Goal: Task Accomplishment & Management: Manage account settings

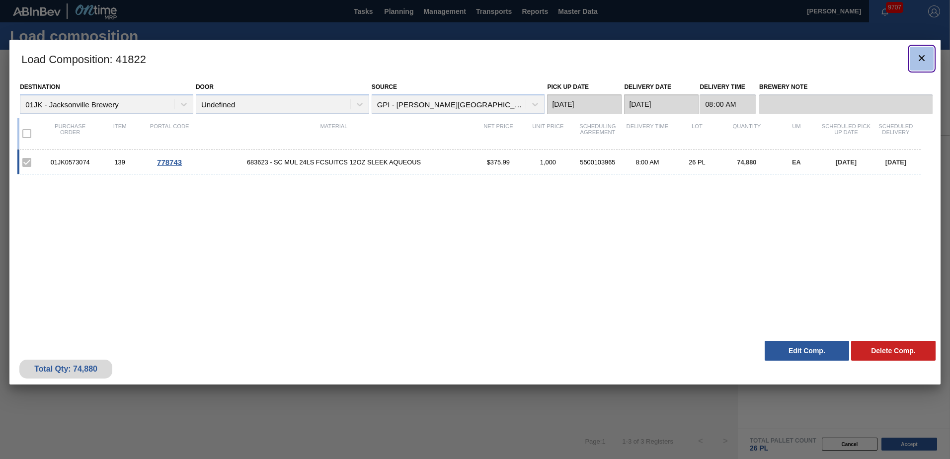
click at [914, 64] on button "botão de ícone" at bounding box center [922, 59] width 24 height 24
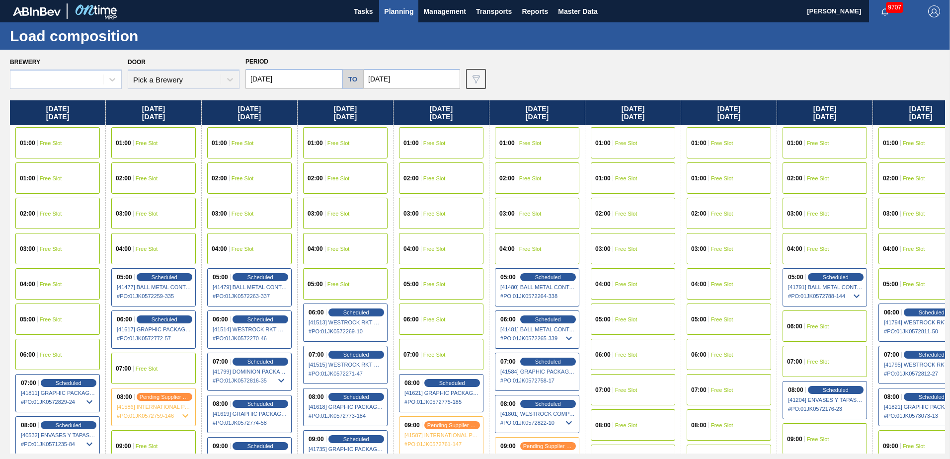
click at [407, 6] on span "Planning" at bounding box center [398, 11] width 29 height 12
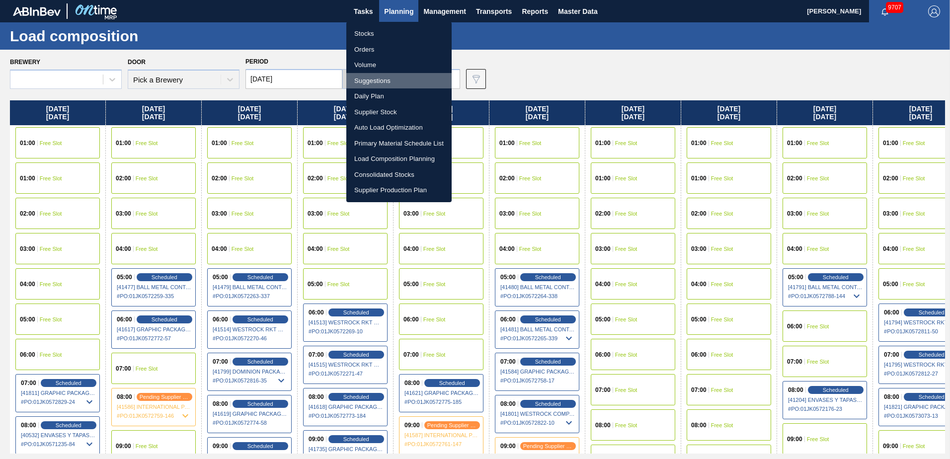
click at [379, 76] on li "Suggestions" at bounding box center [398, 81] width 105 height 16
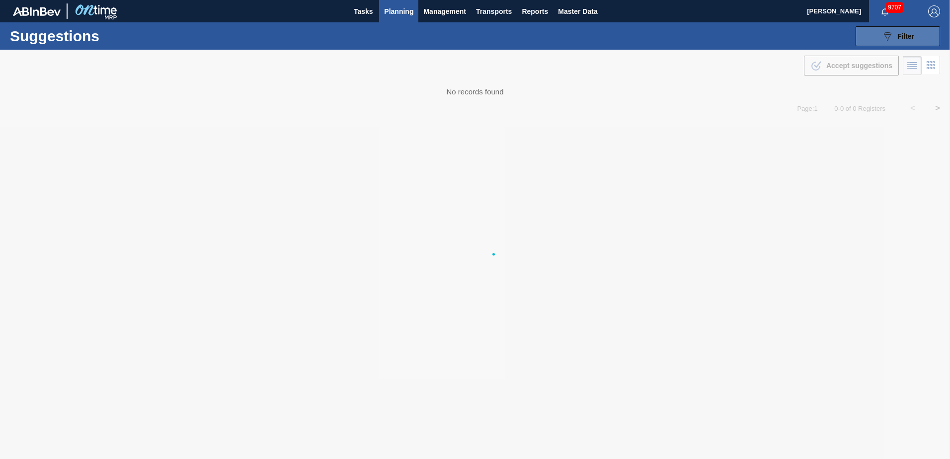
click at [880, 38] on button "089F7B8B-B2A5-4AFE-B5C0-19BA573D28AC Filter" at bounding box center [898, 36] width 85 height 20
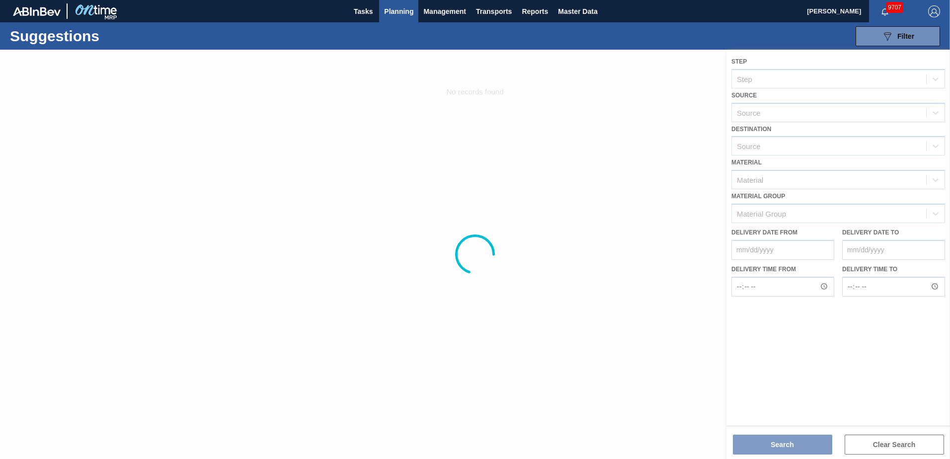
click at [726, 367] on div at bounding box center [475, 255] width 950 height 410
click at [780, 170] on div at bounding box center [475, 255] width 950 height 410
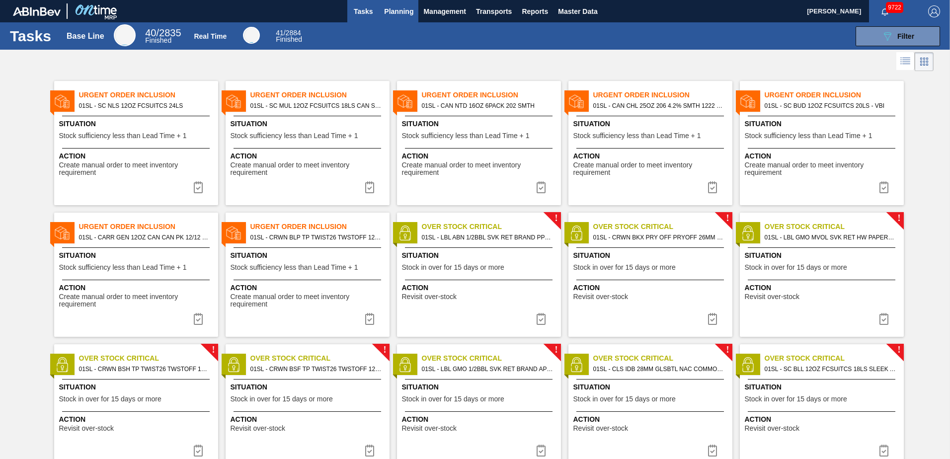
click at [395, 11] on span "Planning" at bounding box center [398, 11] width 29 height 12
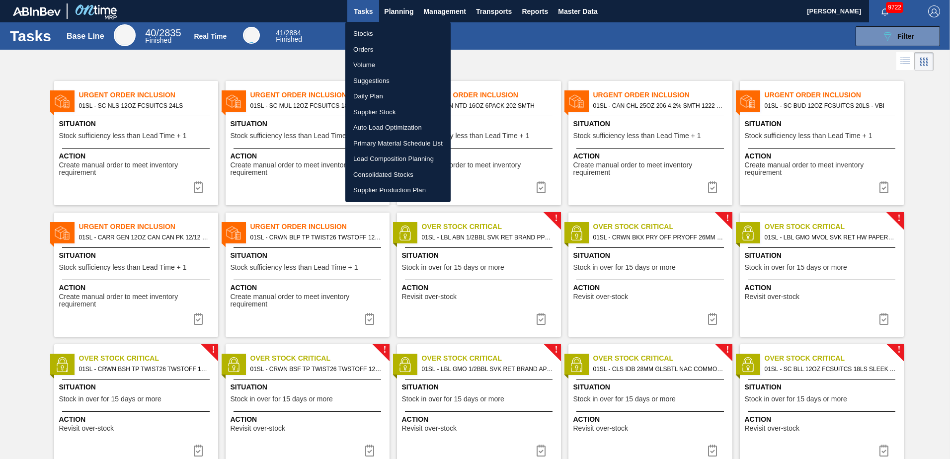
click at [382, 156] on li "Load Composition Planning" at bounding box center [397, 159] width 105 height 16
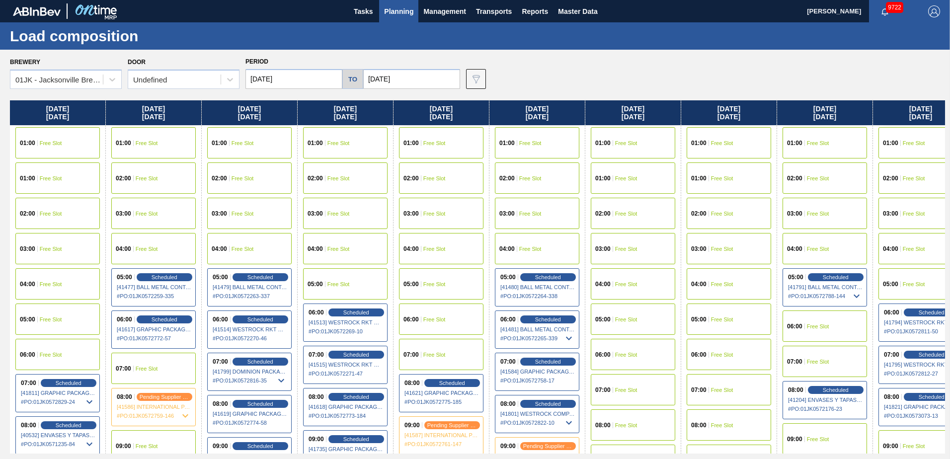
drag, startPoint x: 788, startPoint y: 214, endPoint x: 818, endPoint y: 218, distance: 29.5
click at [818, 218] on div "Sunday 08/24/2025 01:00 Free Slot 01:00 Free Slot 02:00 Free Slot 03:00 Free Sl…" at bounding box center [478, 276] width 936 height 353
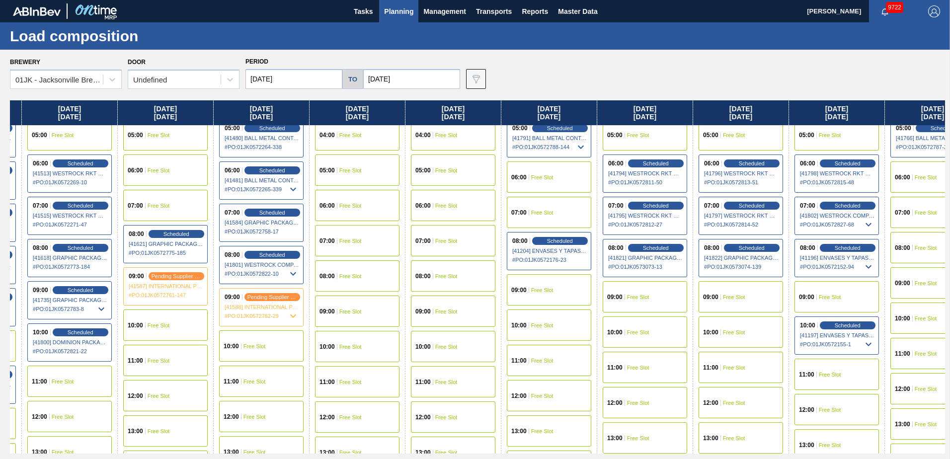
scroll to position [149, 396]
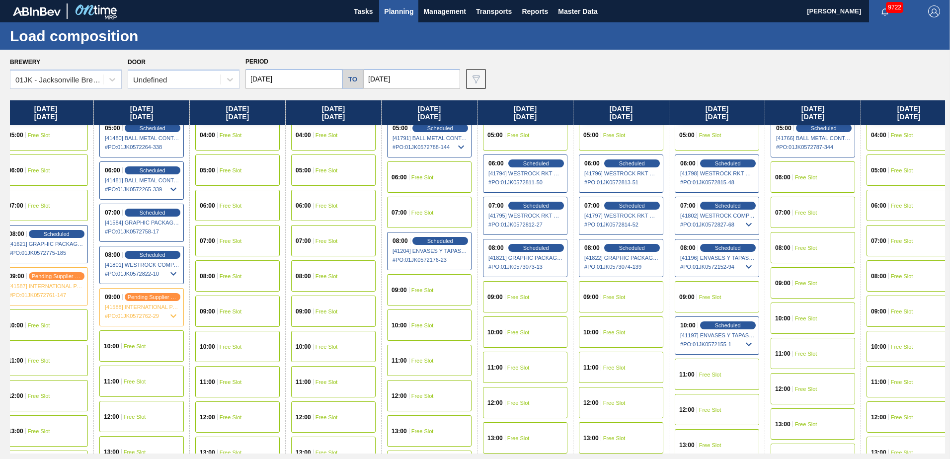
drag, startPoint x: 681, startPoint y: 242, endPoint x: 276, endPoint y: 263, distance: 405.2
click at [276, 263] on div "Sunday 08/24/2025 01:00 Free Slot 01:00 Free Slot 02:00 Free Slot 03:00 Free Sl…" at bounding box center [478, 276] width 936 height 353
click at [719, 211] on div "07:00 Scheduled [41802] WESTROCK COMPANY - FOLDING CAR - 0008219776 # PO : 01JK…" at bounding box center [717, 216] width 85 height 38
click at [714, 220] on span "# PO : 01JK0572827-68" at bounding box center [718, 225] width 75 height 12
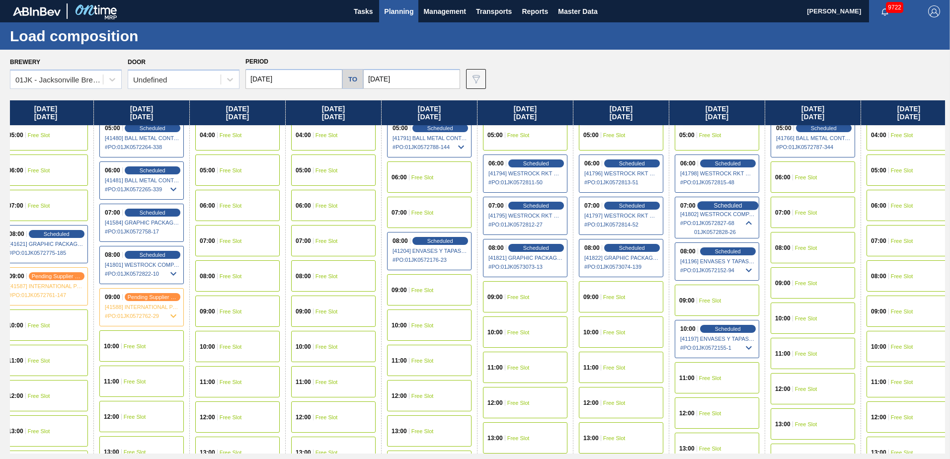
click at [720, 208] on span "Scheduled" at bounding box center [728, 205] width 28 height 6
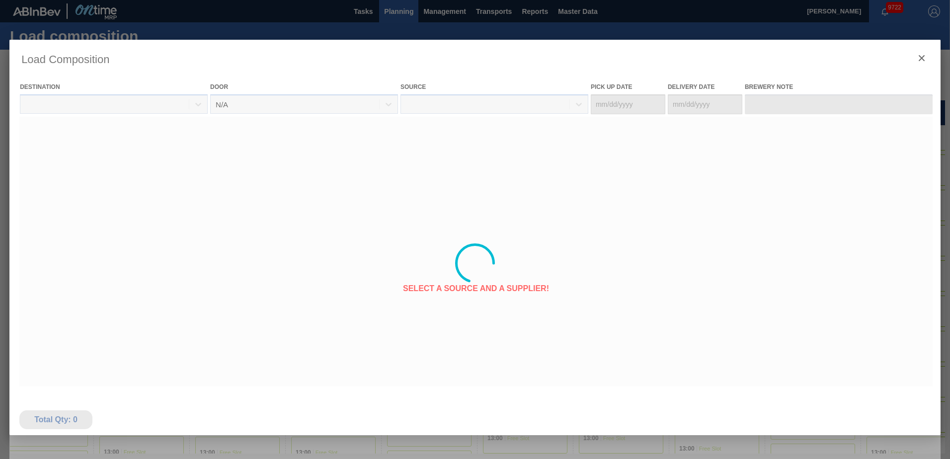
type Date "09/03/2025"
type Date "09/04/2025"
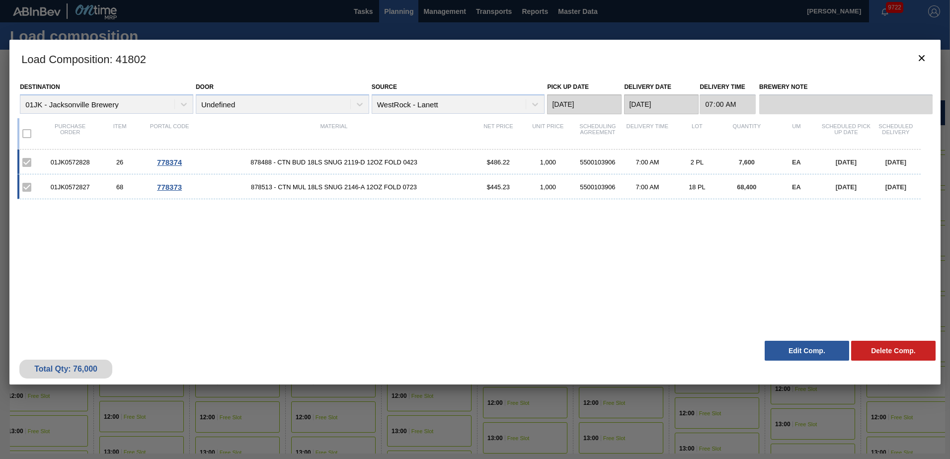
click at [826, 353] on button "Edit Comp." at bounding box center [807, 351] width 85 height 20
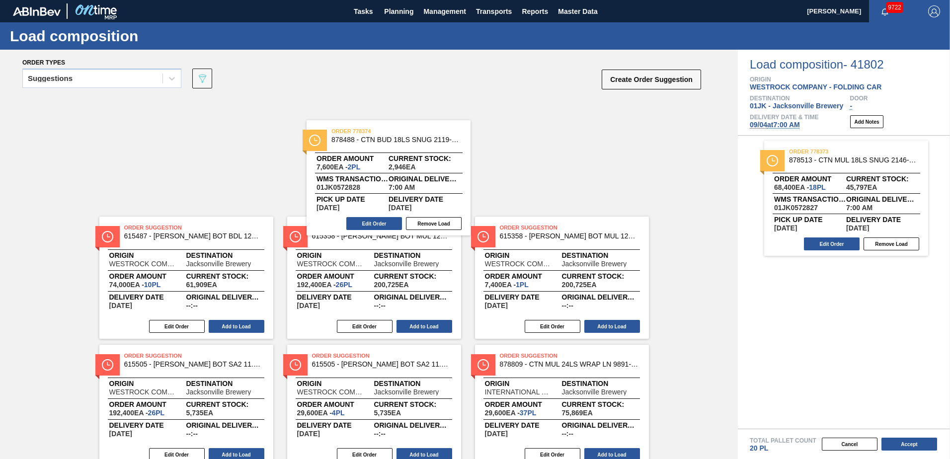
drag, startPoint x: 867, startPoint y: 285, endPoint x: 388, endPoint y: 129, distance: 503.8
click at [388, 129] on div "Order types Suggestions 089F7B8B-B2A5-4AFE-B5C0-19BA573D28AC Create Order Sugge…" at bounding box center [475, 255] width 950 height 410
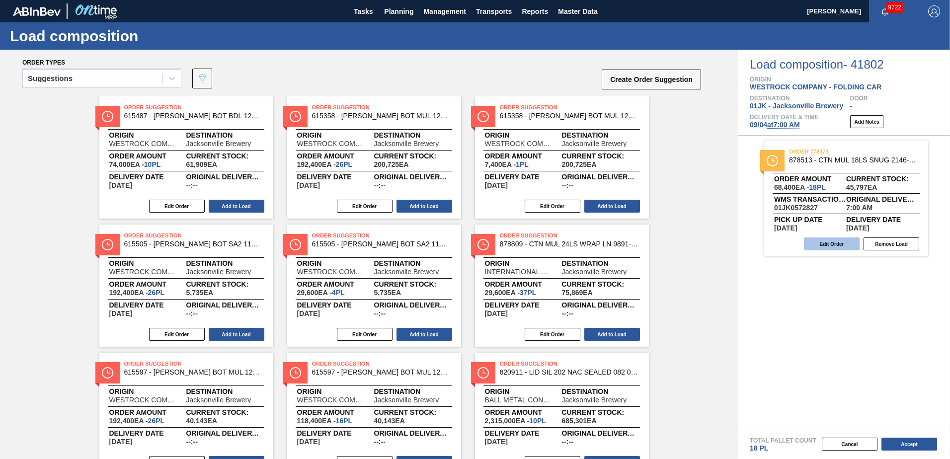
click at [837, 241] on button "Edit Order" at bounding box center [832, 244] width 56 height 13
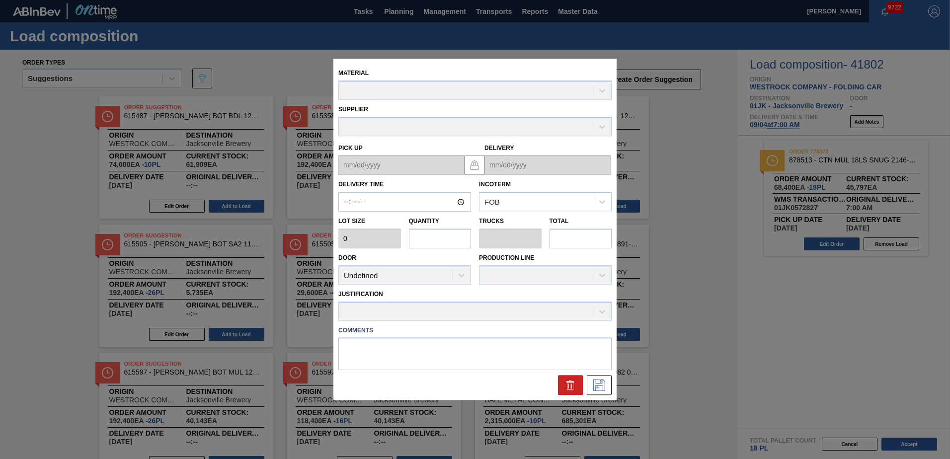
type input "07:00:00"
type input "3,800"
type input "18"
type input "0.818"
type input "68,400"
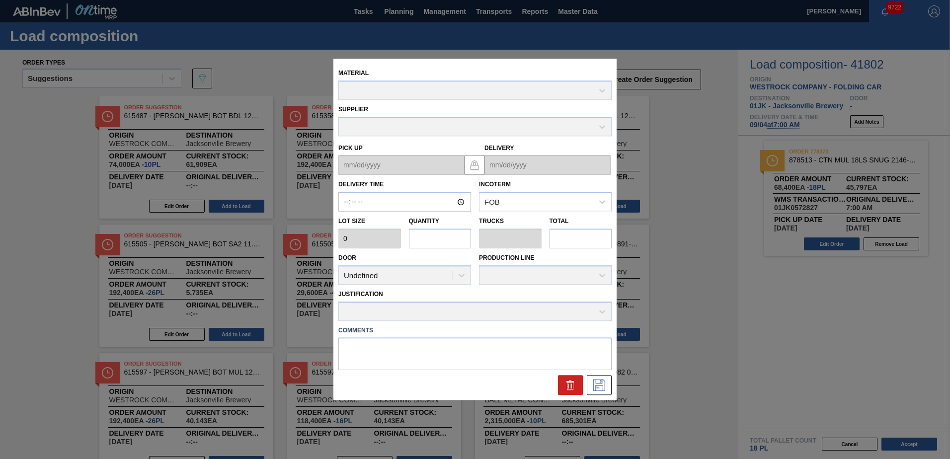
type textarea "NOSE, DROP"
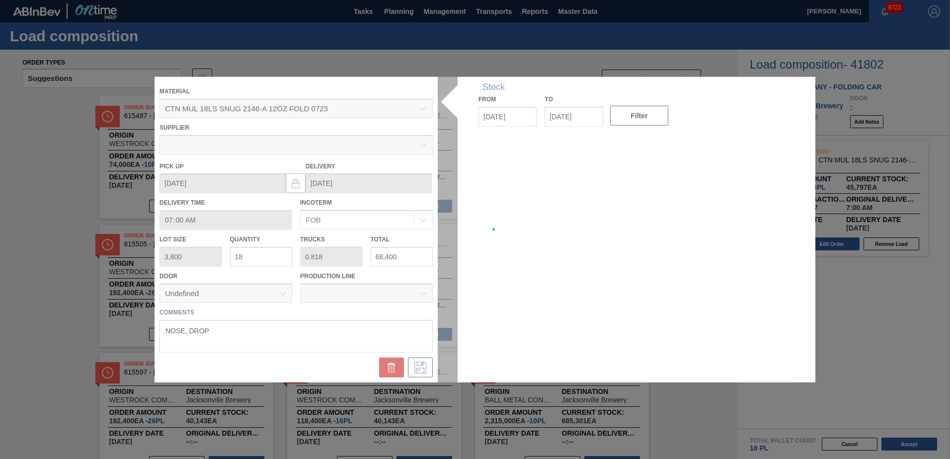
type up "[DATE]"
type input "[DATE]"
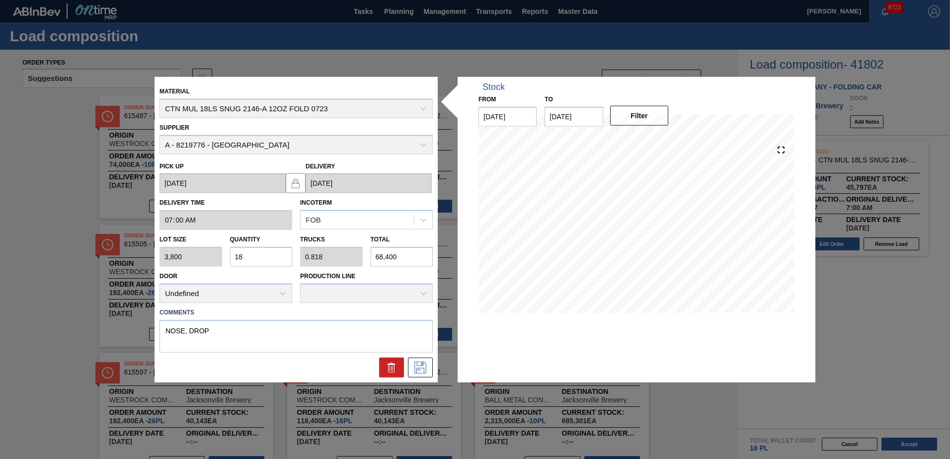
click at [261, 262] on input "18" at bounding box center [261, 257] width 63 height 20
type input "2"
type input "0.091"
type input "7,600"
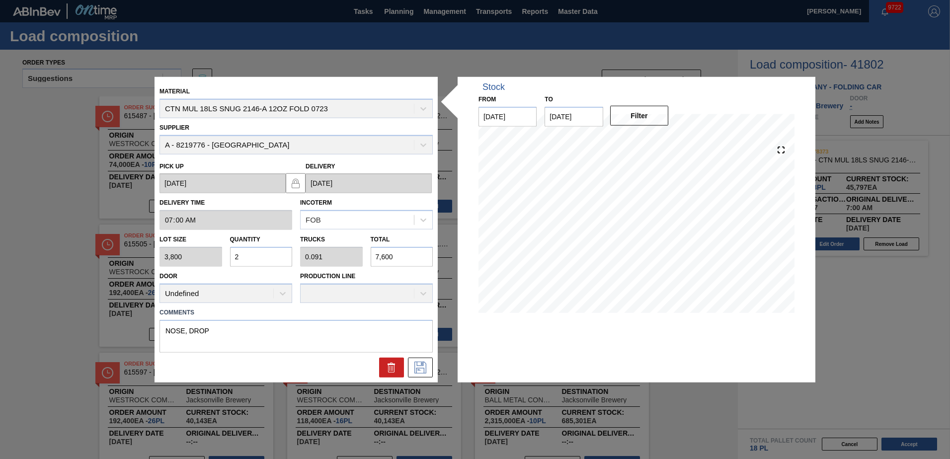
type input "20"
type input "0.909"
type input "76,000"
type input "20"
click at [189, 332] on textarea "NOSE, DROP" at bounding box center [296, 336] width 273 height 33
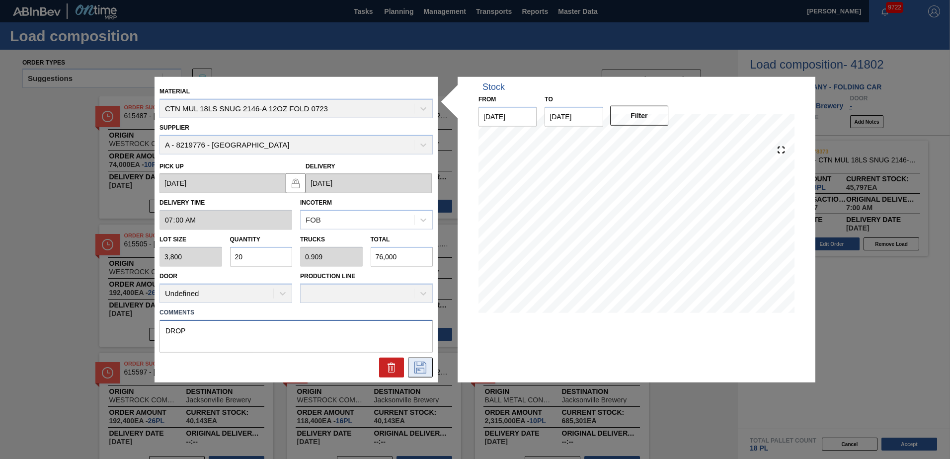
type textarea "DROP"
click at [417, 363] on icon at bounding box center [421, 367] width 12 height 12
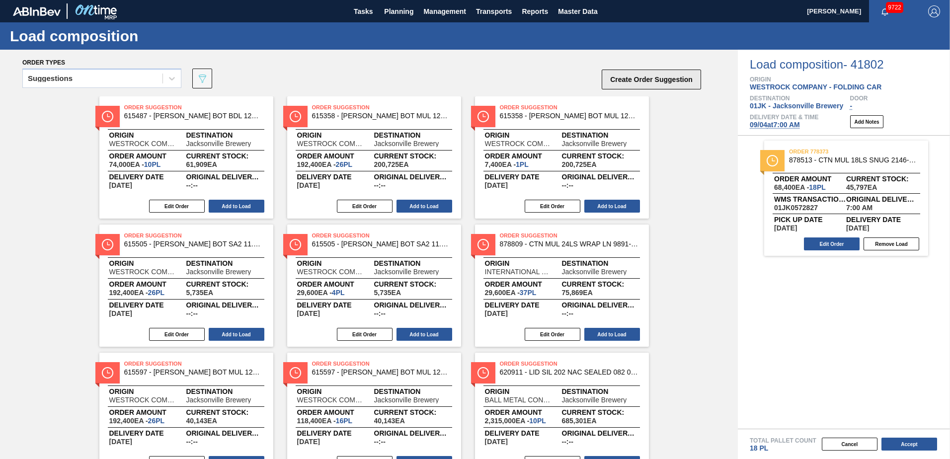
click at [647, 82] on button "Create Order Suggestion" at bounding box center [651, 80] width 99 height 20
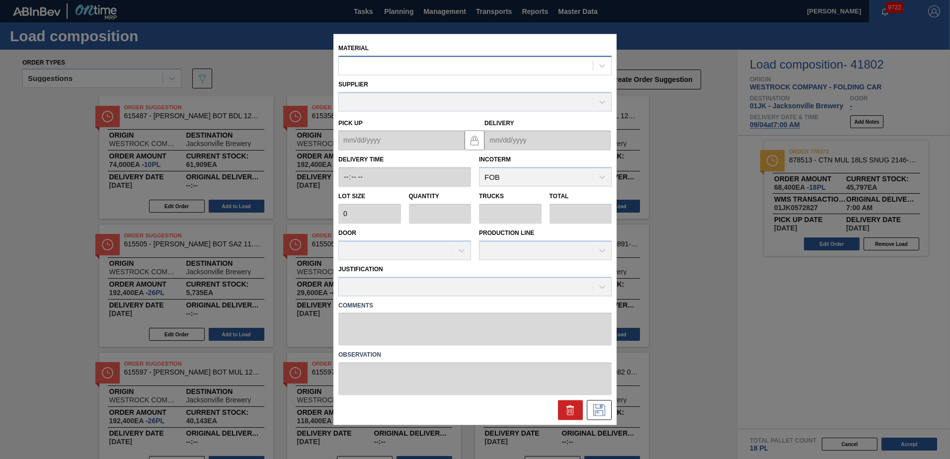
click at [495, 72] on div at bounding box center [466, 66] width 254 height 14
type input "878513"
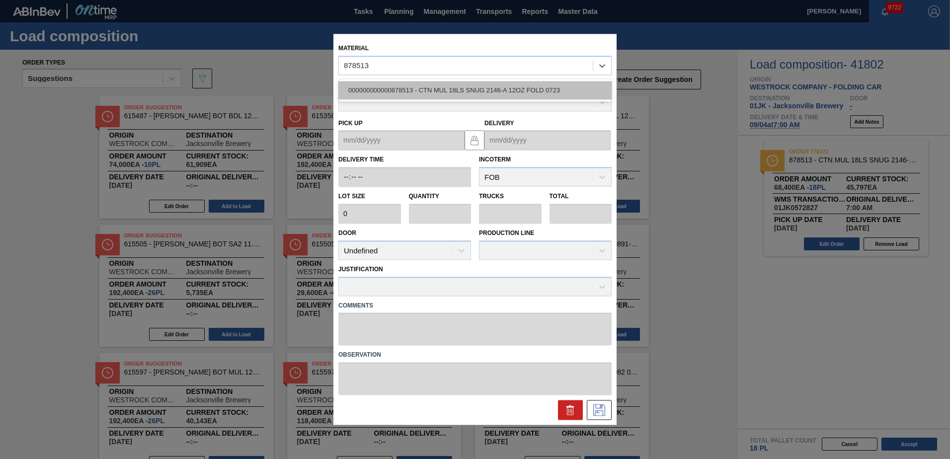
click at [468, 98] on div "000000000000878513 - CTN MUL 18LS SNUG 2146-A 12OZ FOLD 0723" at bounding box center [475, 90] width 273 height 18
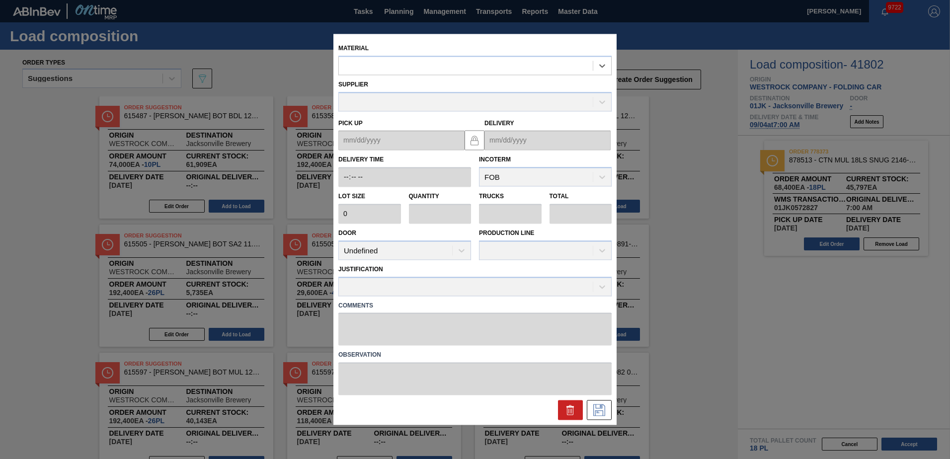
type input "3,800"
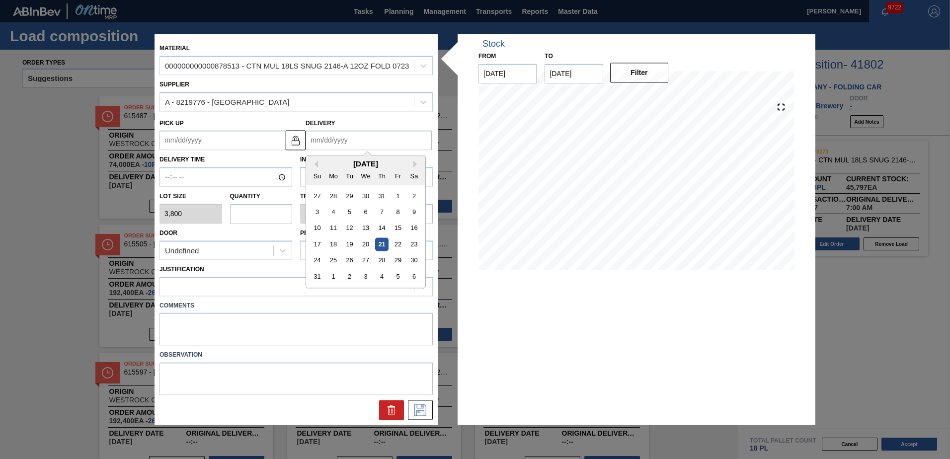
click at [341, 140] on input "Delivery" at bounding box center [369, 141] width 126 height 20
click at [383, 277] on div "4" at bounding box center [381, 276] width 13 height 13
type up "[DATE]"
type input "[DATE]"
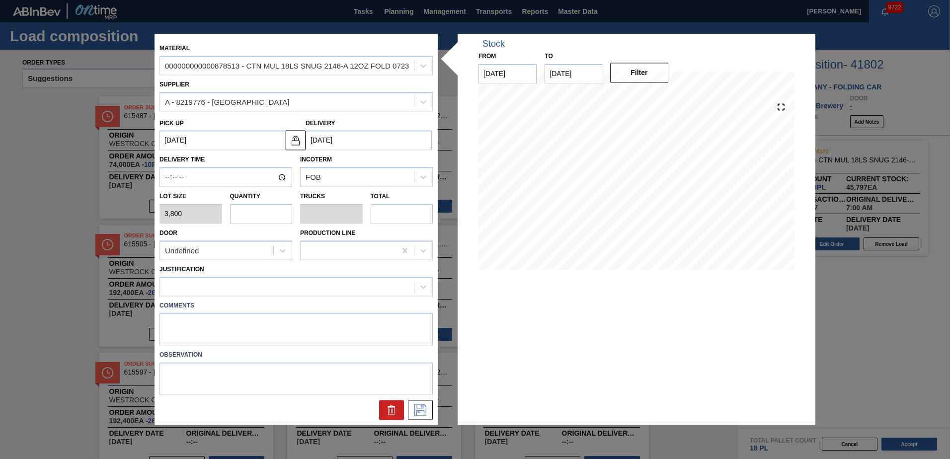
click at [276, 217] on input "text" at bounding box center [261, 214] width 63 height 20
type input "2"
type input "0.091"
type input "7,600"
type input "2"
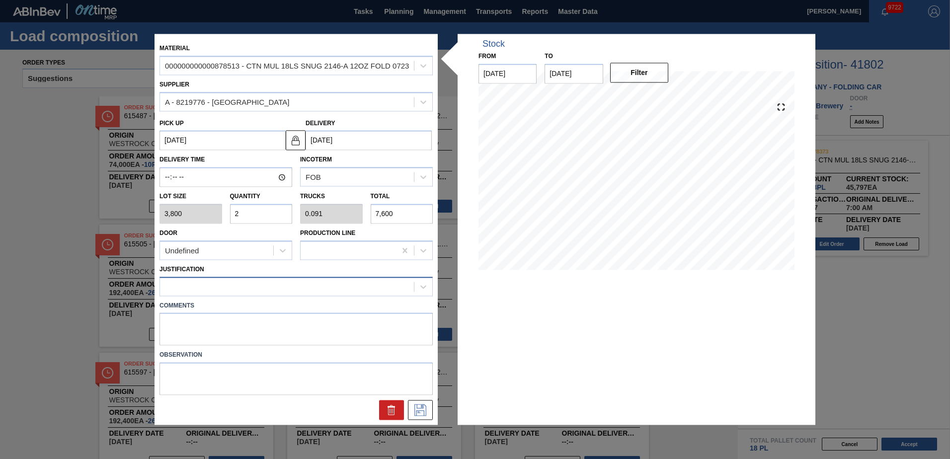
click at [289, 297] on div "Comments" at bounding box center [296, 321] width 281 height 50
click at [288, 294] on div at bounding box center [287, 286] width 254 height 14
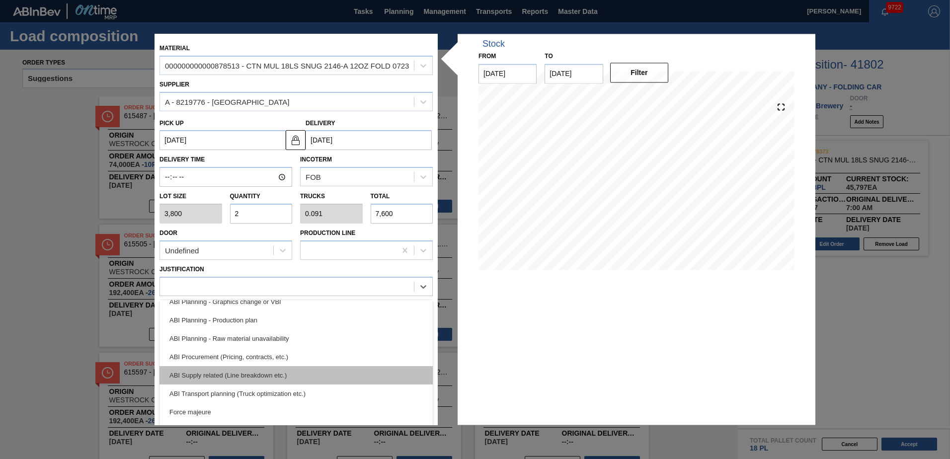
scroll to position [99, 0]
click at [284, 375] on div "ABI Transport planning (Truck optimization etc.)" at bounding box center [296, 377] width 273 height 18
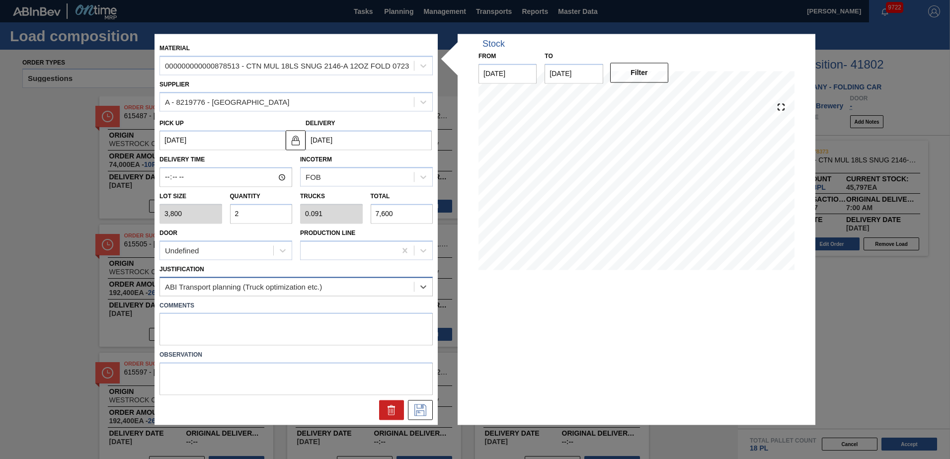
click at [287, 294] on div "ABI Transport planning (Truck optimization etc.)" at bounding box center [296, 286] width 273 height 19
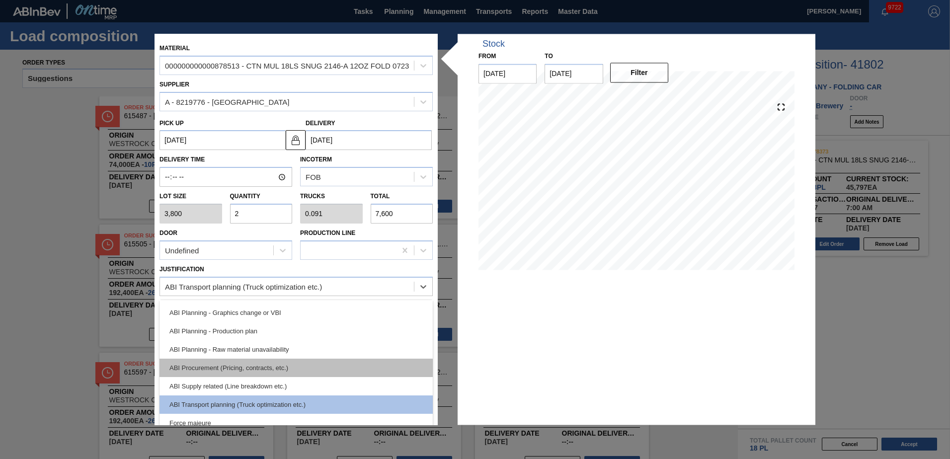
scroll to position [50, 0]
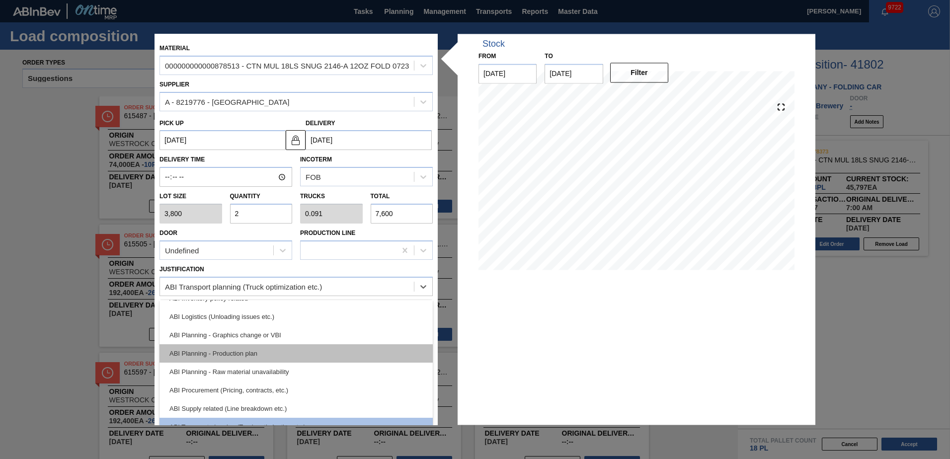
click at [250, 351] on div "ABI Planning - Production plan" at bounding box center [296, 353] width 273 height 18
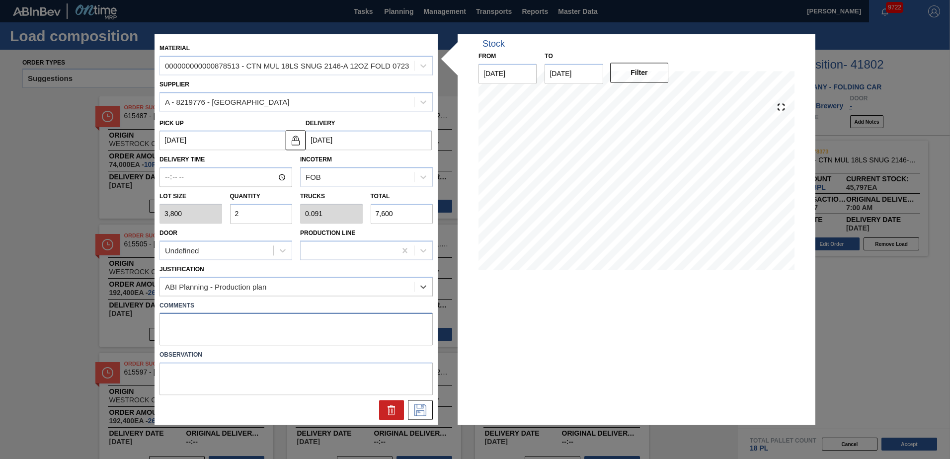
click at [233, 336] on textarea at bounding box center [296, 329] width 273 height 33
type textarea "DROP"
click at [423, 411] on icon at bounding box center [421, 411] width 12 height 12
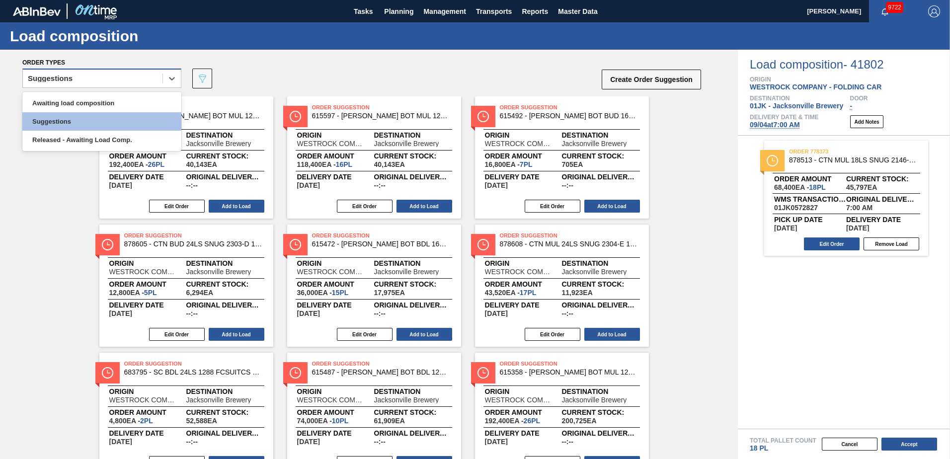
click at [135, 83] on div "Suggestions" at bounding box center [93, 79] width 140 height 14
click at [129, 98] on div "Awaiting load composition" at bounding box center [101, 103] width 159 height 18
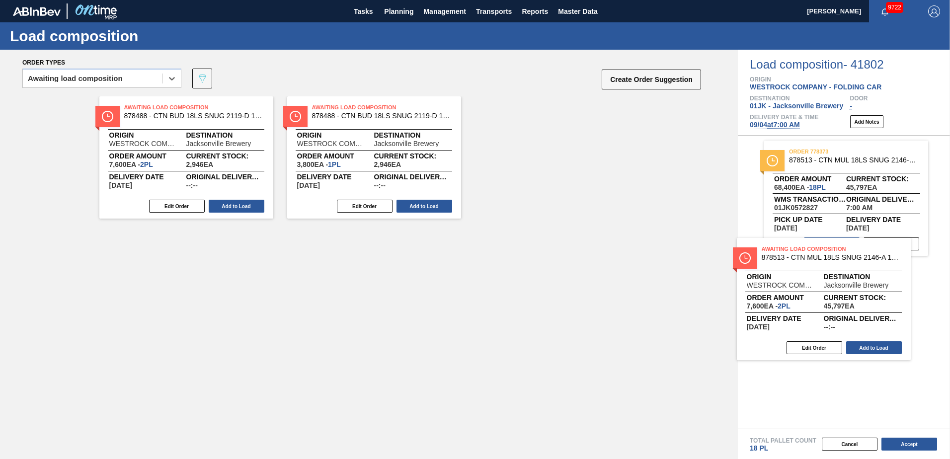
drag, startPoint x: 539, startPoint y: 221, endPoint x: 819, endPoint y: 268, distance: 283.3
click at [819, 268] on div "Order types option Awaiting load composition, selected. Select is focused ,type…" at bounding box center [475, 255] width 950 height 410
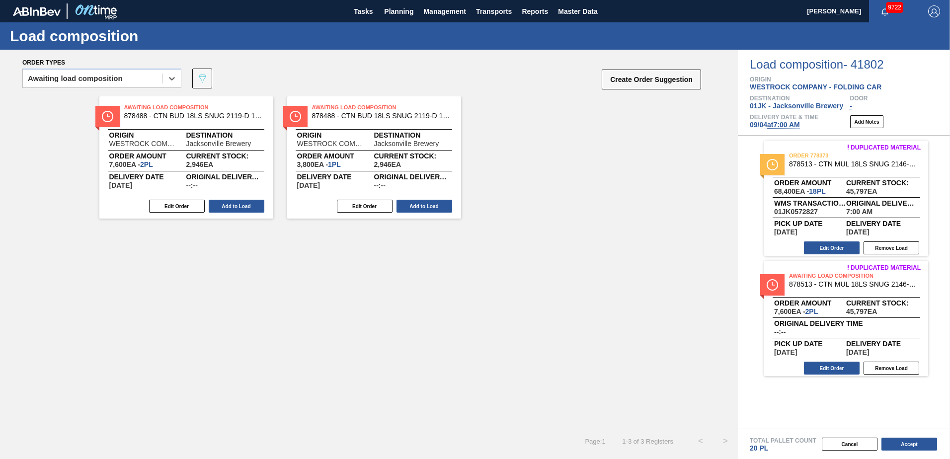
click at [920, 451] on div "Cancel Accept" at bounding box center [832, 444] width 212 height 15
click at [920, 447] on button "Accept" at bounding box center [910, 444] width 56 height 13
click at [915, 448] on button "Accept" at bounding box center [910, 444] width 56 height 13
click at [846, 409] on div "Duplicated material order 778373 878513 - CTN MUL 18LS SNUG 2146-A 12OZ FOLD 07…" at bounding box center [844, 282] width 212 height 293
click at [903, 443] on button "Accept" at bounding box center [910, 444] width 56 height 13
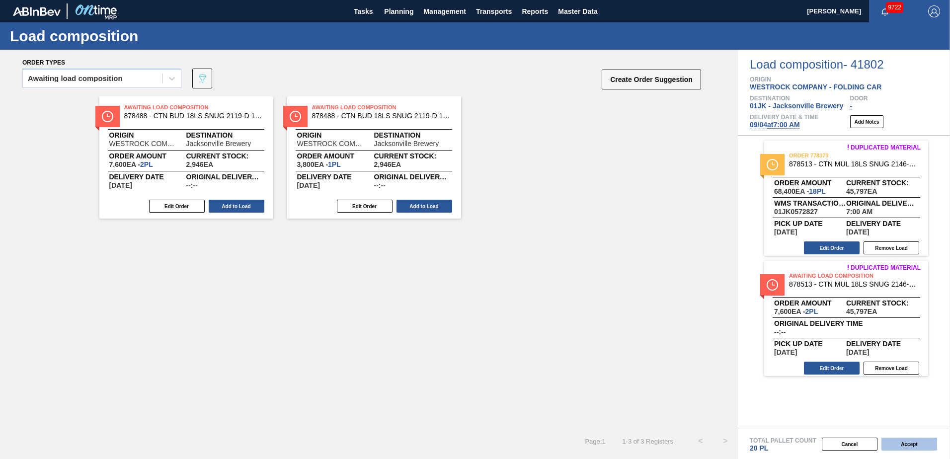
click at [891, 444] on button "Accept" at bounding box center [910, 444] width 56 height 13
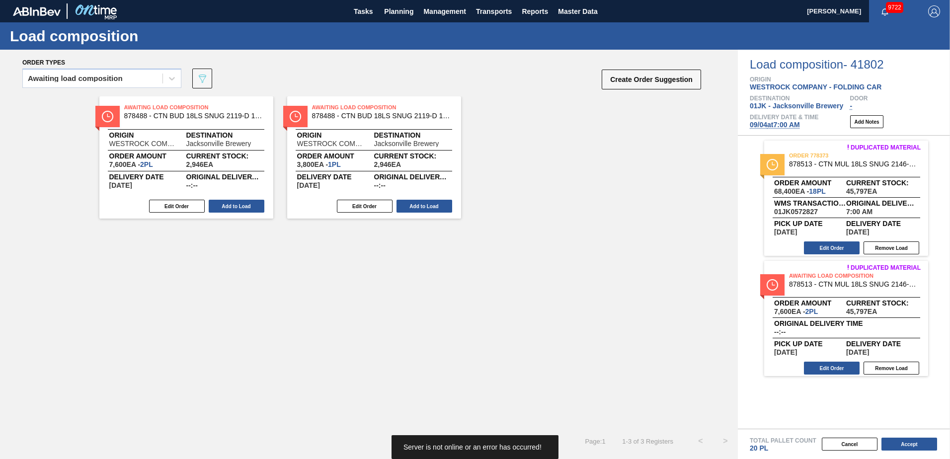
click at [846, 425] on div "Duplicated material order 778373 878513 - CTN MUL 18LS SNUG 2146-A 12OZ FOLD 07…" at bounding box center [844, 282] width 212 height 293
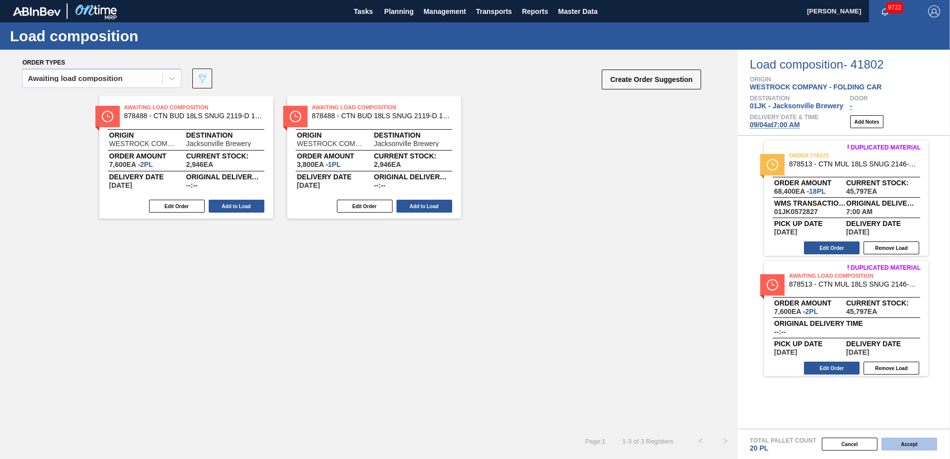
click at [929, 440] on button "Accept" at bounding box center [910, 444] width 56 height 13
click at [920, 421] on div "Duplicated material order 778373 878513 - CTN MUL 18LS SNUG 2146-A 12OZ FOLD 07…" at bounding box center [844, 282] width 212 height 293
drag, startPoint x: 879, startPoint y: 405, endPoint x: 884, endPoint y: 407, distance: 5.7
click at [882, 407] on div "Duplicated material order 778373 878513 - CTN MUL 18LS SNUG 2146-A 12OZ FOLD 07…" at bounding box center [844, 282] width 212 height 293
click at [906, 441] on button "Accept" at bounding box center [910, 444] width 56 height 13
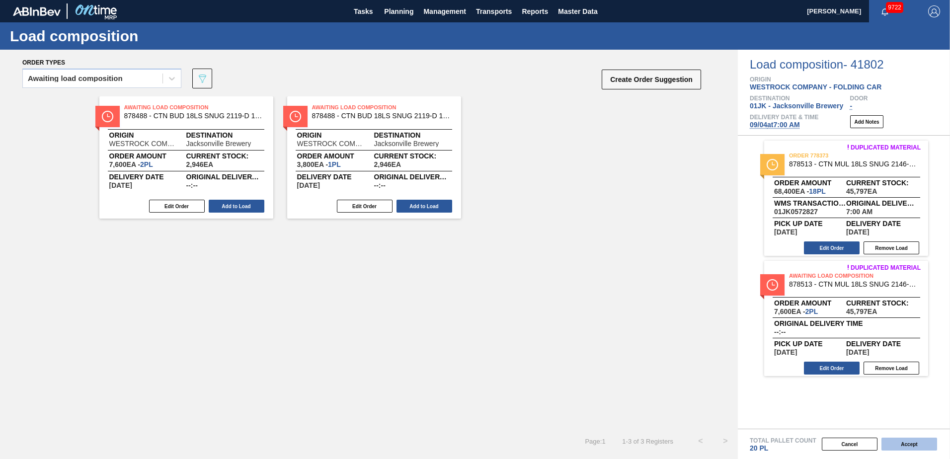
drag, startPoint x: 891, startPoint y: 427, endPoint x: 897, endPoint y: 446, distance: 20.0
click at [891, 427] on div "Duplicated material order 778373 878513 - CTN MUL 18LS SNUG 2146-A 12OZ FOLD 07…" at bounding box center [844, 282] width 212 height 293
click at [898, 442] on button "Accept" at bounding box center [910, 444] width 56 height 13
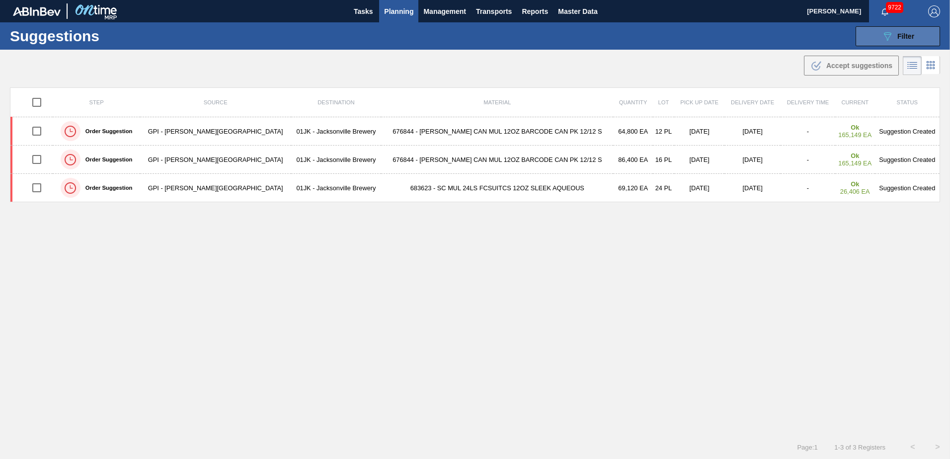
click at [924, 30] on button "089F7B8B-B2A5-4AFE-B5C0-19BA573D28AC Filter" at bounding box center [898, 36] width 85 height 20
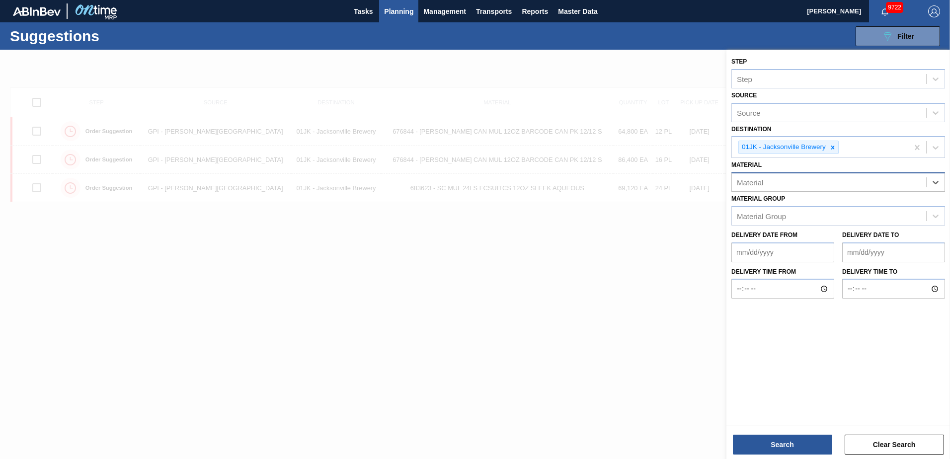
click at [883, 178] on div "Material" at bounding box center [829, 182] width 194 height 14
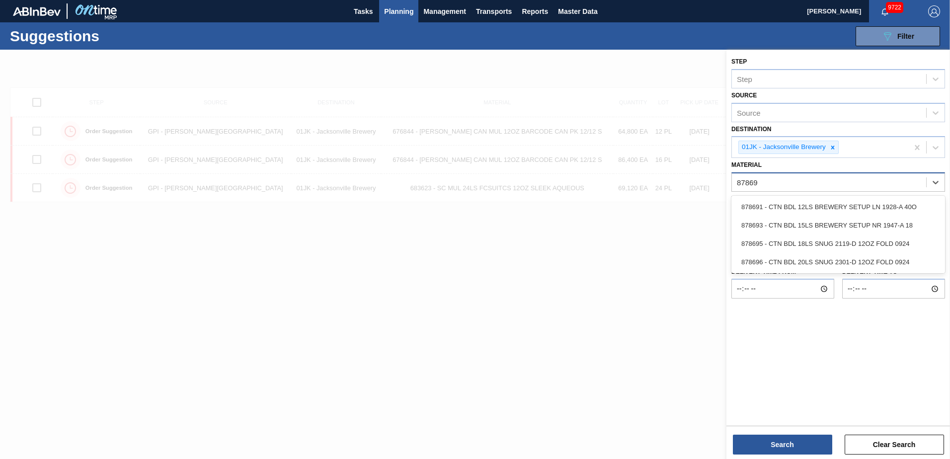
type input "878695"
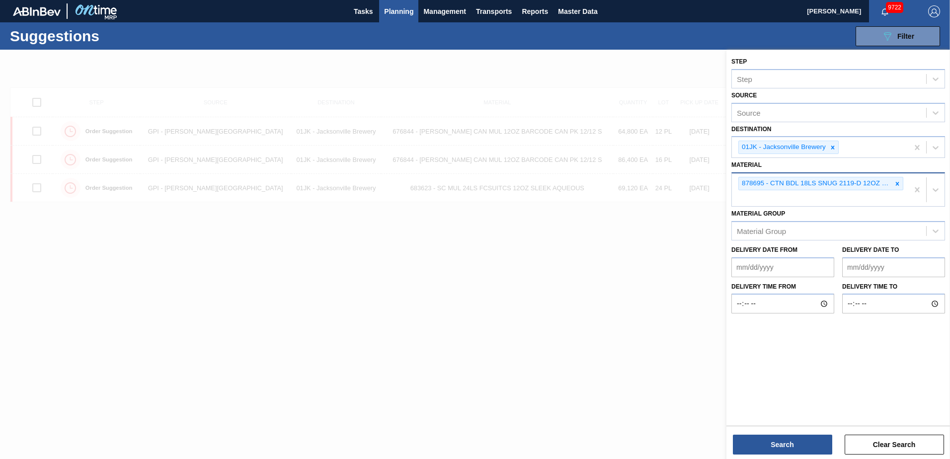
click at [788, 196] on div "878695 - CTN BDL 18LS SNUG 2119-D 12OZ FOLD 0924" at bounding box center [820, 189] width 176 height 33
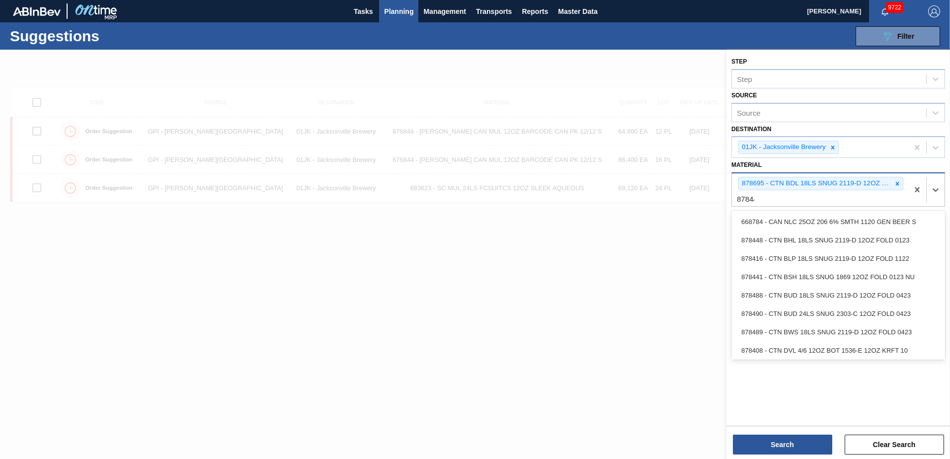
type input "878448"
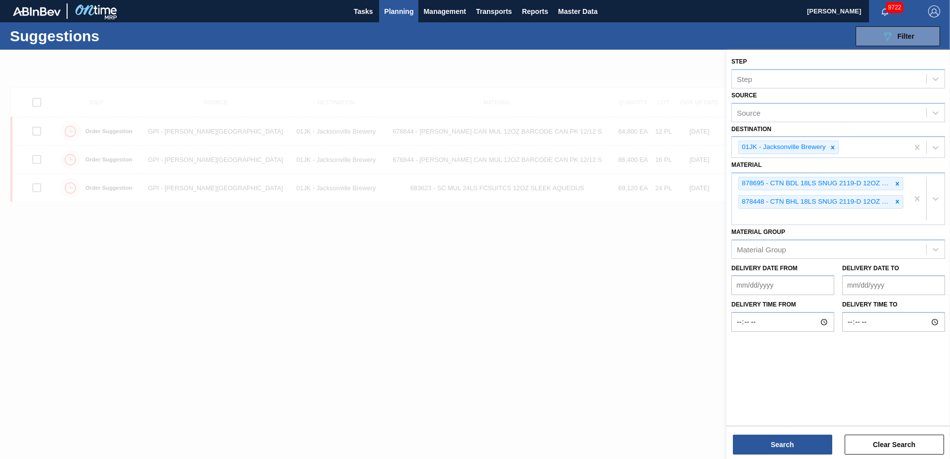
click at [787, 433] on div "Search Clear Search" at bounding box center [839, 440] width 224 height 28
click at [780, 450] on button "Search" at bounding box center [782, 445] width 99 height 20
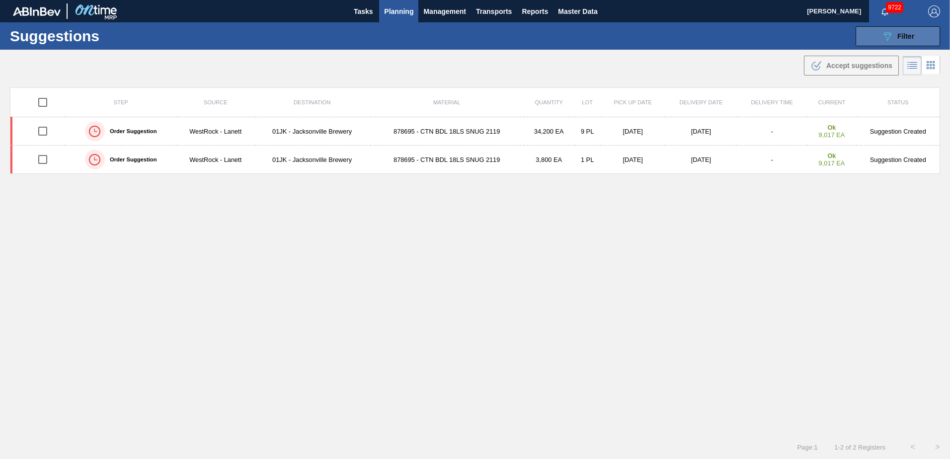
click at [869, 36] on button "089F7B8B-B2A5-4AFE-B5C0-19BA573D28AC Filter" at bounding box center [898, 36] width 85 height 20
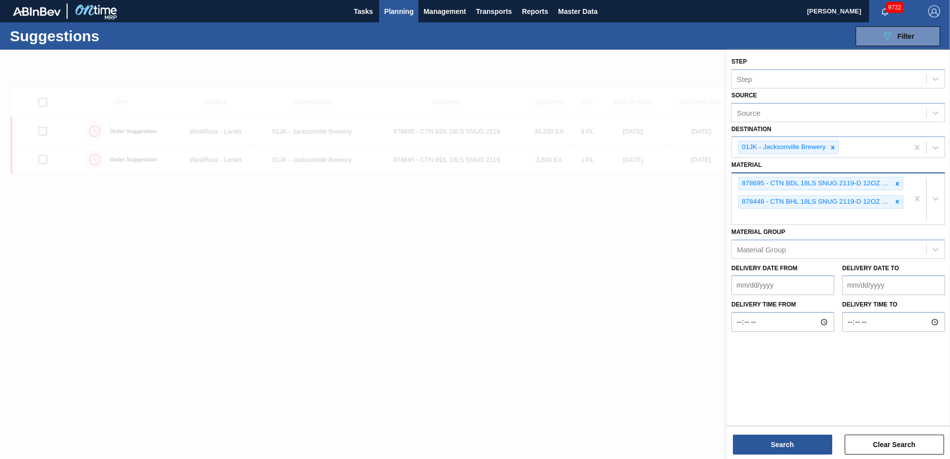
click at [878, 221] on div "878695 - CTN BDL 18LS SNUG 2119-D 12OZ FOLD 0924 878448 - CTN BHL 18LS SNUG 211…" at bounding box center [820, 198] width 176 height 51
type input "878513"
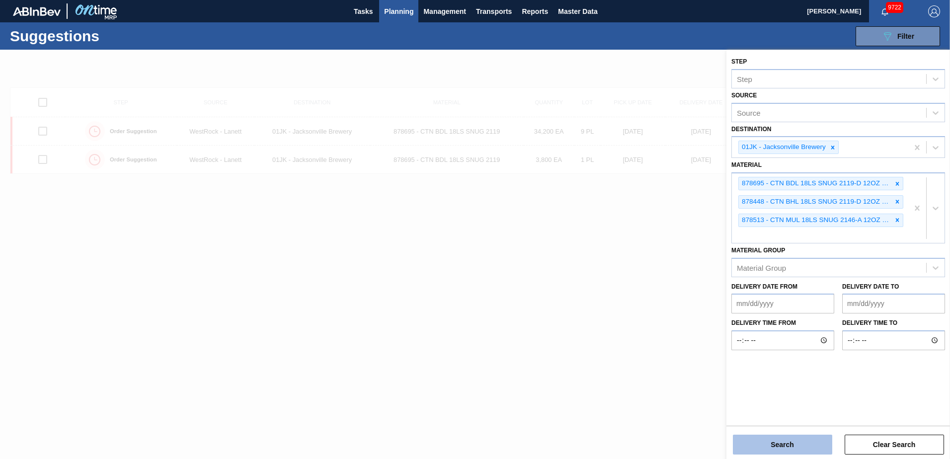
click at [758, 444] on button "Search" at bounding box center [782, 445] width 99 height 20
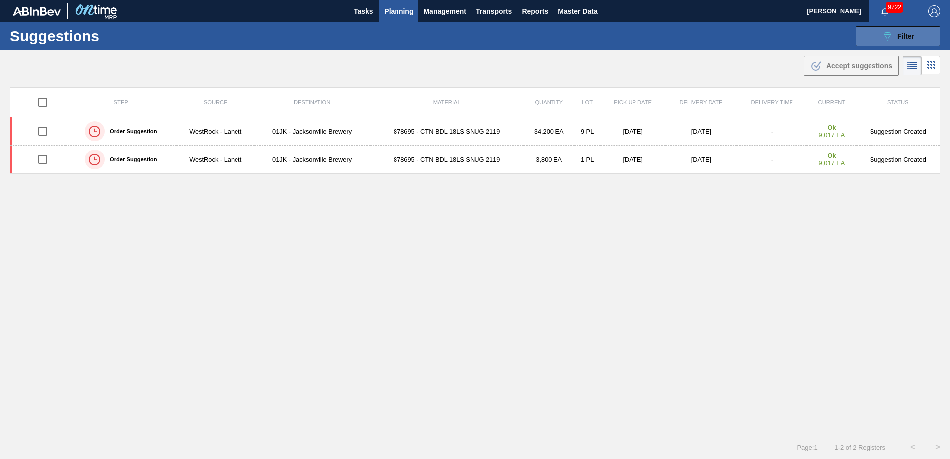
click at [870, 40] on button "089F7B8B-B2A5-4AFE-B5C0-19BA573D28AC Filter" at bounding box center [898, 36] width 85 height 20
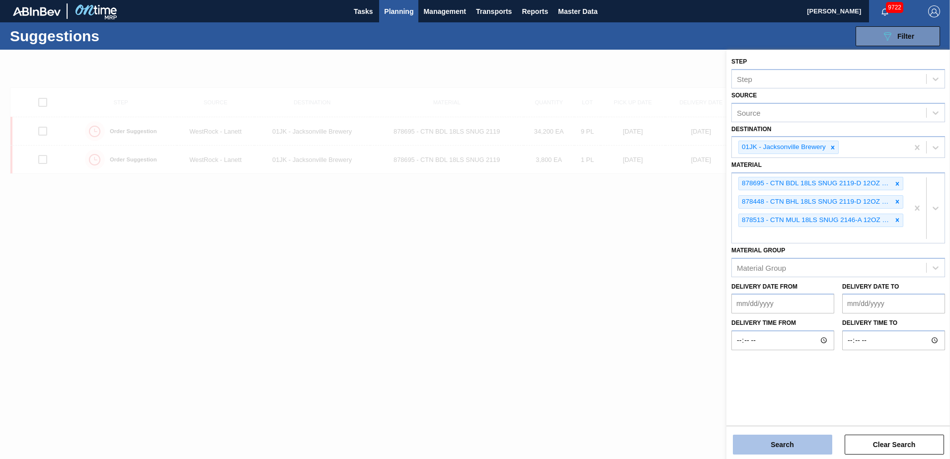
click at [829, 448] on button "Search" at bounding box center [782, 445] width 99 height 20
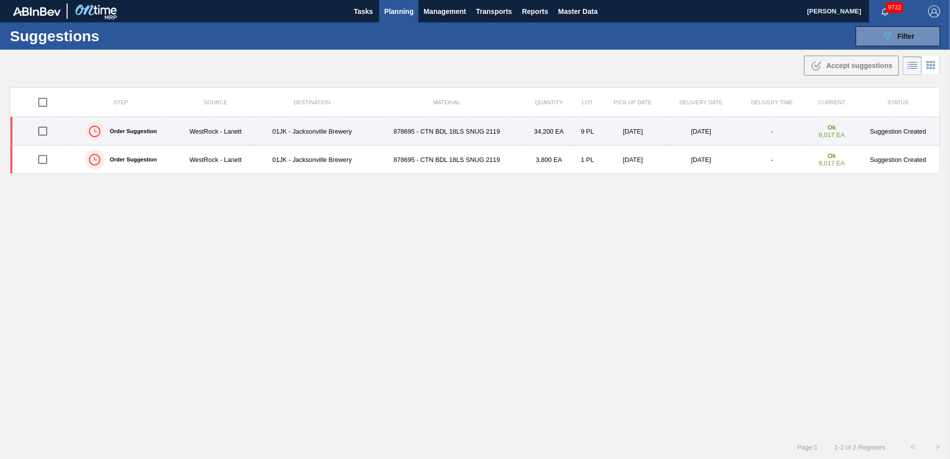
click at [401, 131] on td "878695 - CTN BDL 18LS SNUG 2119" at bounding box center [447, 131] width 154 height 28
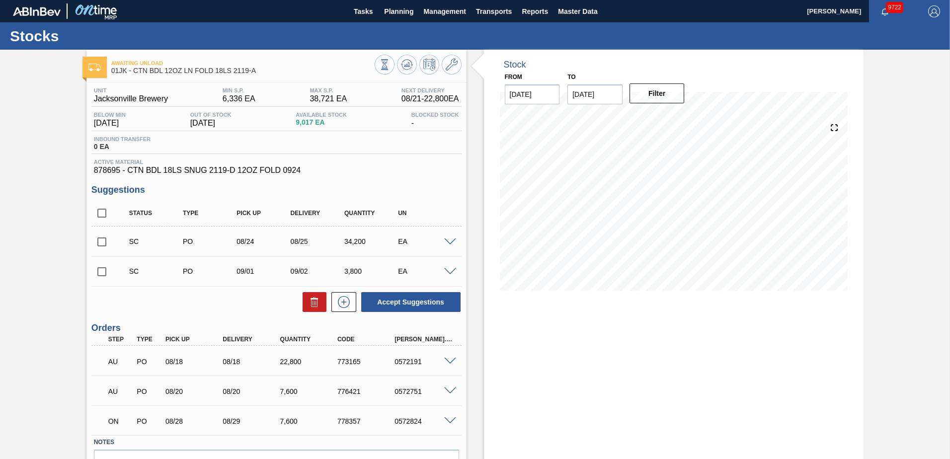
click at [444, 240] on span at bounding box center [450, 242] width 12 height 7
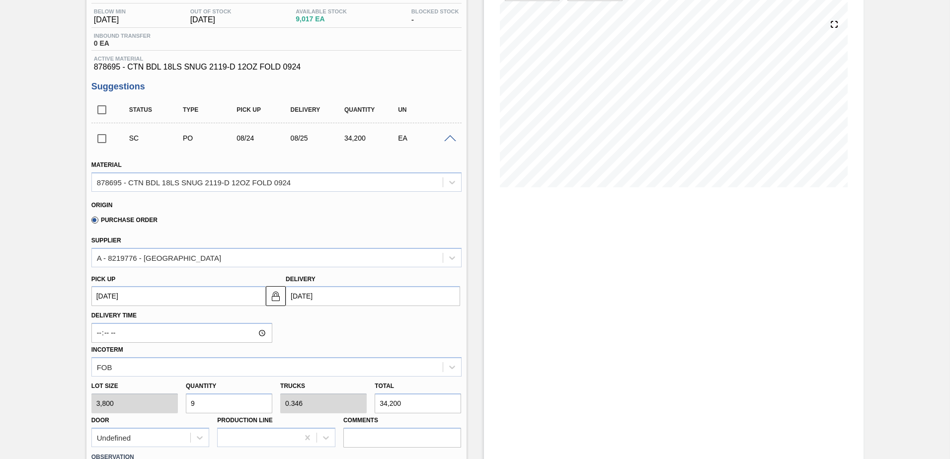
scroll to position [50, 0]
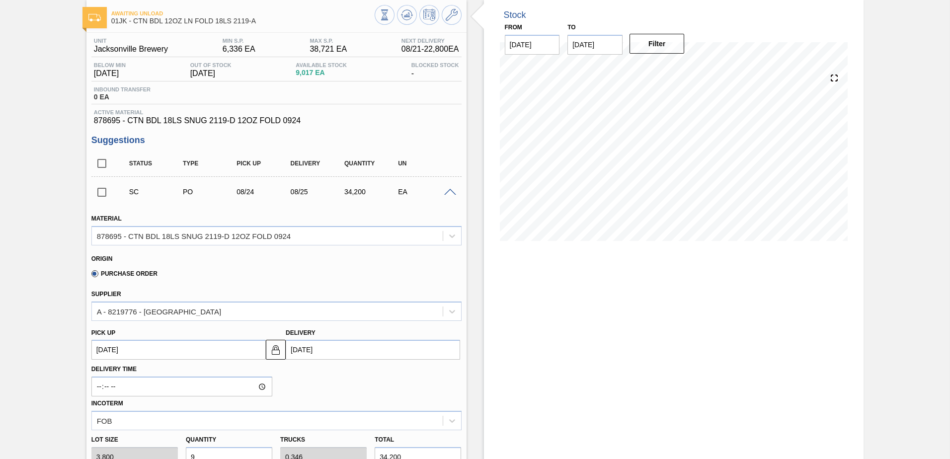
click at [442, 194] on div at bounding box center [452, 191] width 20 height 7
click at [446, 195] on span at bounding box center [450, 192] width 12 height 7
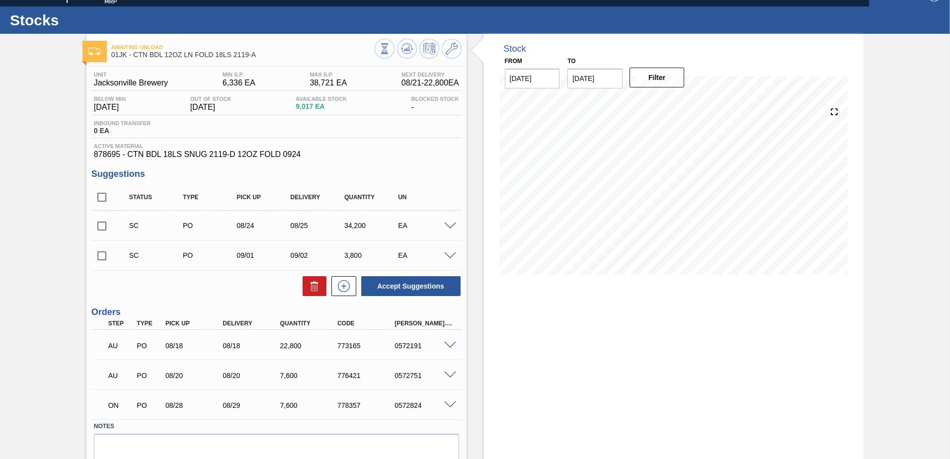
scroll to position [0, 0]
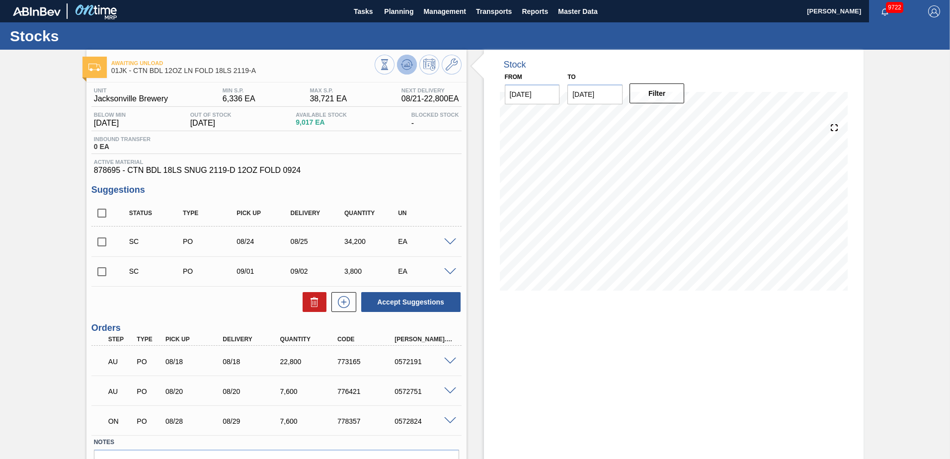
click at [390, 62] on icon at bounding box center [384, 64] width 11 height 11
click at [450, 243] on span at bounding box center [450, 242] width 12 height 7
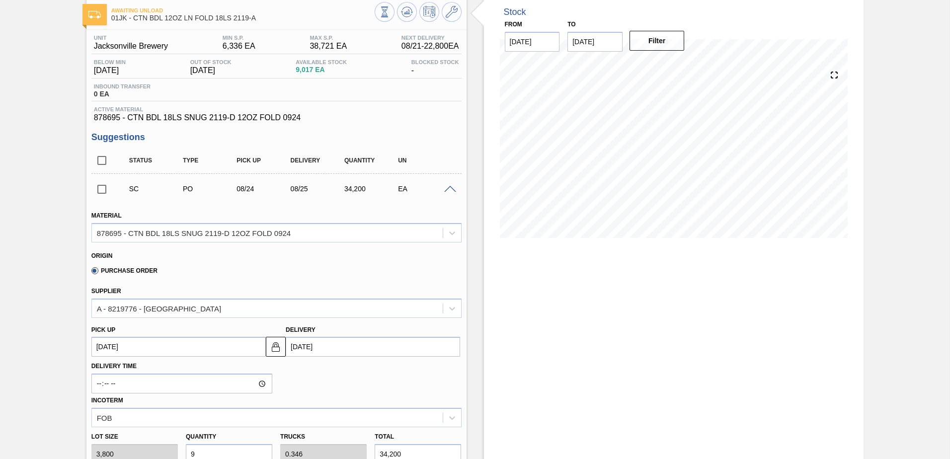
scroll to position [50, 0]
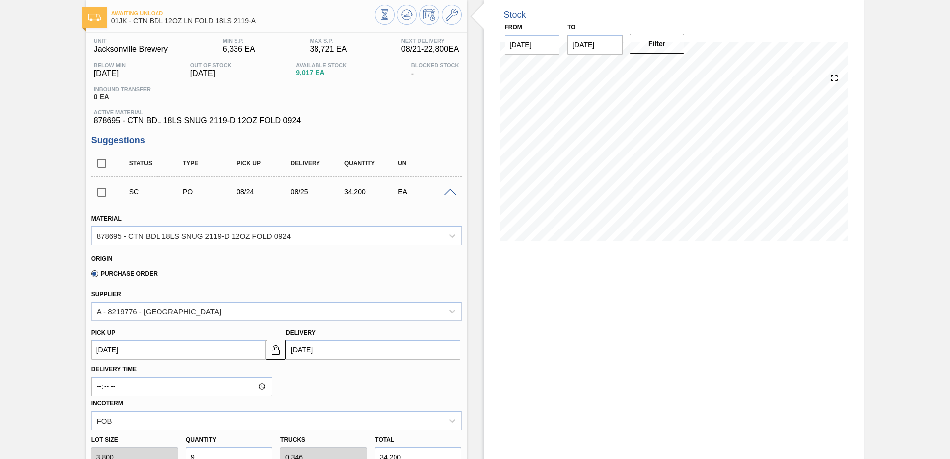
click at [447, 195] on span at bounding box center [450, 192] width 12 height 7
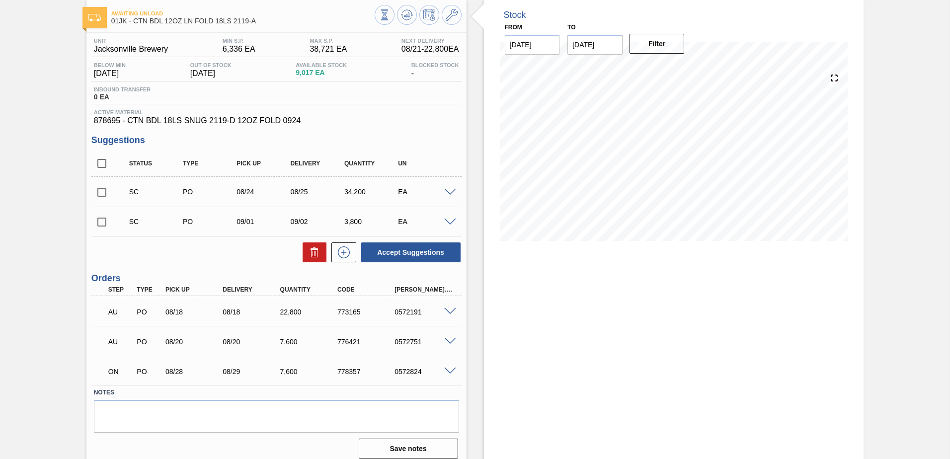
click at [449, 215] on div "SC PO 09/01 09/02 3,800 EA" at bounding box center [276, 221] width 370 height 25
click at [449, 220] on span at bounding box center [450, 222] width 12 height 7
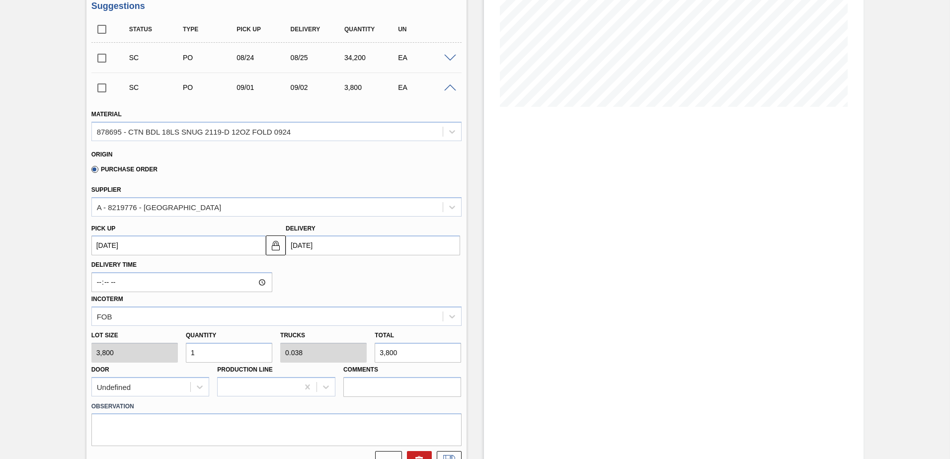
scroll to position [199, 0]
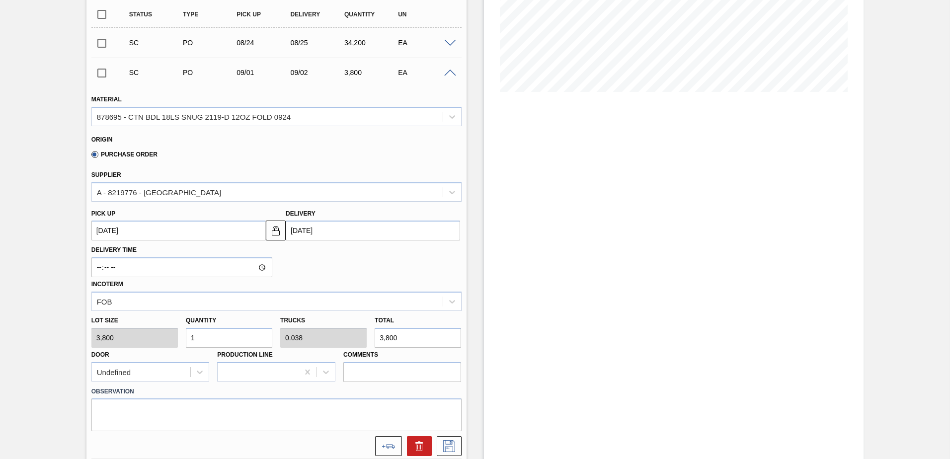
click at [243, 336] on input "1" at bounding box center [229, 338] width 86 height 20
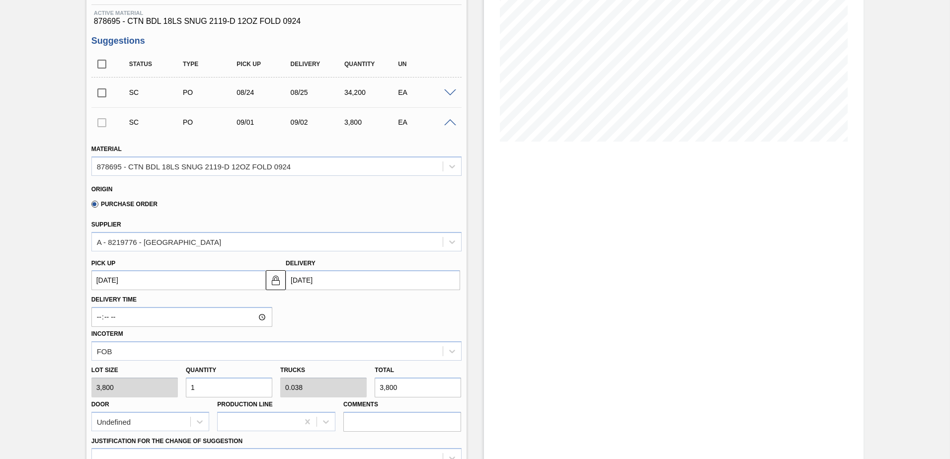
click at [449, 124] on span at bounding box center [450, 122] width 12 height 7
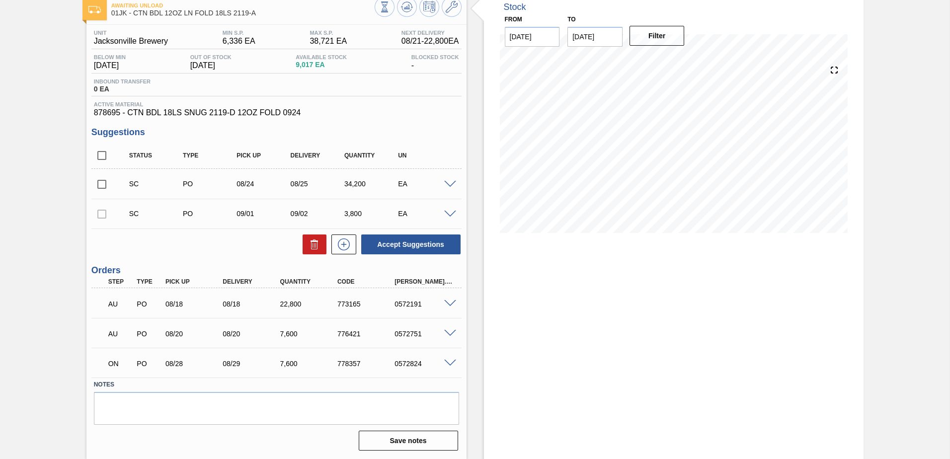
scroll to position [58, 0]
click at [451, 358] on div "ON PO 08/28 08/29 7,600 778357 0572824" at bounding box center [276, 362] width 370 height 25
click at [451, 363] on span at bounding box center [450, 363] width 12 height 7
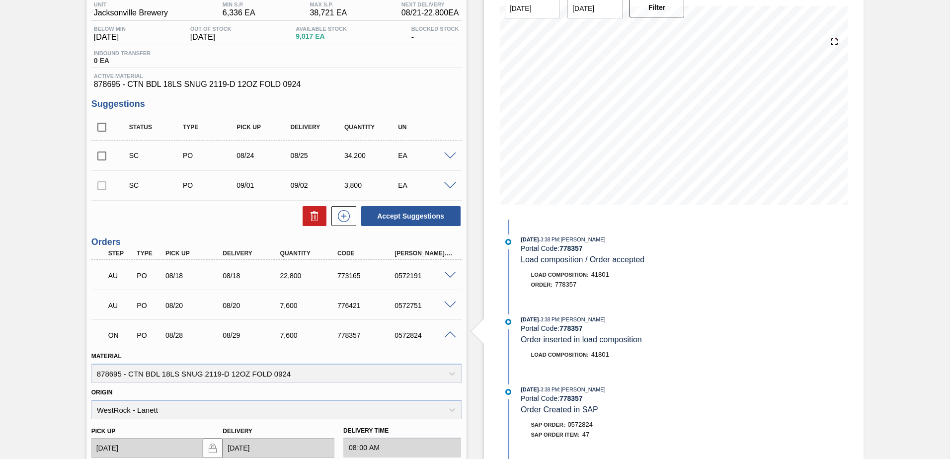
scroll to position [0, 0]
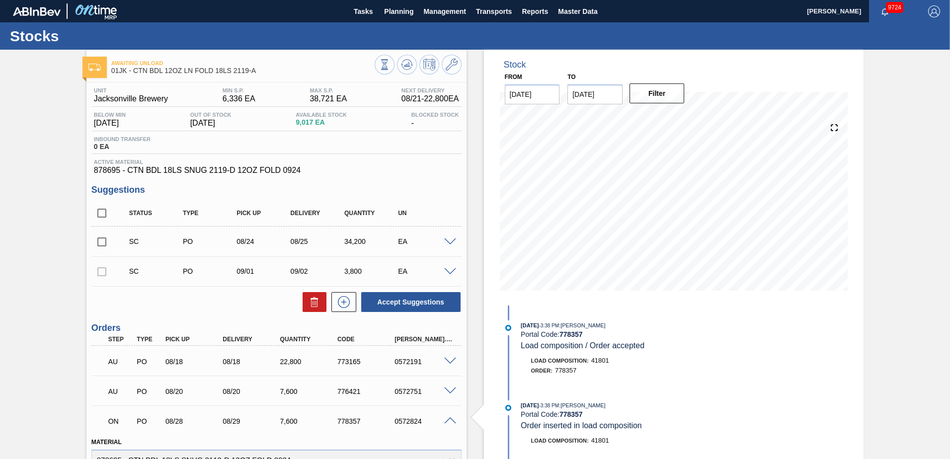
click at [448, 244] on span at bounding box center [450, 242] width 12 height 7
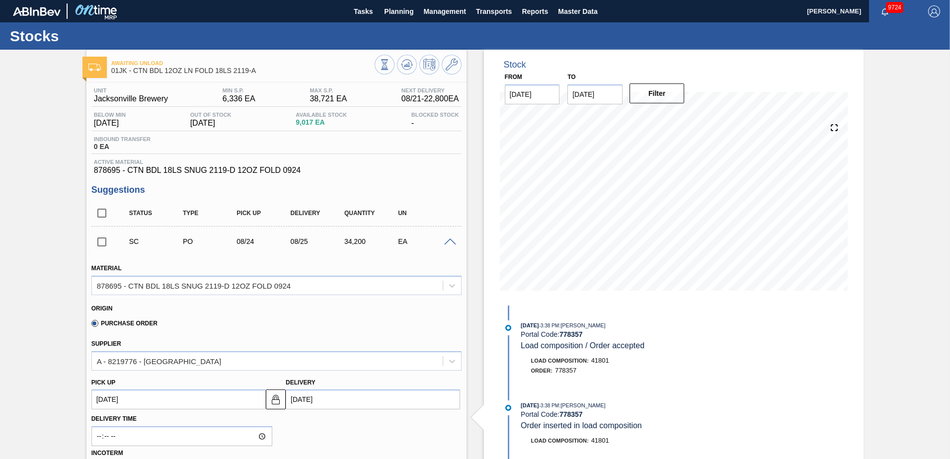
click at [450, 244] on span at bounding box center [450, 242] width 12 height 7
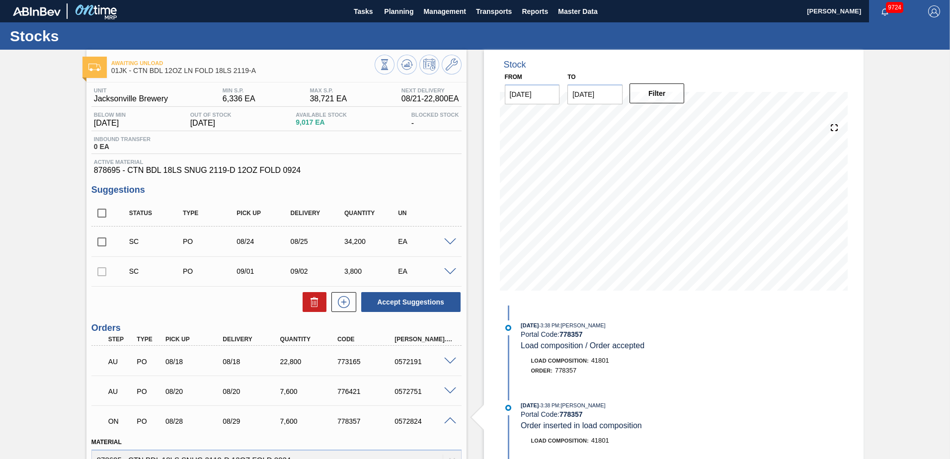
click at [450, 267] on div "SC PO 09/01 09/02 3,800 EA" at bounding box center [276, 271] width 370 height 25
click at [450, 268] on div at bounding box center [452, 270] width 20 height 7
click at [450, 272] on span at bounding box center [450, 271] width 12 height 7
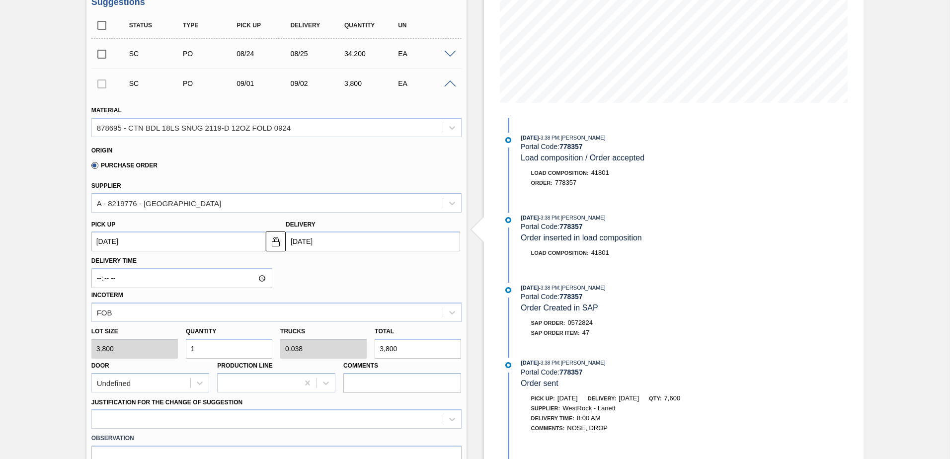
scroll to position [249, 0]
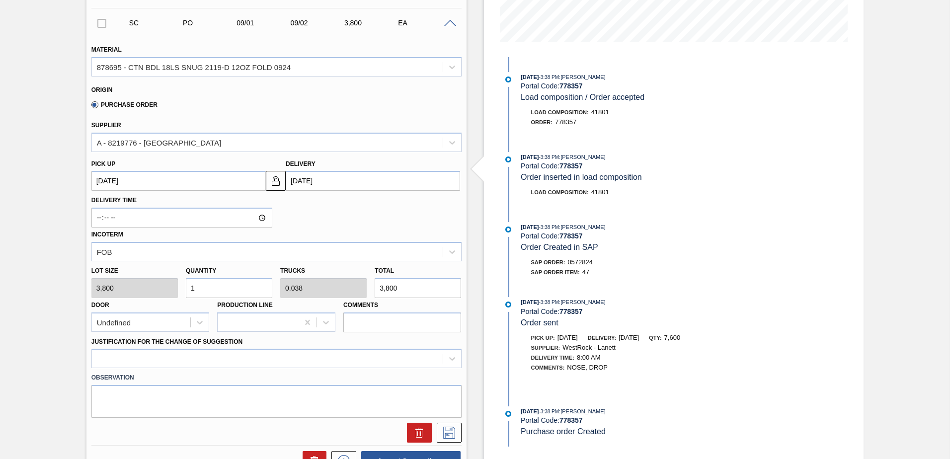
click at [254, 288] on input "1" at bounding box center [229, 288] width 86 height 20
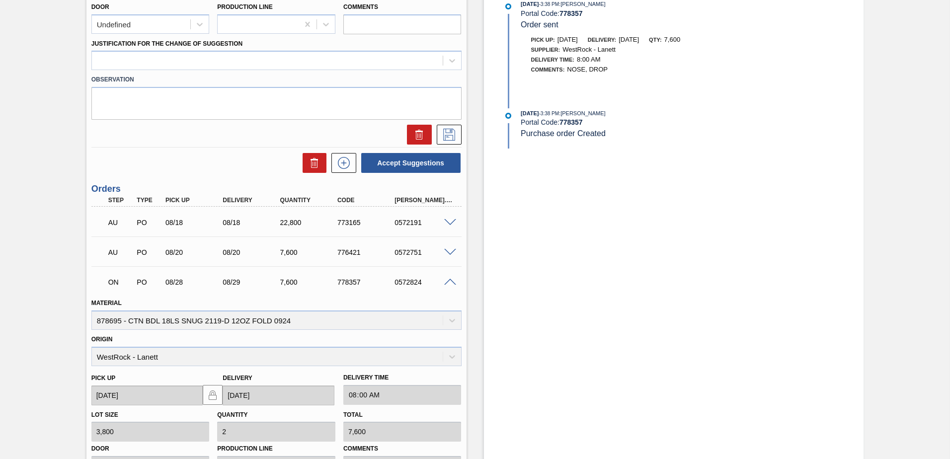
scroll to position [696, 0]
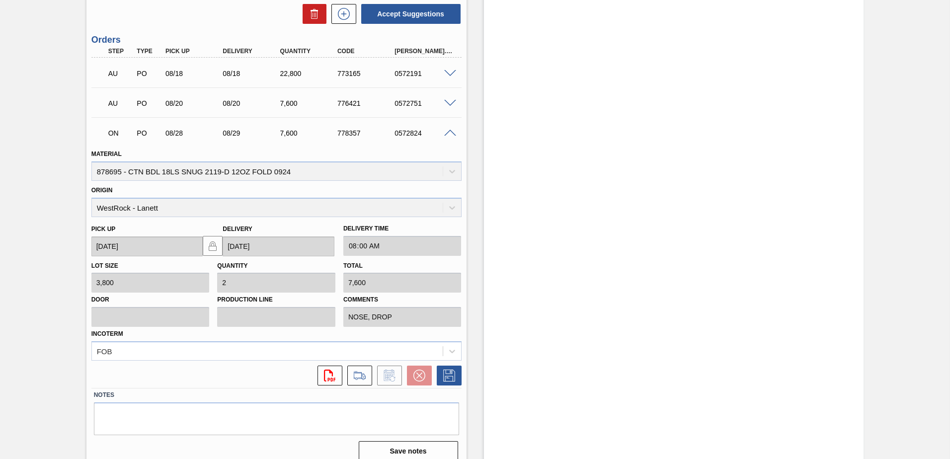
click at [453, 136] on div "0572824" at bounding box center [424, 133] width 64 height 8
click at [453, 133] on span at bounding box center [450, 133] width 12 height 7
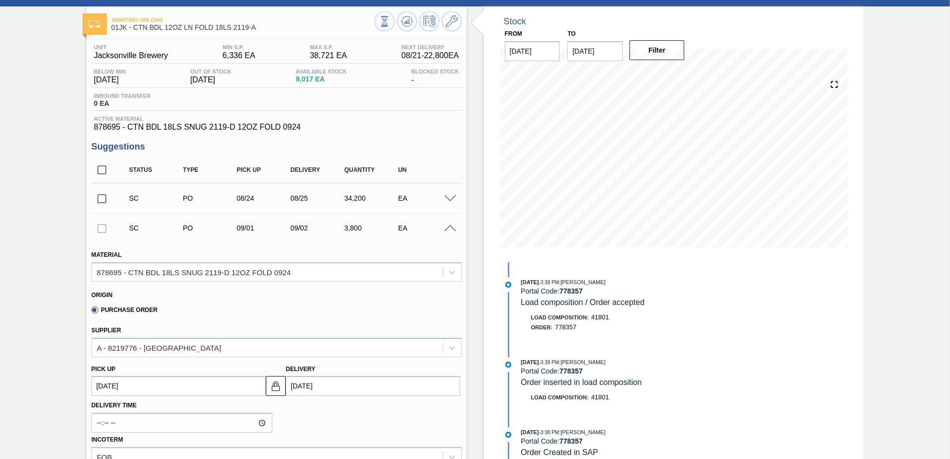
scroll to position [0, 0]
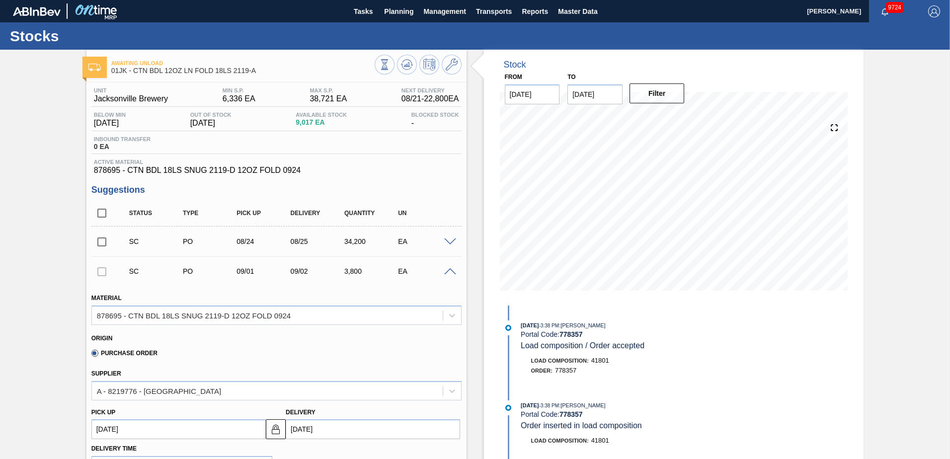
click at [455, 271] on span at bounding box center [450, 271] width 12 height 7
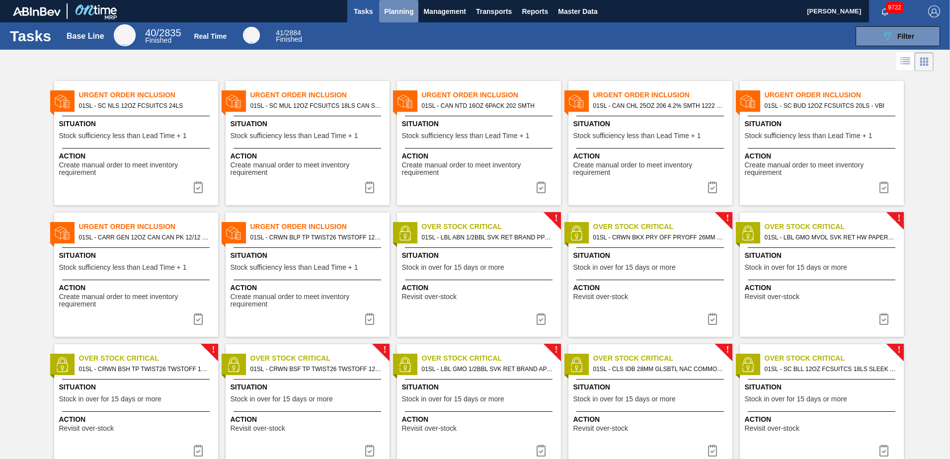
click at [379, 11] on button "Planning" at bounding box center [398, 11] width 39 height 22
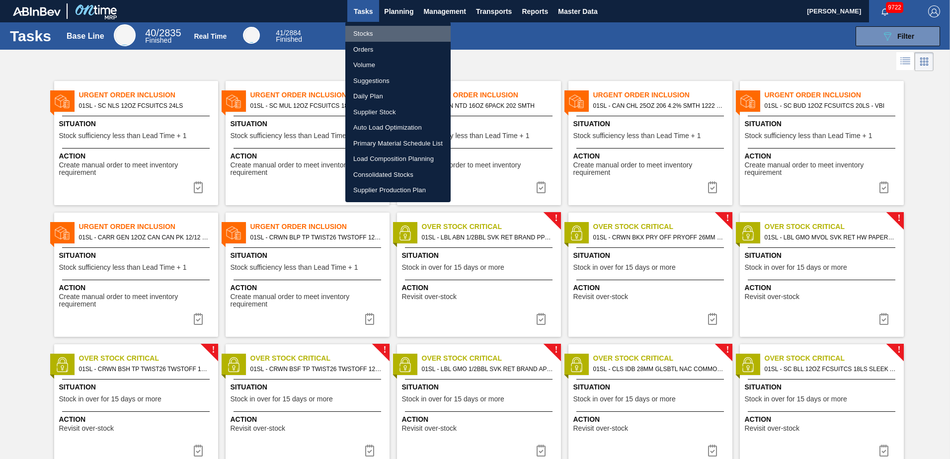
click at [369, 30] on li "Stocks" at bounding box center [397, 34] width 105 height 16
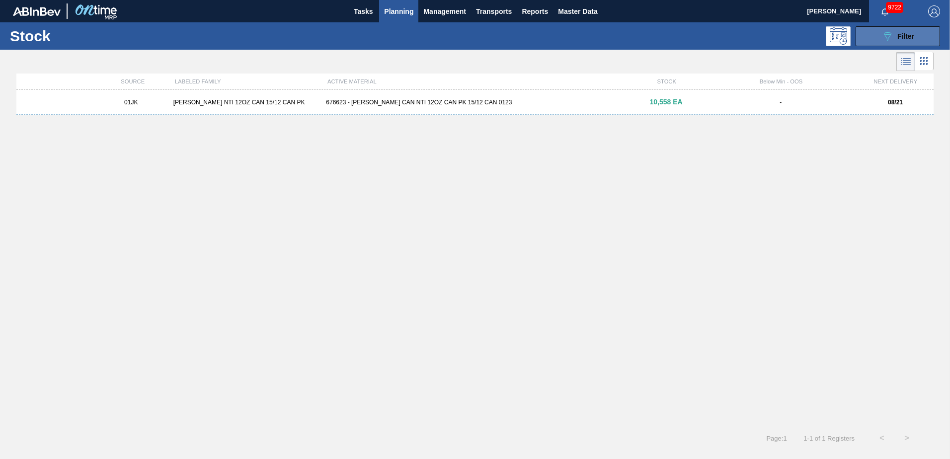
drag, startPoint x: 894, startPoint y: 44, endPoint x: 897, endPoint y: 36, distance: 8.5
click at [896, 38] on button "089F7B8B-B2A5-4AFE-B5C0-19BA573D28AC Filter" at bounding box center [898, 36] width 85 height 20
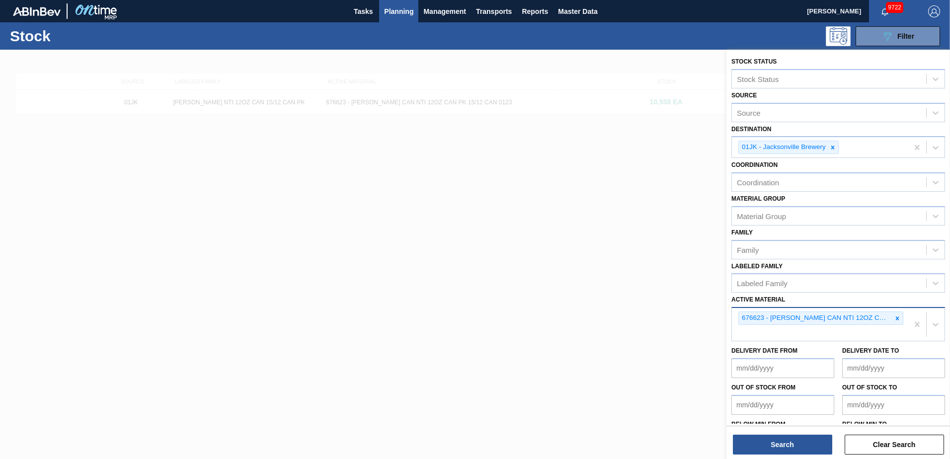
click at [896, 312] on div "676623 - CARR CAN NTI 12OZ CAN PK 15/12 CAN 0123" at bounding box center [821, 318] width 165 height 13
click at [895, 318] on icon at bounding box center [897, 318] width 7 height 7
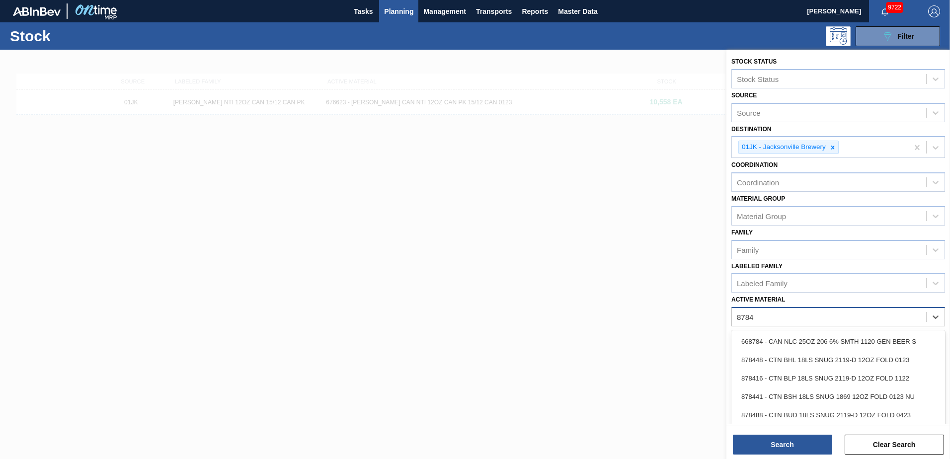
type Material "878488"
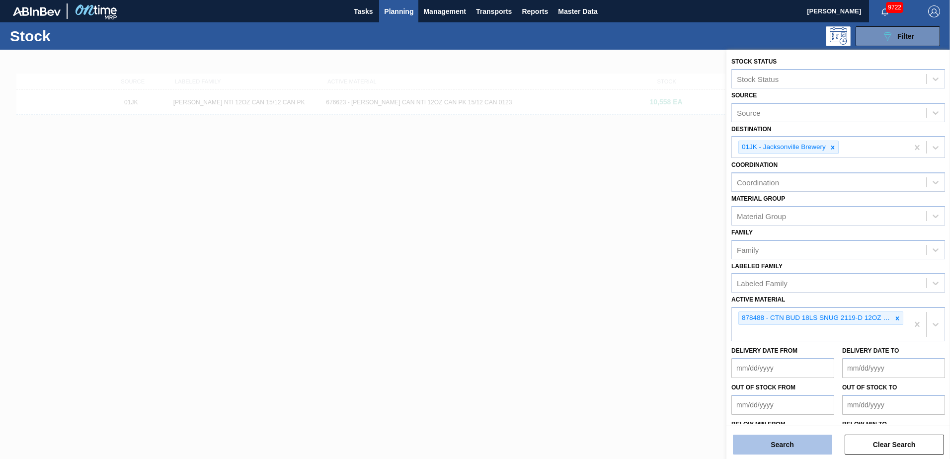
click at [757, 443] on button "Search" at bounding box center [782, 445] width 99 height 20
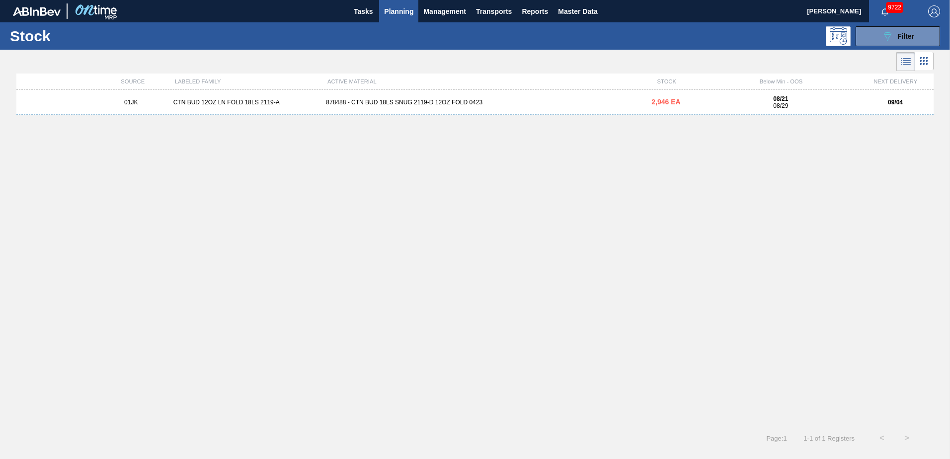
click at [546, 107] on div "01JK CTN BUD 12OZ LN FOLD 18LS 2119-A 878488 - CTN BUD 18LS SNUG 2119-D 12OZ FO…" at bounding box center [475, 102] width 918 height 25
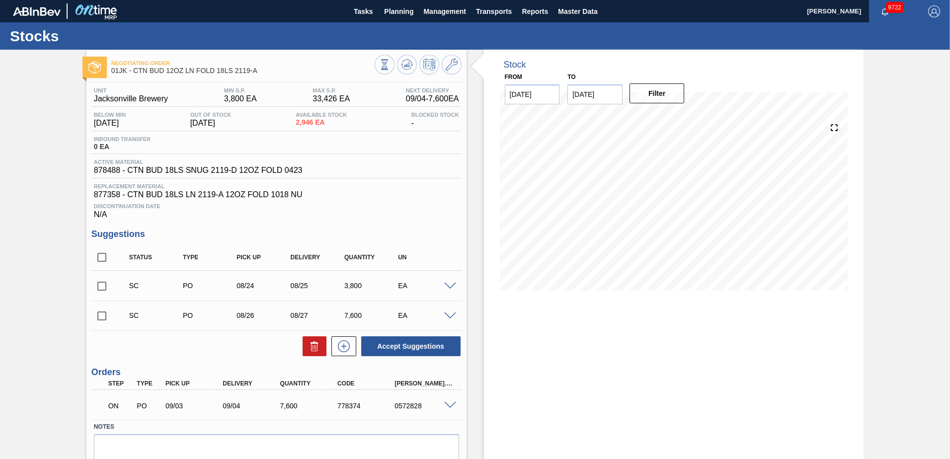
click at [450, 285] on span at bounding box center [450, 286] width 12 height 7
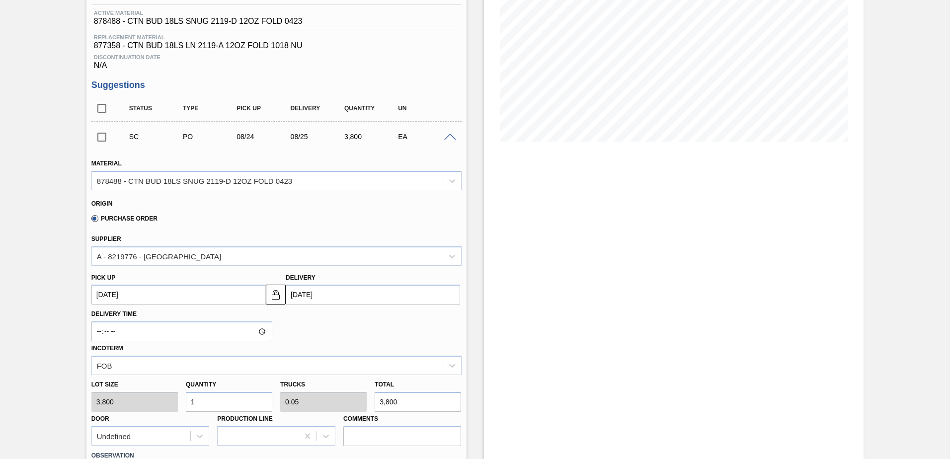
scroll to position [199, 0]
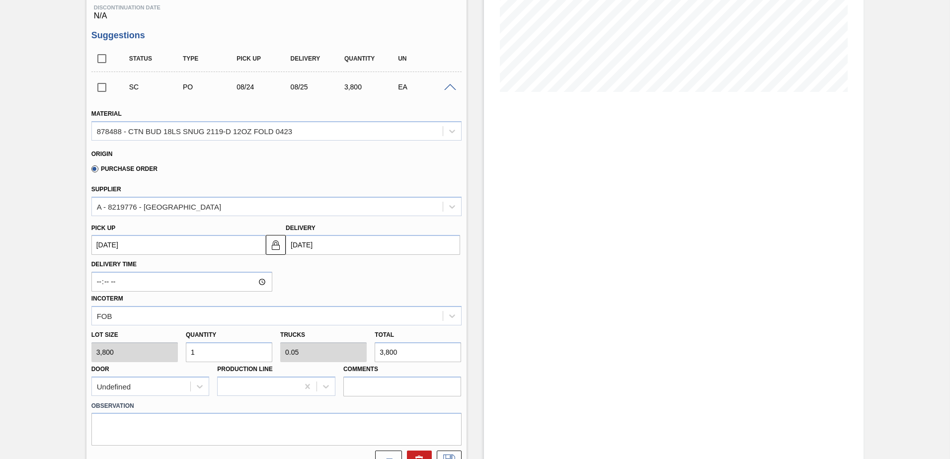
click at [448, 89] on span at bounding box center [450, 87] width 12 height 7
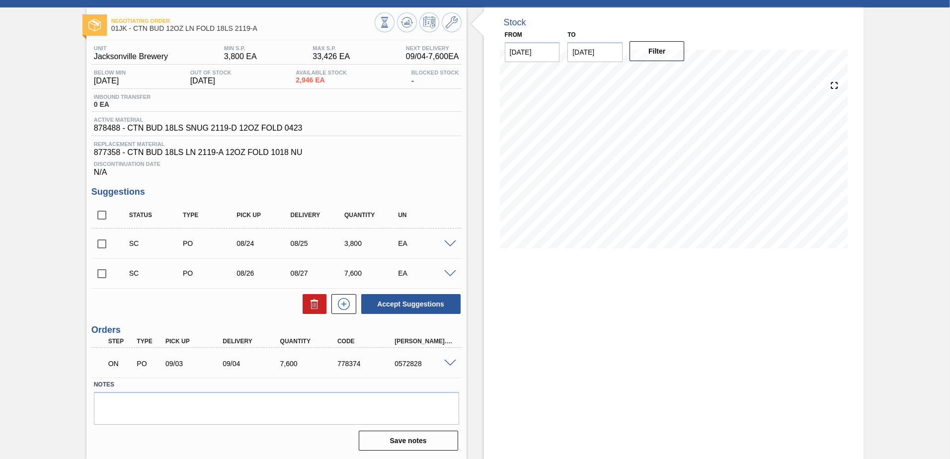
scroll to position [42, 0]
click at [447, 270] on span at bounding box center [450, 273] width 12 height 7
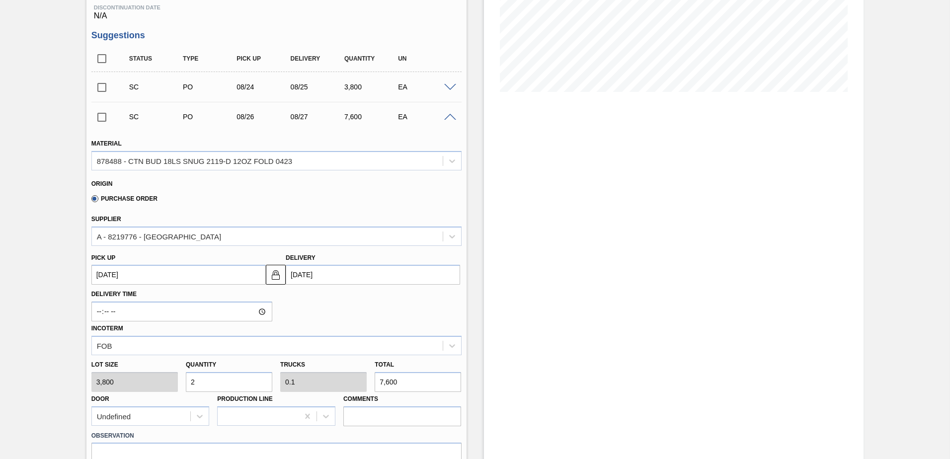
click at [446, 119] on span at bounding box center [450, 117] width 12 height 7
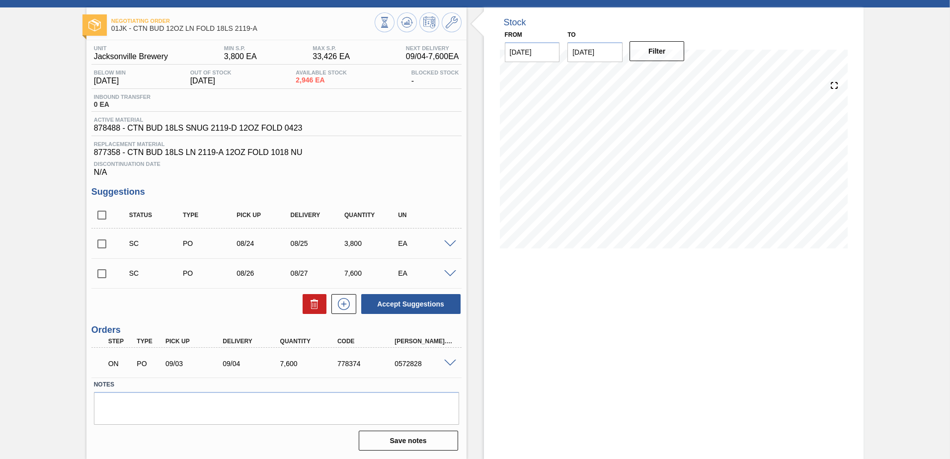
scroll to position [42, 0]
click at [104, 267] on input "checkbox" at bounding box center [101, 273] width 21 height 21
checkbox input "true"
click at [102, 249] on input "checkbox" at bounding box center [101, 244] width 21 height 21
click at [453, 357] on div "ON PO 09/03 09/04 7,600 778374 0572828" at bounding box center [276, 362] width 370 height 25
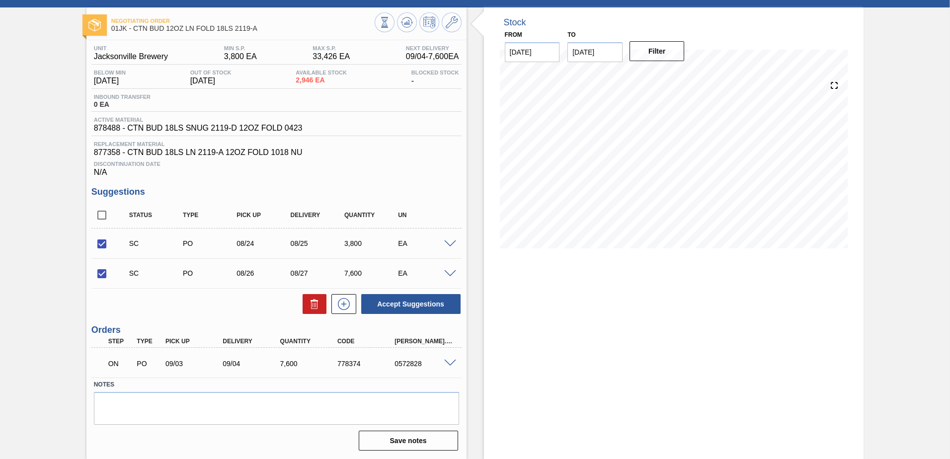
click at [451, 363] on span at bounding box center [450, 363] width 12 height 7
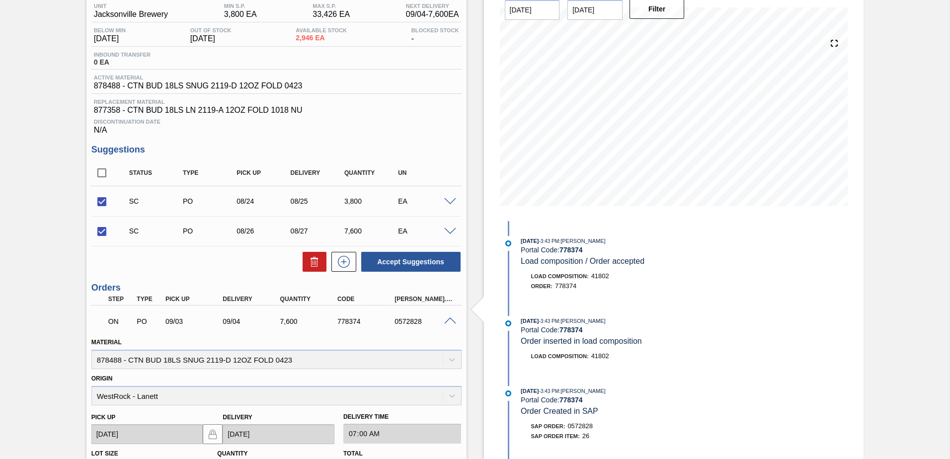
scroll to position [234, 0]
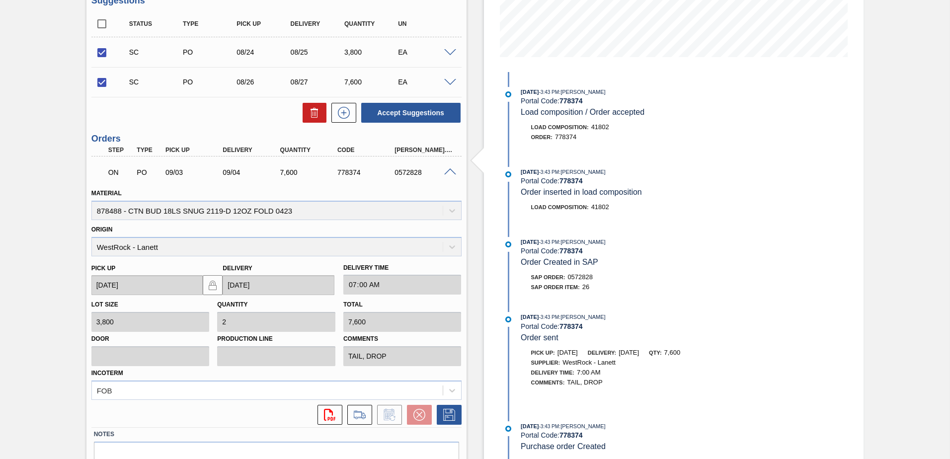
click at [448, 175] on span at bounding box center [450, 172] width 12 height 7
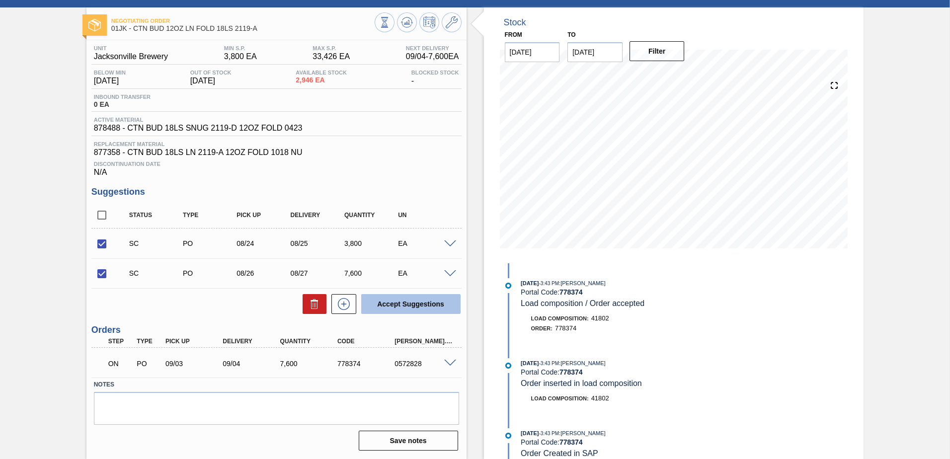
click at [409, 312] on button "Accept Suggestions" at bounding box center [410, 304] width 99 height 20
checkbox input "false"
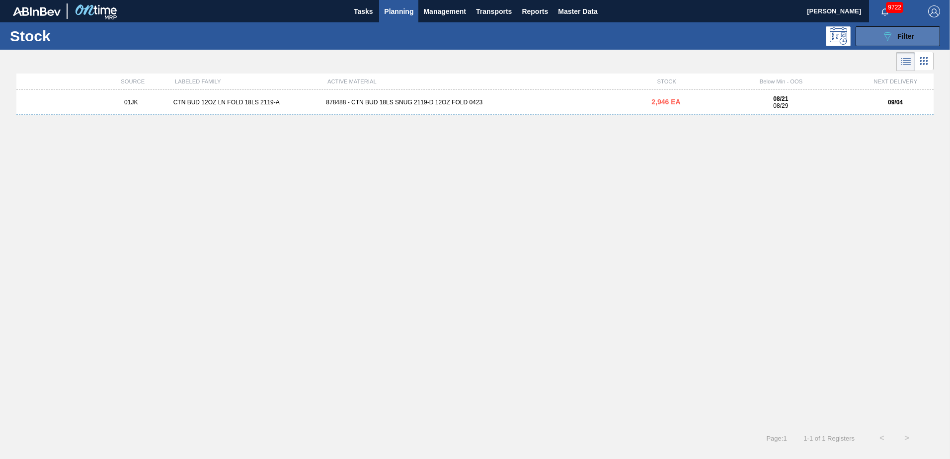
click at [872, 42] on button "089F7B8B-B2A5-4AFE-B5C0-19BA573D28AC Filter" at bounding box center [898, 36] width 85 height 20
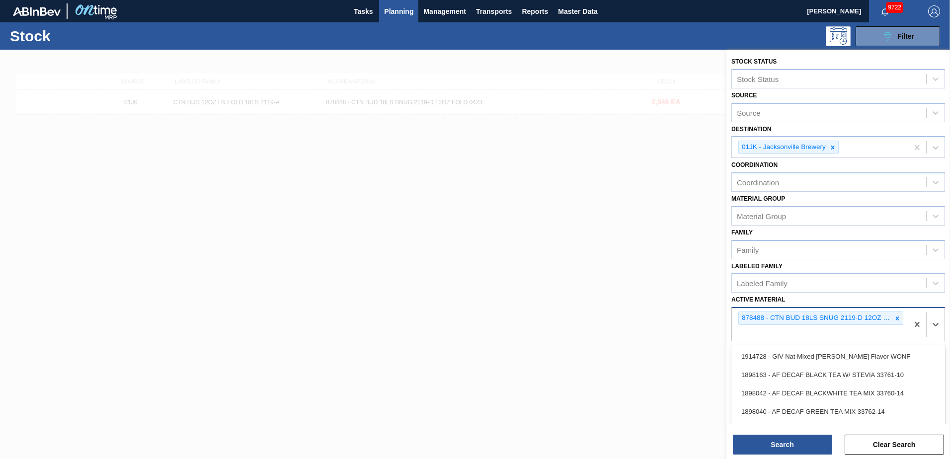
click at [871, 333] on div "878488 - CTN BUD 18LS SNUG 2119-D 12OZ FOLD 0423" at bounding box center [820, 324] width 176 height 33
click at [845, 333] on div "878488 - CTN BUD 18LS SNUG 2119-D 12OZ FOLD 0423" at bounding box center [820, 324] width 176 height 33
type Material "878513"
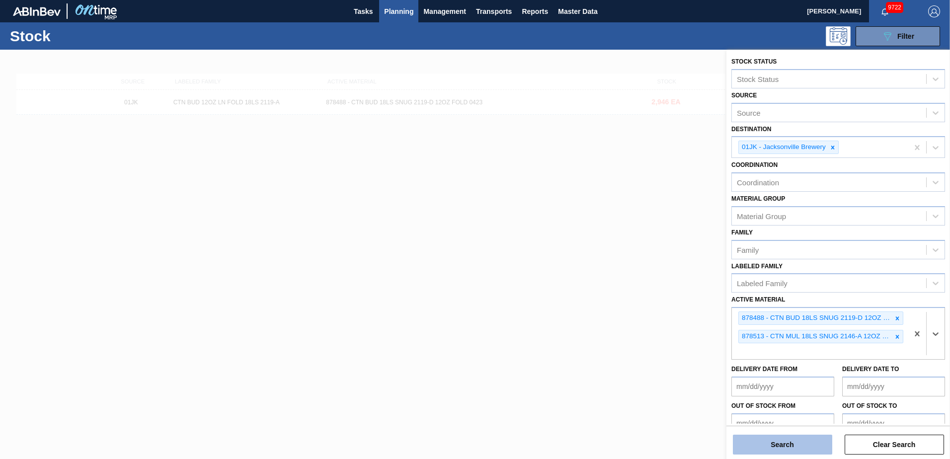
click at [820, 441] on button "Search" at bounding box center [782, 445] width 99 height 20
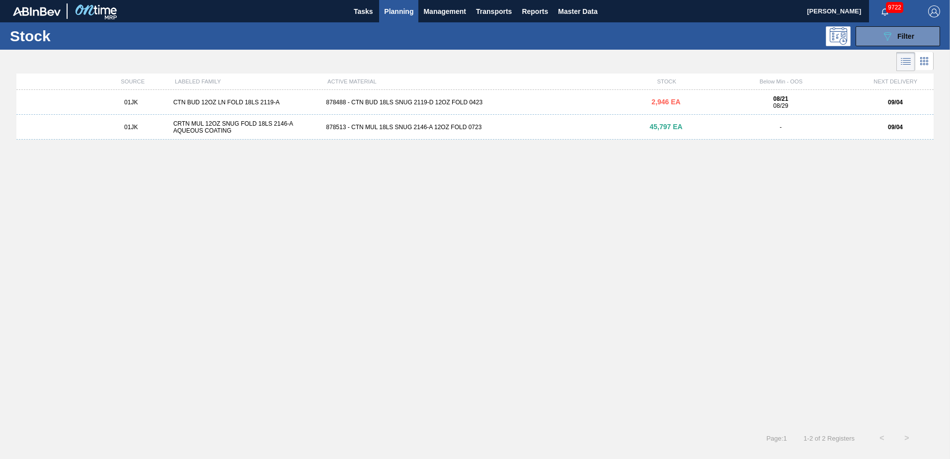
click at [418, 125] on div "878513 - CTN MUL 18LS SNUG 2146-A 12OZ FOLD 0723" at bounding box center [475, 127] width 306 height 7
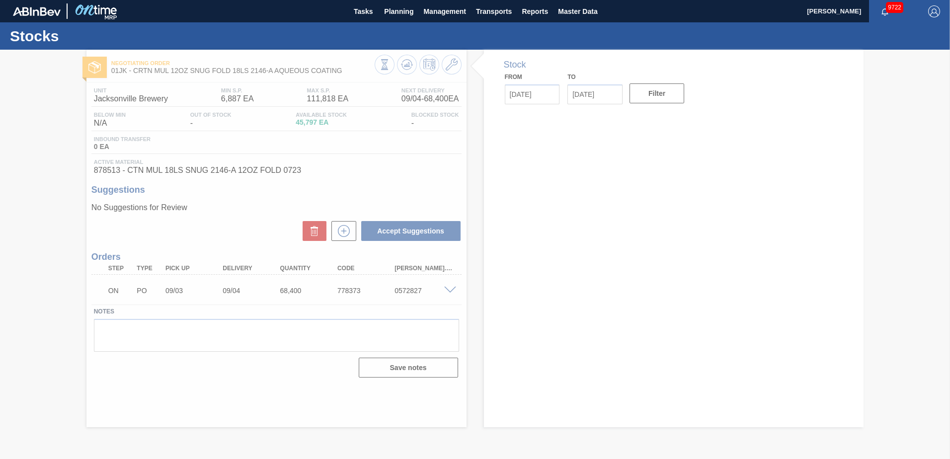
type input "[DATE]"
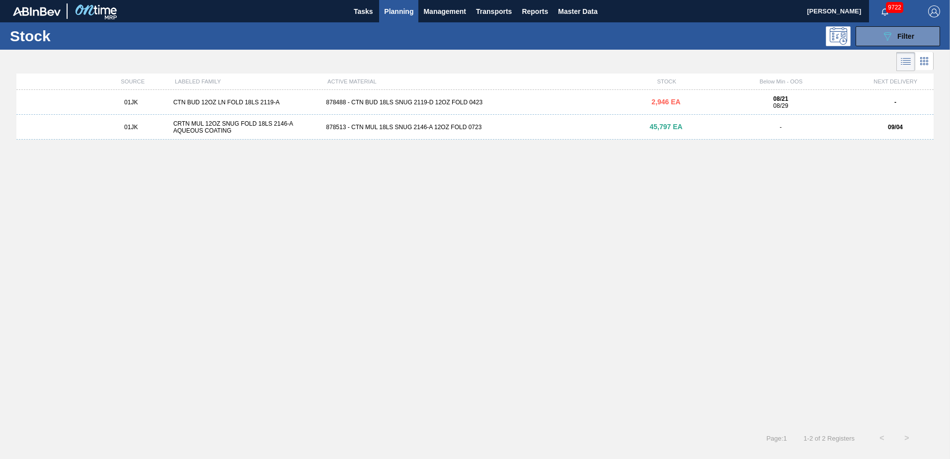
click at [390, 9] on span "Planning" at bounding box center [398, 11] width 29 height 12
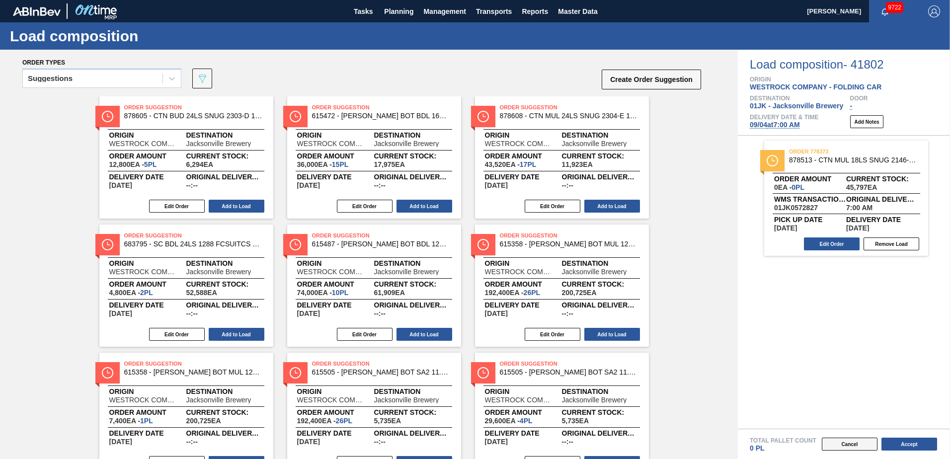
click at [838, 441] on button "Cancel" at bounding box center [850, 444] width 56 height 13
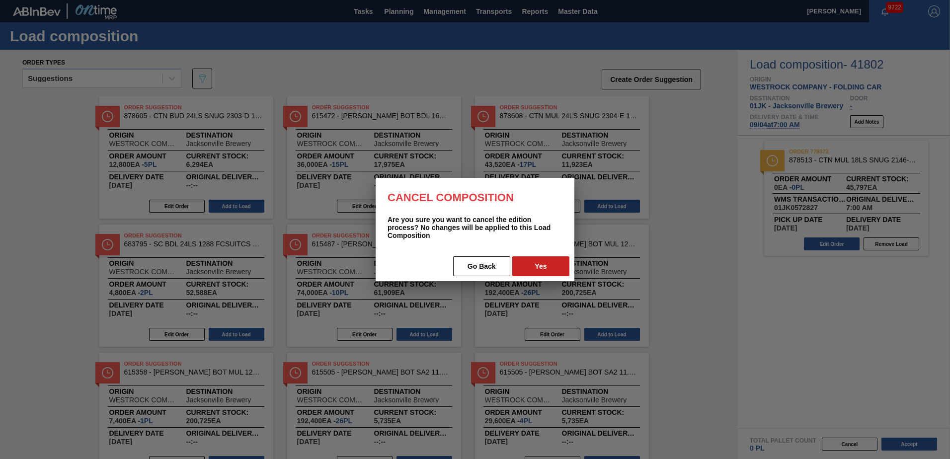
click at [536, 262] on button "Yes" at bounding box center [541, 267] width 57 height 20
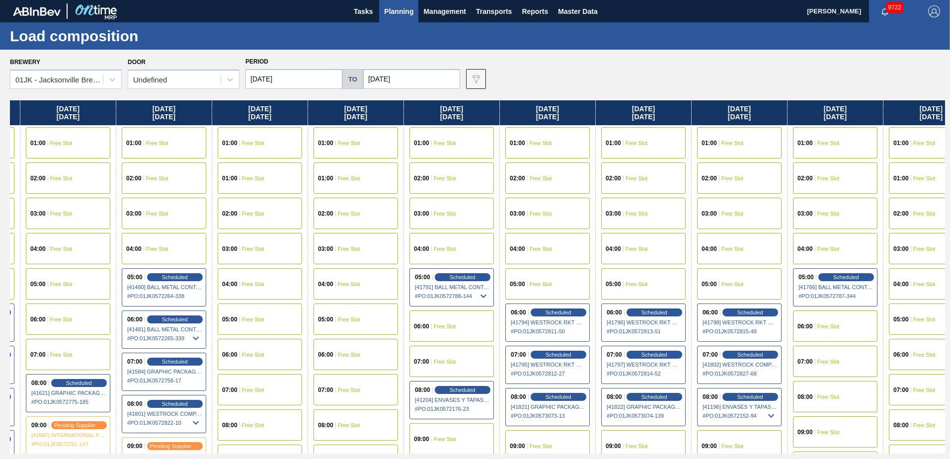
scroll to position [0, 382]
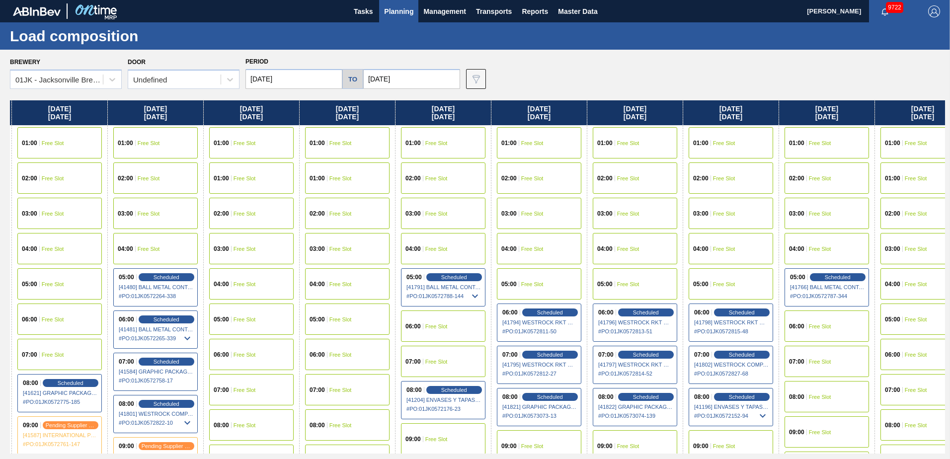
drag, startPoint x: 713, startPoint y: 266, endPoint x: 318, endPoint y: 268, distance: 395.2
click at [318, 268] on div "[DATE] 01:00 Free Slot 01:00 Free Slot 02:00 Free Slot 03:00 Free Slot 04:00 Fr…" at bounding box center [478, 276] width 936 height 353
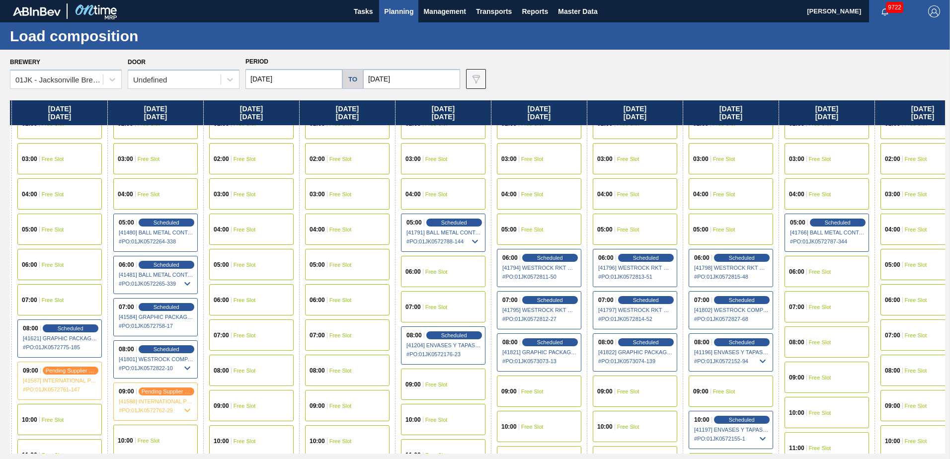
scroll to position [50, 382]
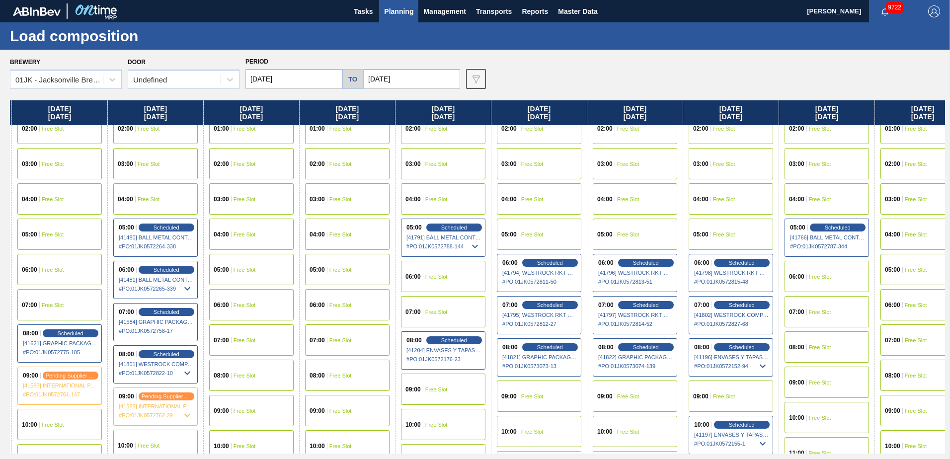
click at [720, 311] on div "07:00 Scheduled [41802] WESTROCK COMPANY - FOLDING CAR - 0008219776 # PO : 01JK…" at bounding box center [731, 315] width 85 height 38
click at [729, 306] on span "Scheduled" at bounding box center [742, 305] width 28 height 6
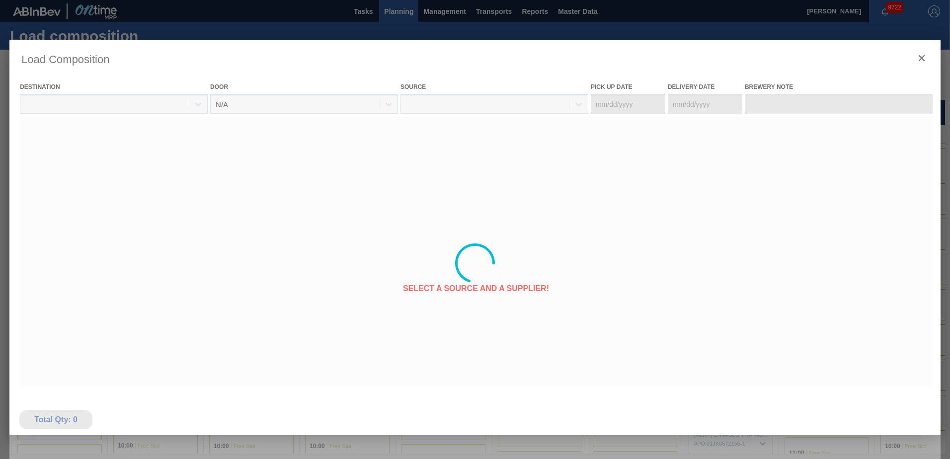
type Date "[DATE]"
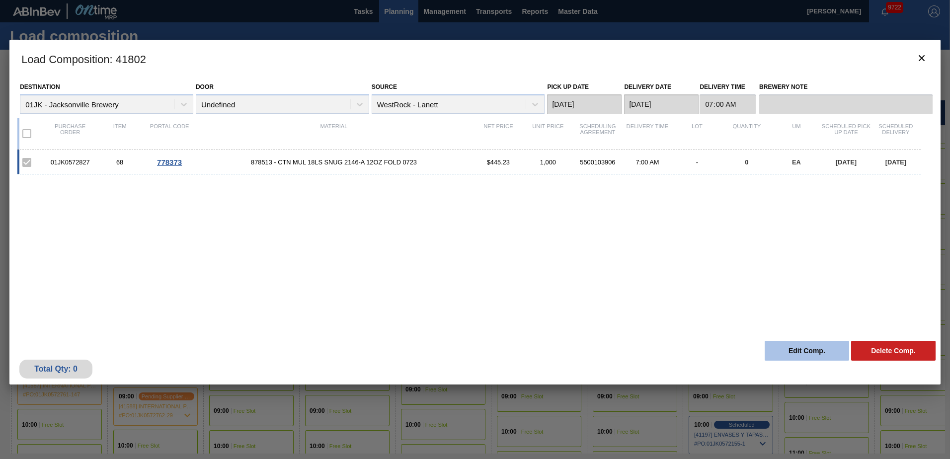
click at [811, 353] on button "Edit Comp." at bounding box center [807, 351] width 85 height 20
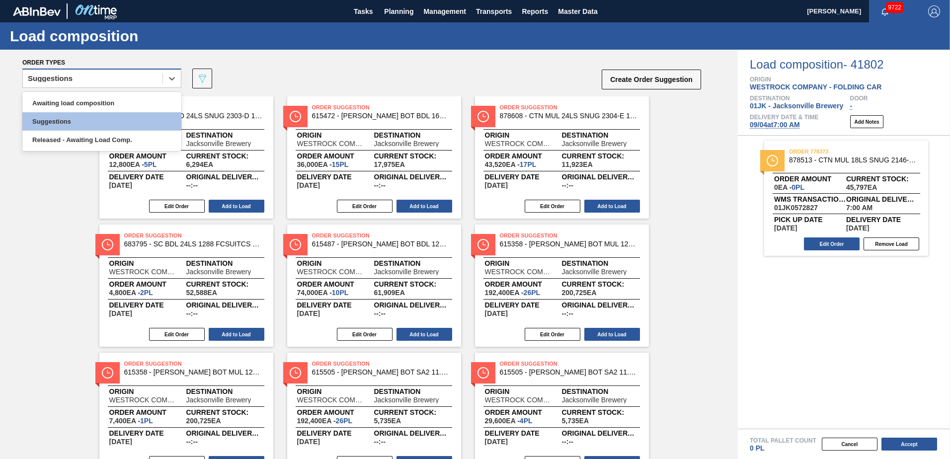
click at [155, 82] on div "Suggestions" at bounding box center [93, 79] width 140 height 14
click at [120, 106] on div "Awaiting load composition" at bounding box center [101, 103] width 159 height 18
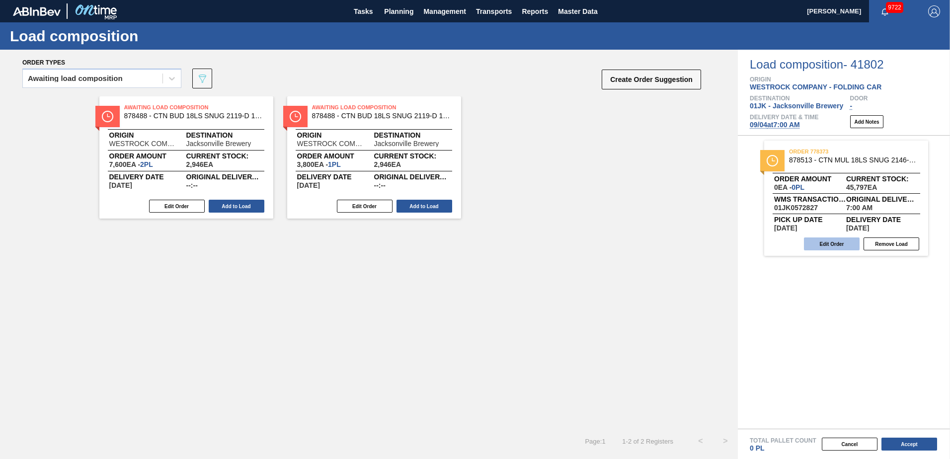
click at [823, 241] on button "Edit Order" at bounding box center [832, 244] width 56 height 13
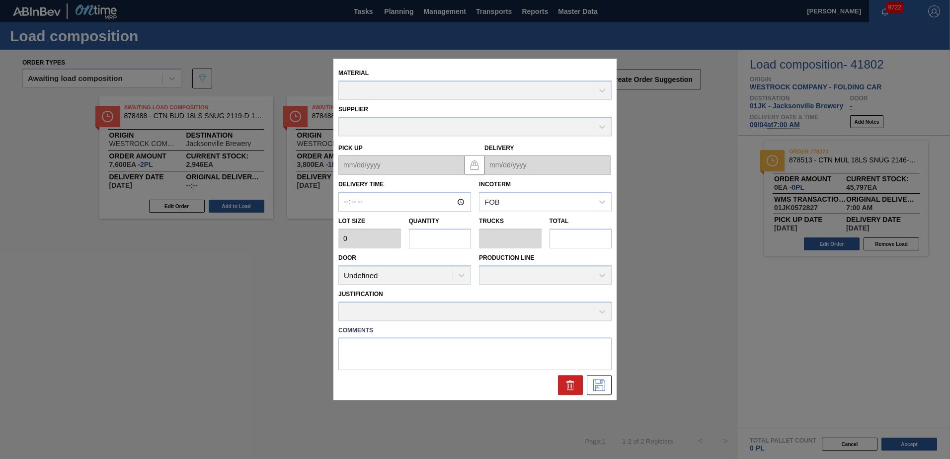
click at [427, 235] on input "text" at bounding box center [440, 239] width 63 height 20
click at [424, 241] on input "text" at bounding box center [440, 239] width 63 height 20
click at [434, 238] on input "text" at bounding box center [440, 239] width 63 height 20
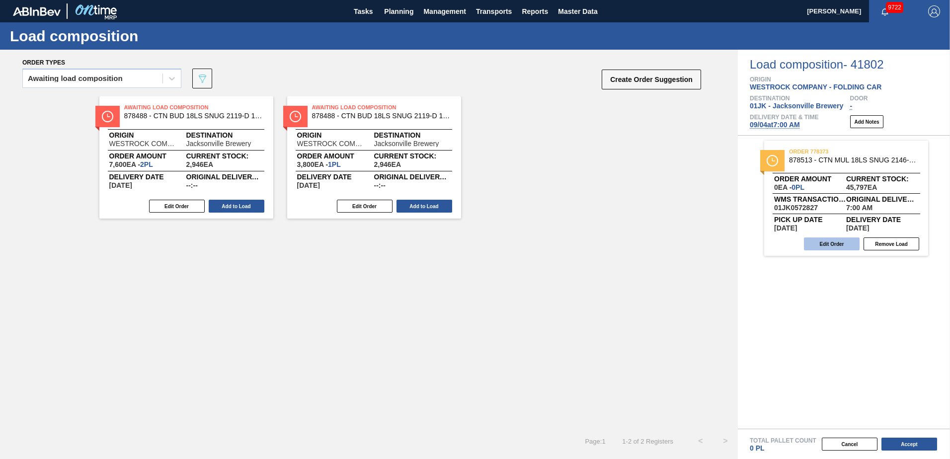
click at [828, 245] on button "Edit Order" at bounding box center [832, 244] width 56 height 13
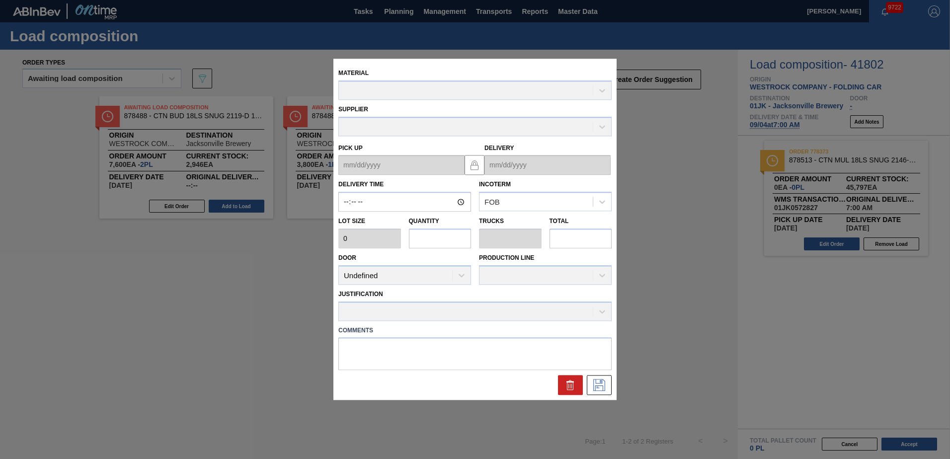
click at [434, 235] on input "text" at bounding box center [440, 239] width 63 height 20
type input "1"
type input "0"
type input "18"
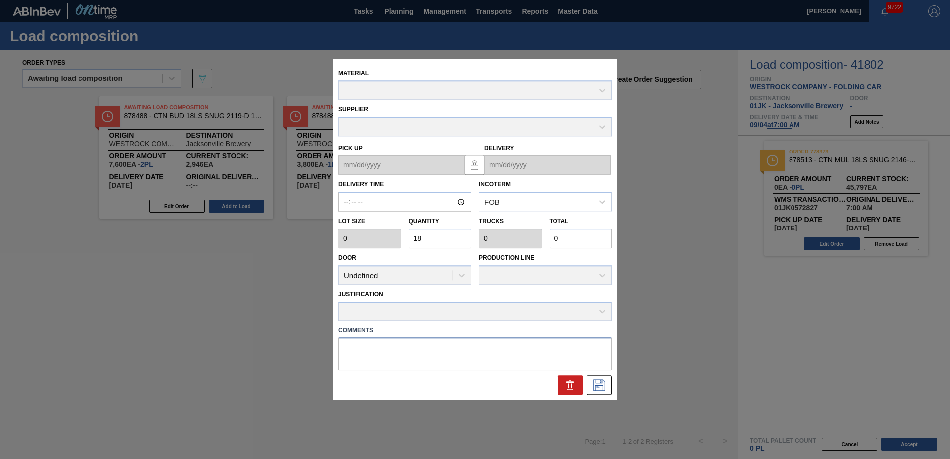
click at [403, 355] on textarea at bounding box center [475, 354] width 273 height 33
type textarea "DROP"
click at [441, 236] on input "18" at bounding box center [440, 239] width 63 height 20
type input "20"
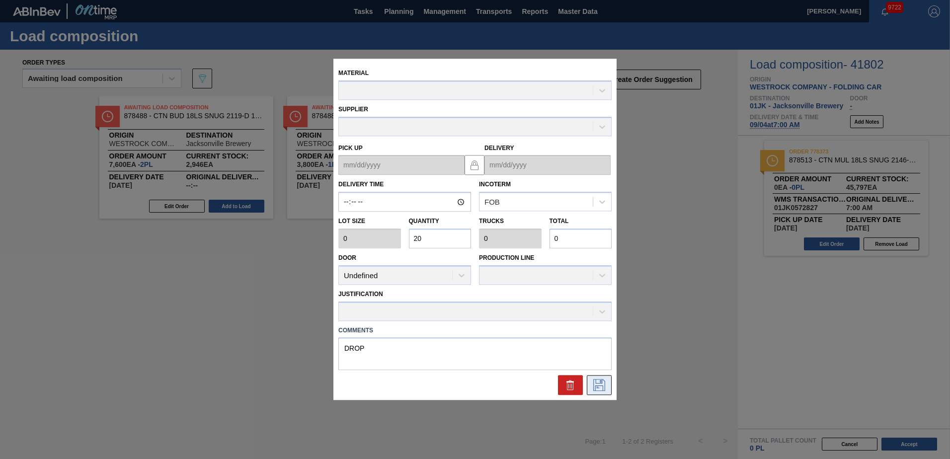
click at [596, 377] on button at bounding box center [599, 386] width 25 height 20
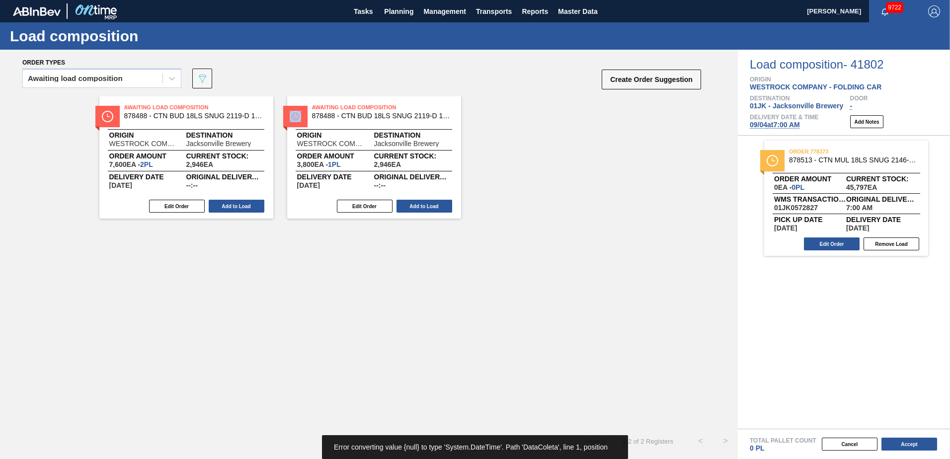
drag, startPoint x: 661, startPoint y: 321, endPoint x: 664, endPoint y: 313, distance: 8.0
click at [662, 319] on div "Awaiting Load Composition 878488 - CTN BUD 18LS SNUG 2119-D 12OZ FOLD 0423 Orig…" at bounding box center [369, 262] width 738 height 333
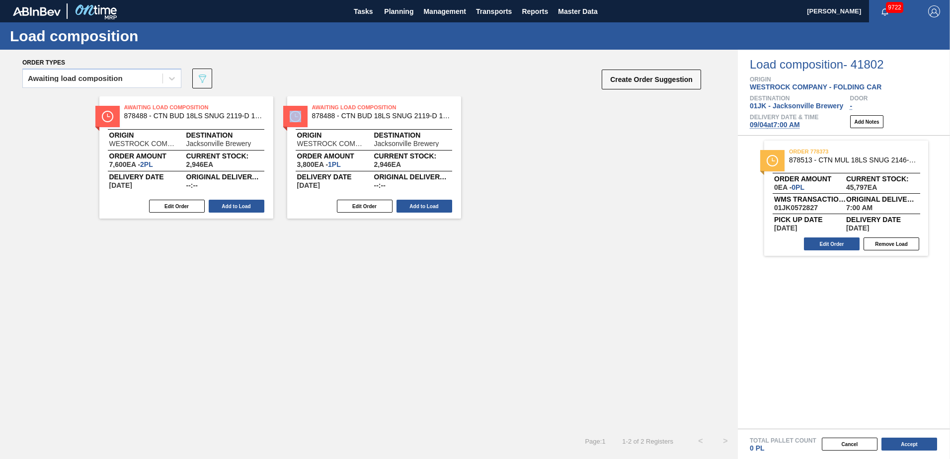
click at [851, 201] on span "Original delivery time" at bounding box center [883, 199] width 72 height 6
click at [832, 237] on div "Edit Order Remove Load" at bounding box center [843, 244] width 156 height 15
click at [834, 241] on button "Edit Order" at bounding box center [832, 244] width 56 height 13
click at [868, 444] on button "Cancel" at bounding box center [850, 444] width 56 height 13
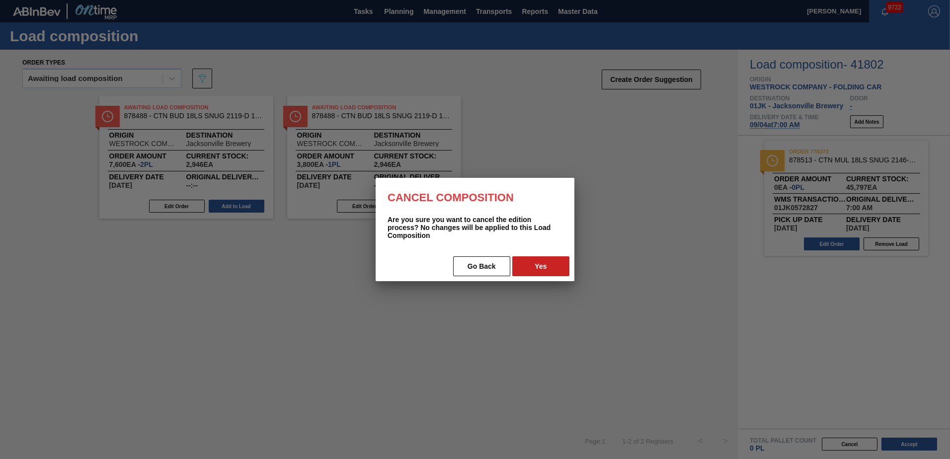
click at [579, 260] on div at bounding box center [475, 229] width 950 height 459
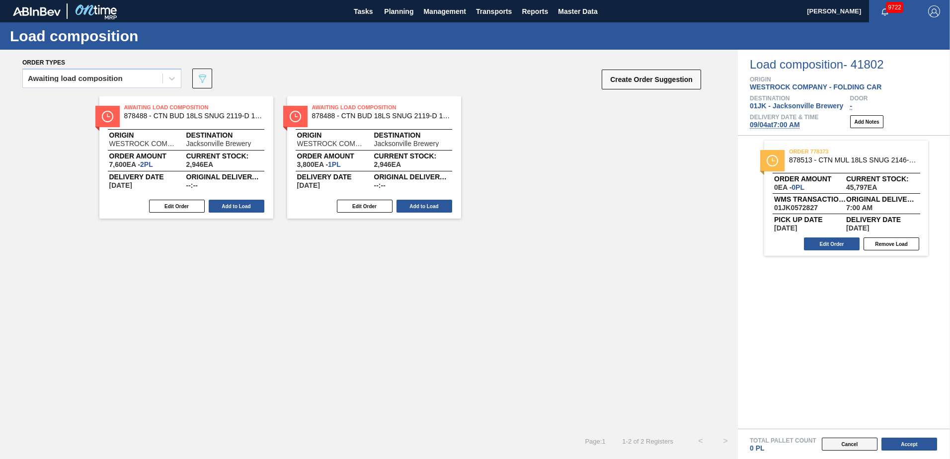
click at [843, 446] on button "Cancel" at bounding box center [850, 444] width 56 height 13
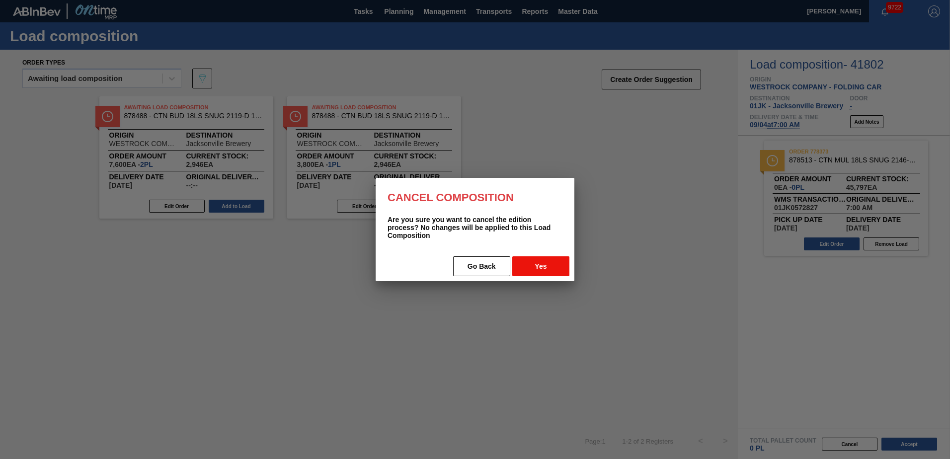
click at [537, 268] on button "Yes" at bounding box center [541, 267] width 57 height 20
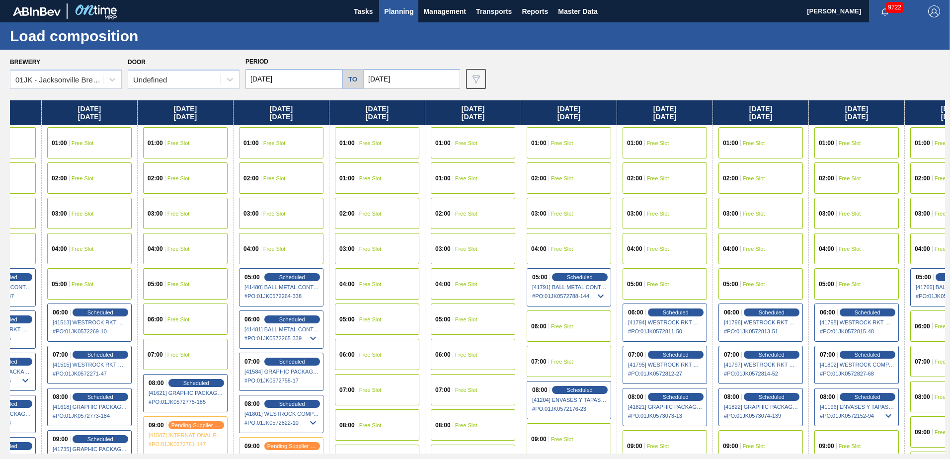
drag, startPoint x: 715, startPoint y: 289, endPoint x: 449, endPoint y: 290, distance: 266.0
click at [449, 290] on div "[DATE] 01:00 Free Slot 01:00 Free Slot 02:00 Free Slot 03:00 Free Slot 04:00 Fr…" at bounding box center [478, 276] width 936 height 353
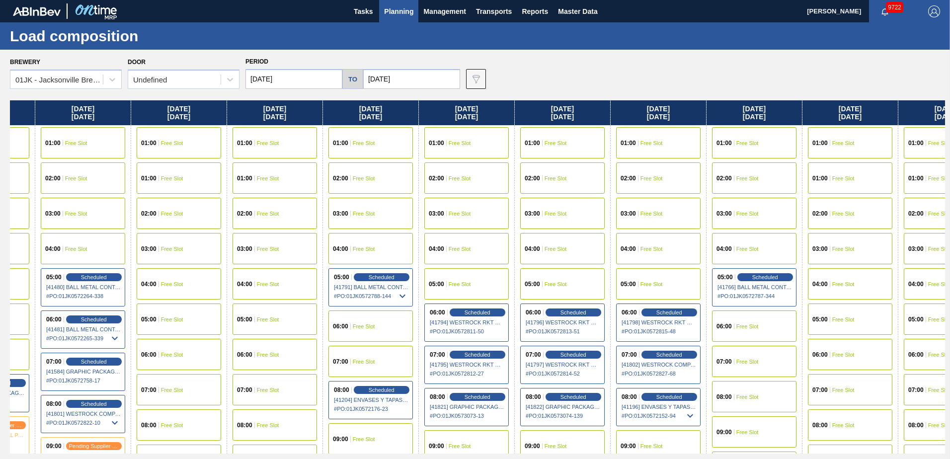
scroll to position [0, 466]
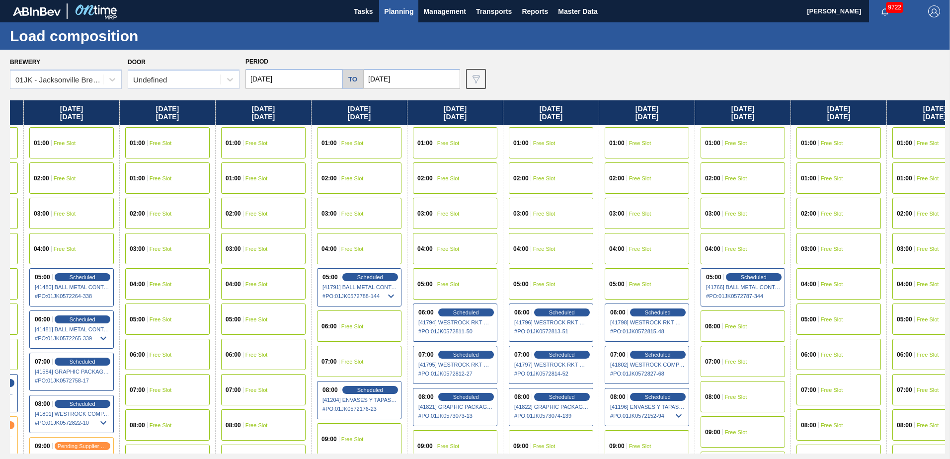
drag, startPoint x: 863, startPoint y: 237, endPoint x: 643, endPoint y: 242, distance: 220.3
click at [643, 242] on div "[DATE] 01:00 Free Slot 01:00 Free Slot 02:00 Free Slot 03:00 Free Slot 04:00 Fr…" at bounding box center [478, 276] width 936 height 353
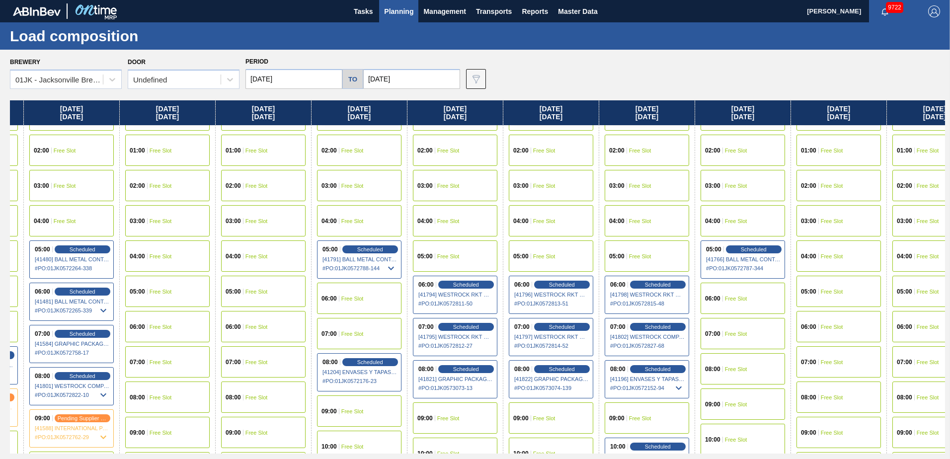
scroll to position [50, 466]
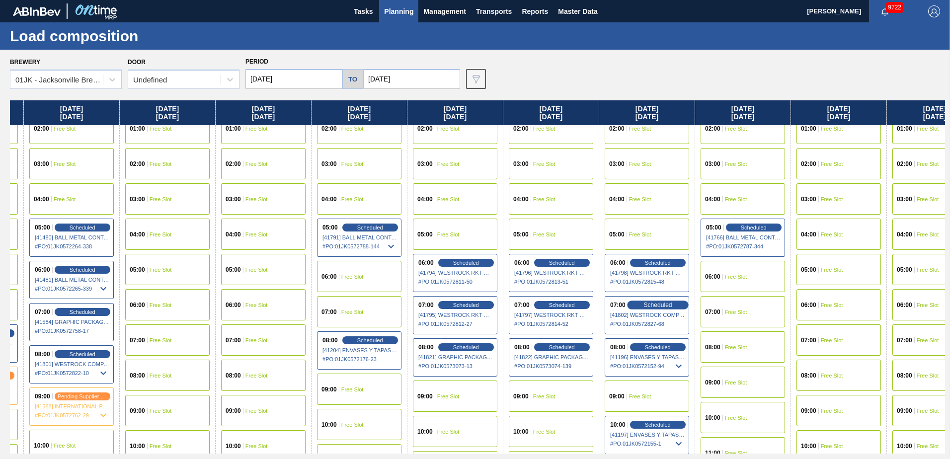
click at [665, 303] on span "Scheduled" at bounding box center [658, 305] width 28 height 6
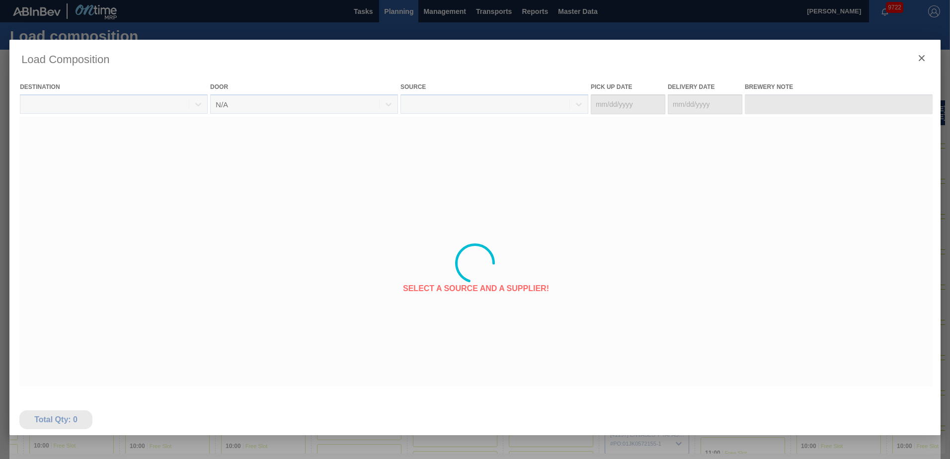
type Date "[DATE]"
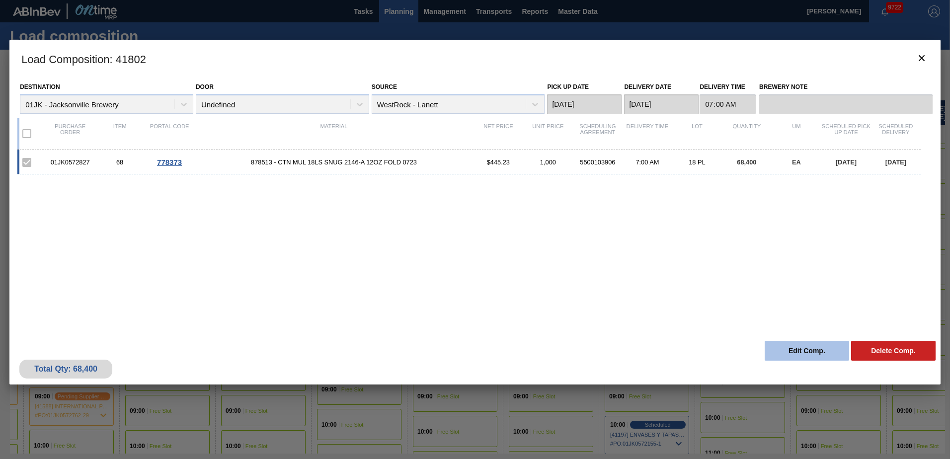
click at [805, 349] on button "Edit Comp." at bounding box center [807, 351] width 85 height 20
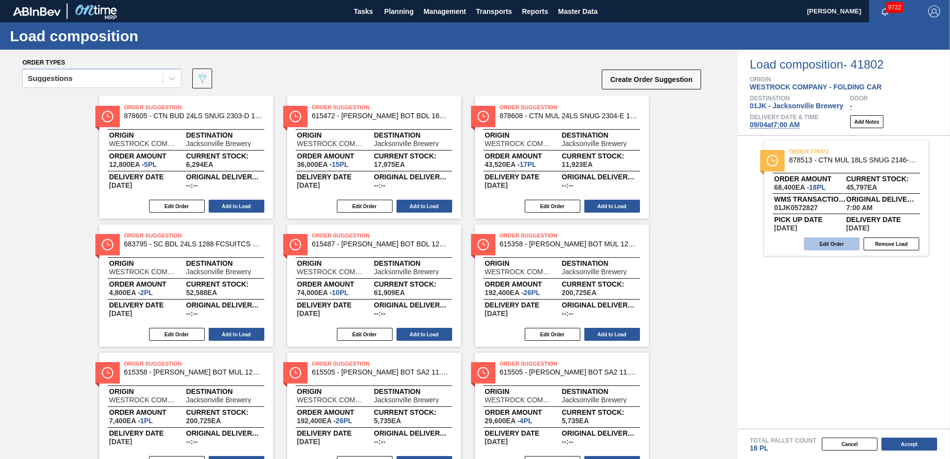
click at [823, 242] on button "Edit Order" at bounding box center [832, 244] width 56 height 13
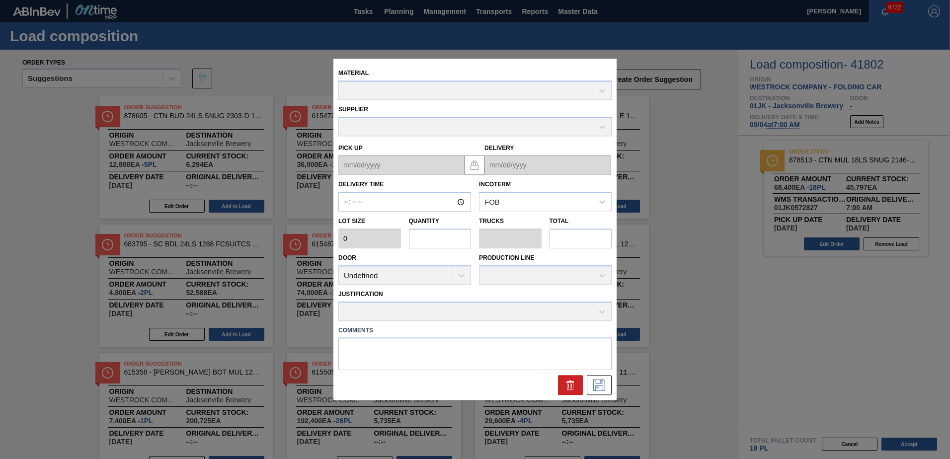
type input "07:00:00"
type input "3,800"
type input "18"
type input "0.818"
type input "68,400"
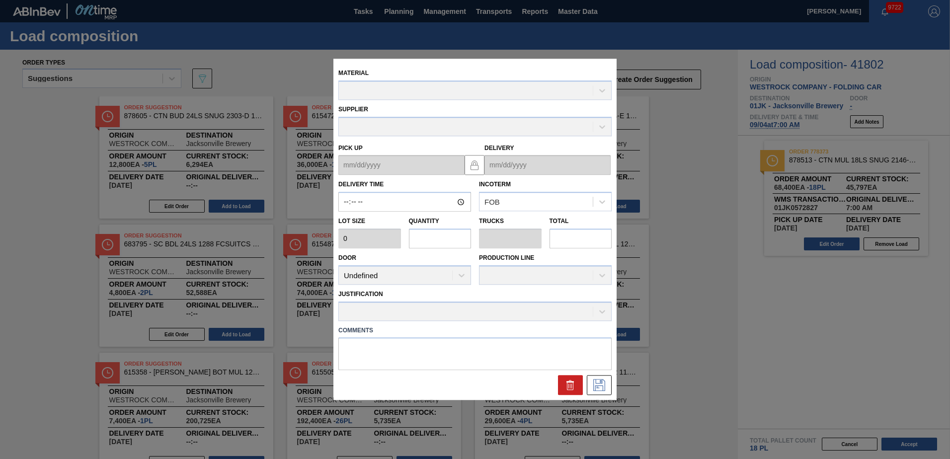
type textarea "NOSE, DROP"
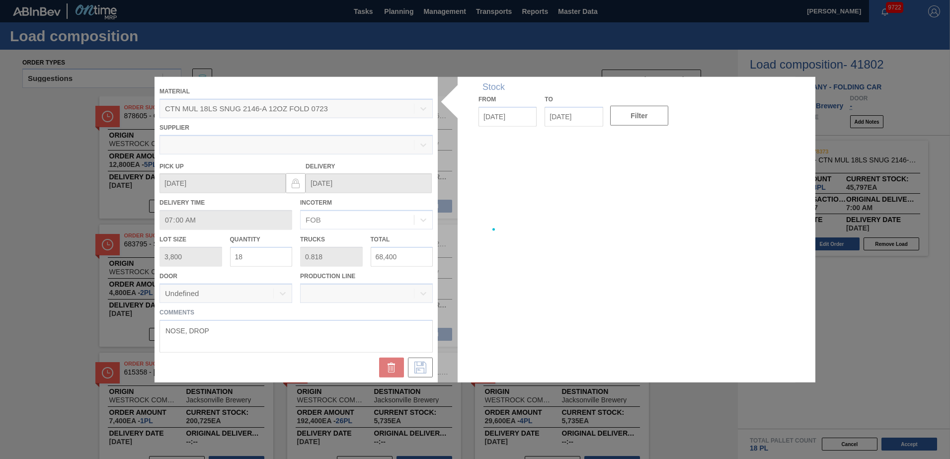
type up "[DATE]"
type input "[DATE]"
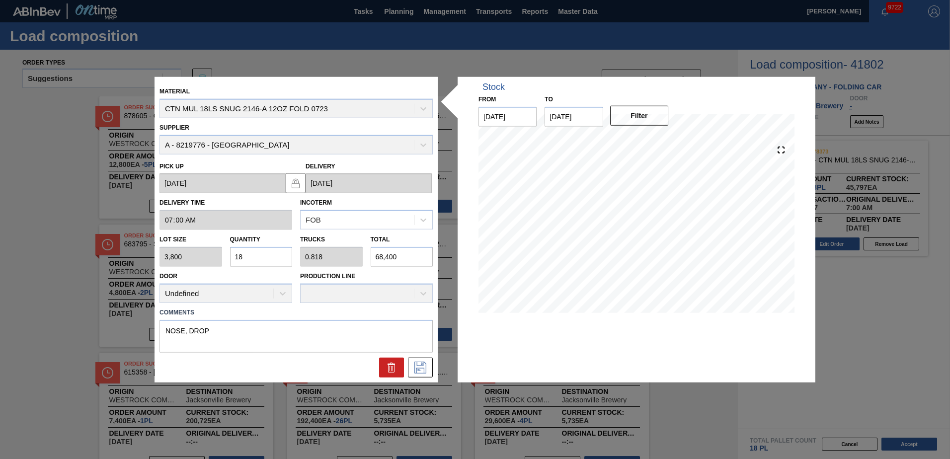
click at [277, 256] on input "18" at bounding box center [261, 257] width 63 height 20
type input "2"
type input "0.091"
type input "7,600"
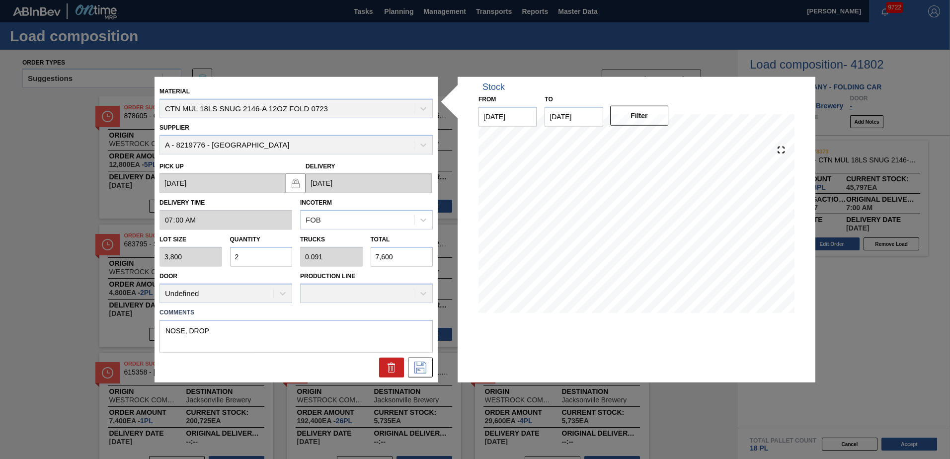
type input "20"
type input "0.909"
type input "76,000"
type input "20"
click at [187, 335] on textarea "NOSE, DROP" at bounding box center [296, 336] width 273 height 33
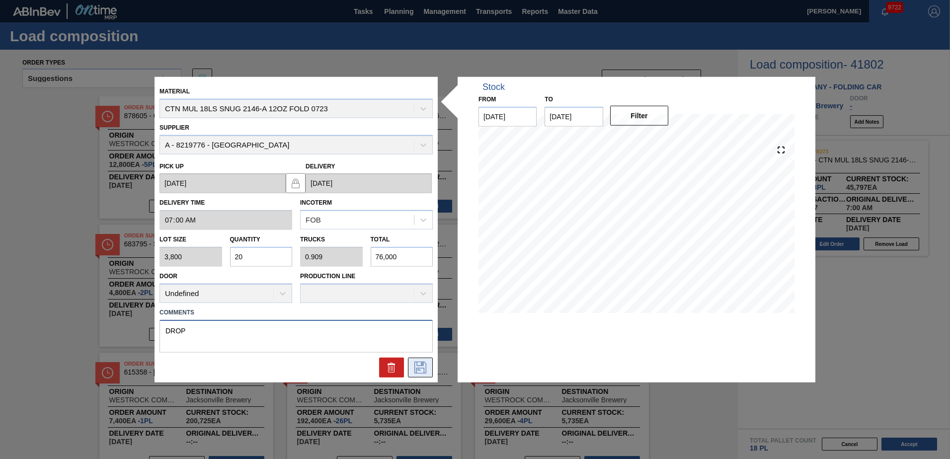
type textarea "DROP"
click at [415, 369] on icon at bounding box center [421, 367] width 12 height 12
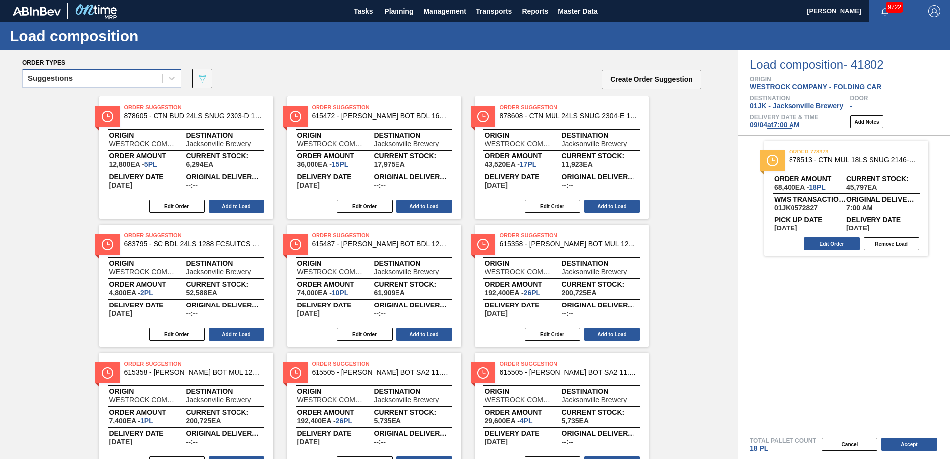
click at [157, 75] on div "Suggestions" at bounding box center [93, 79] width 140 height 14
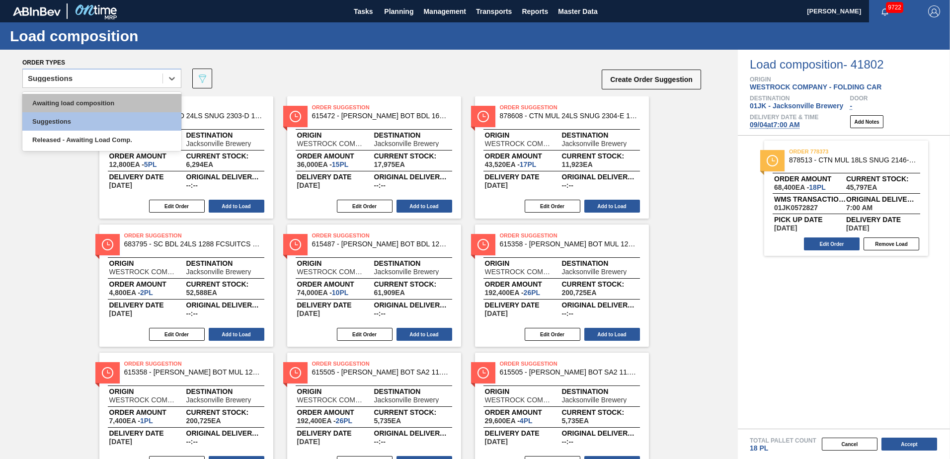
click at [140, 101] on div "Awaiting load composition" at bounding box center [101, 103] width 159 height 18
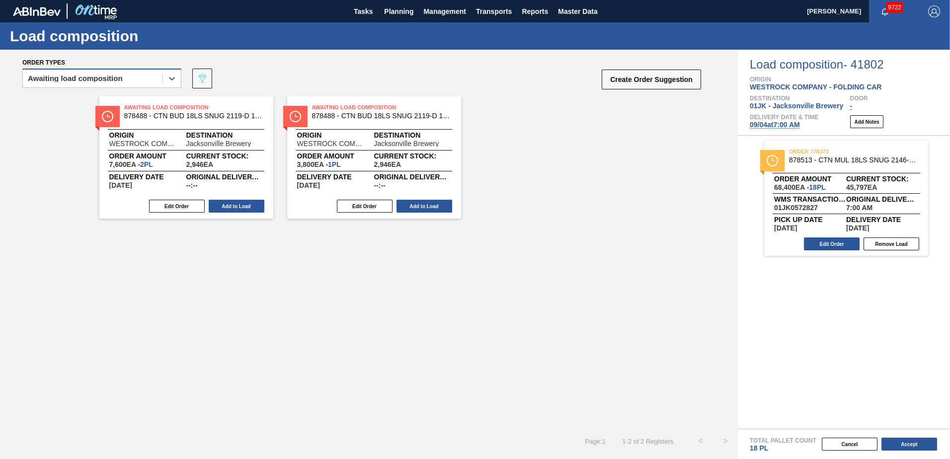
click at [129, 83] on div "Awaiting load composition" at bounding box center [93, 79] width 140 height 14
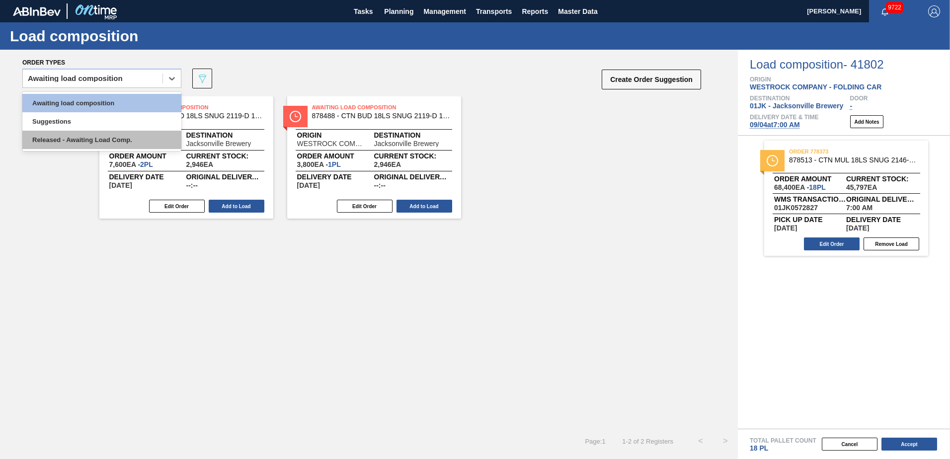
click at [123, 135] on div "Released - Awaiting Load Comp." at bounding box center [101, 140] width 159 height 18
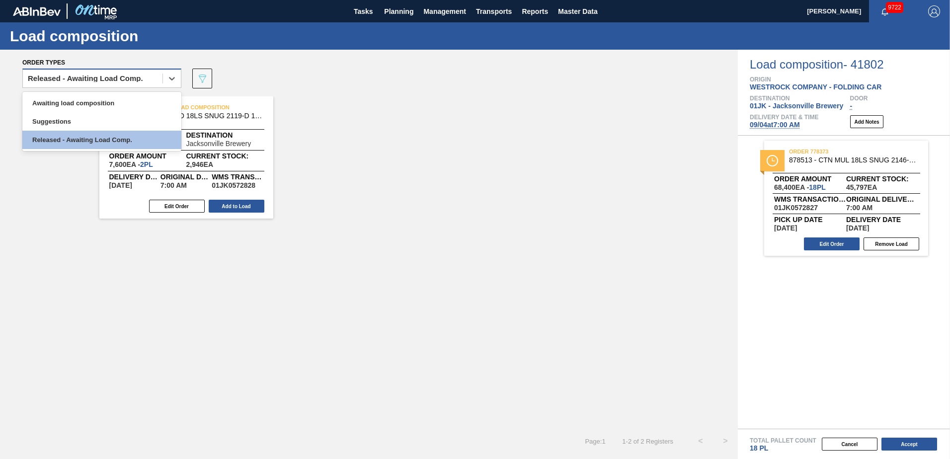
click at [155, 79] on div "Released - Awaiting Load Comp." at bounding box center [93, 79] width 140 height 14
click at [149, 102] on div "Awaiting load composition" at bounding box center [101, 103] width 159 height 18
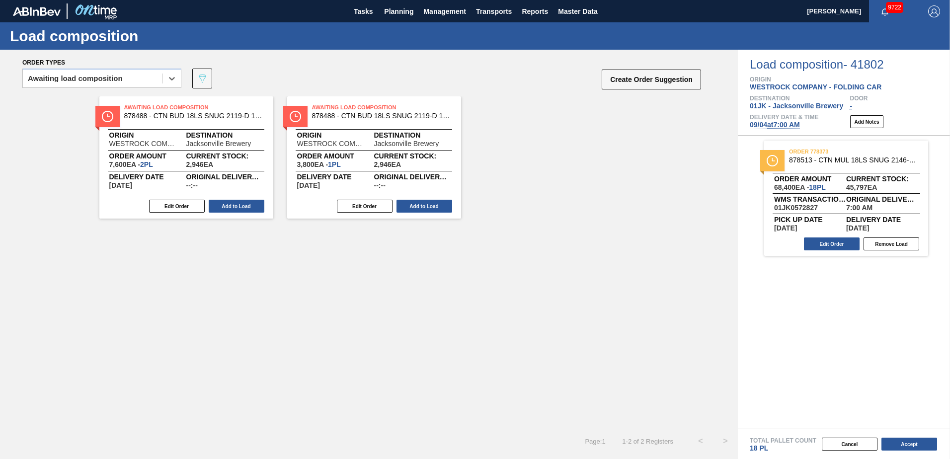
click at [768, 318] on div "order 778373 878513 - CTN MUL 18LS SNUG 2146-A 12OZ FOLD 0723 Order amount 68,4…" at bounding box center [844, 282] width 212 height 293
click at [903, 446] on button "Accept" at bounding box center [910, 444] width 56 height 13
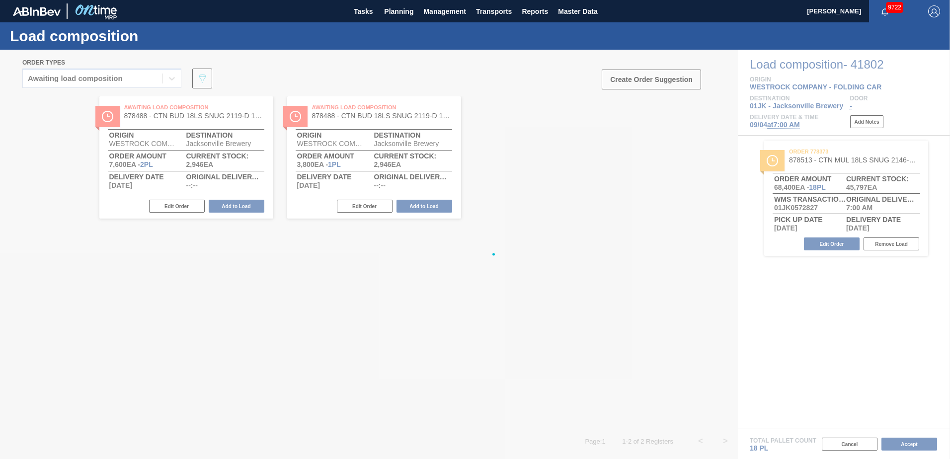
click at [813, 427] on div at bounding box center [475, 255] width 950 height 410
click at [847, 458] on div at bounding box center [475, 255] width 950 height 410
click at [847, 446] on div at bounding box center [475, 255] width 950 height 410
click at [44, 13] on img at bounding box center [37, 11] width 48 height 9
click at [78, 12] on img at bounding box center [96, 11] width 48 height 22
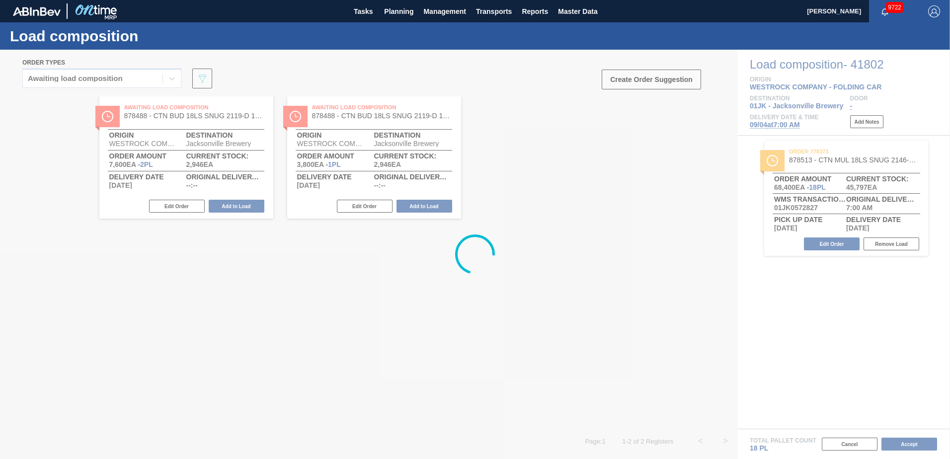
click at [561, 219] on div at bounding box center [475, 255] width 950 height 410
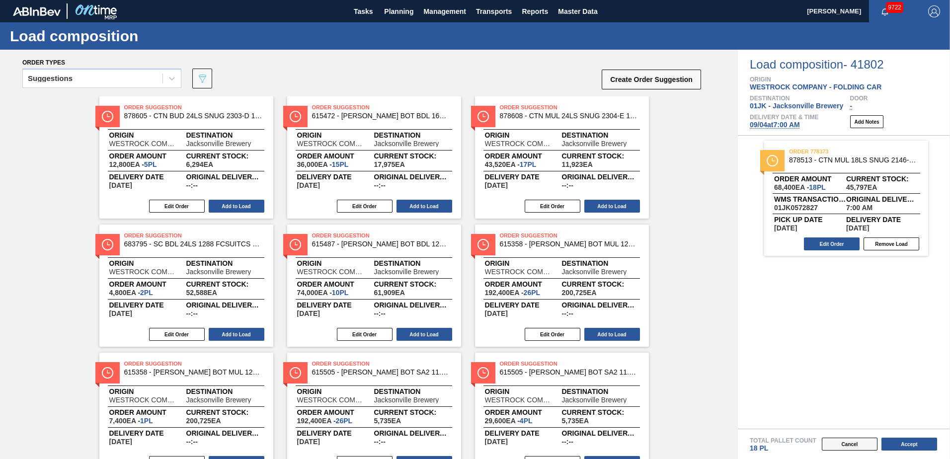
click at [846, 450] on button "Cancel" at bounding box center [850, 444] width 56 height 13
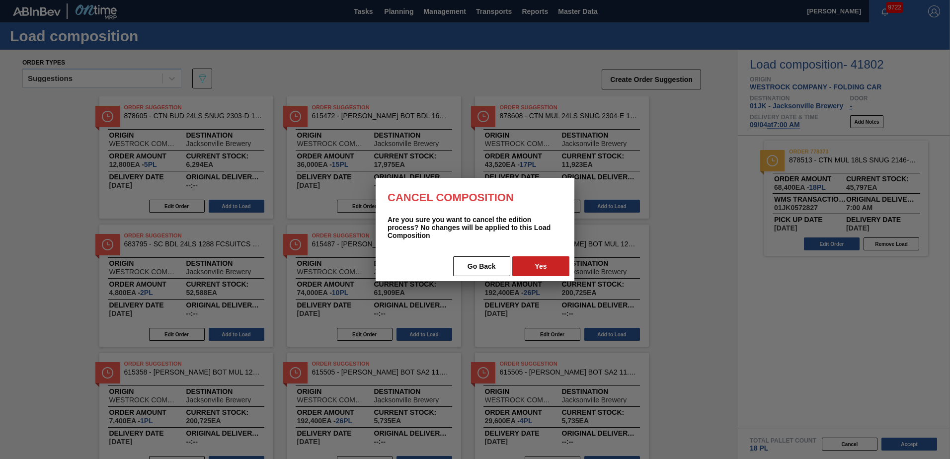
click at [497, 265] on button "Go Back" at bounding box center [481, 267] width 57 height 20
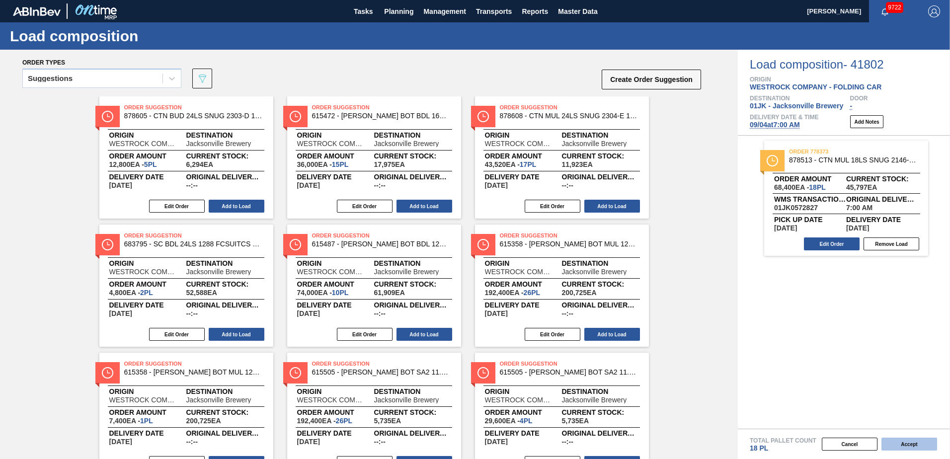
click at [905, 444] on button "Accept" at bounding box center [910, 444] width 56 height 13
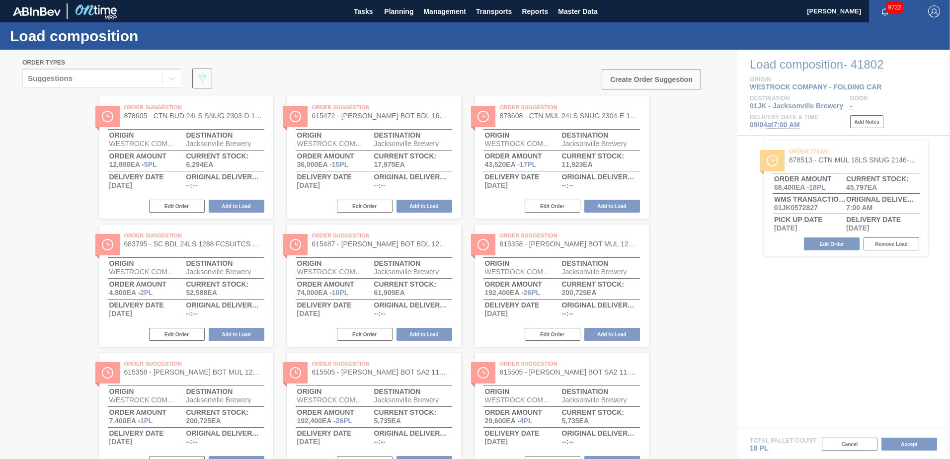
click at [701, 176] on div at bounding box center [475, 255] width 950 height 410
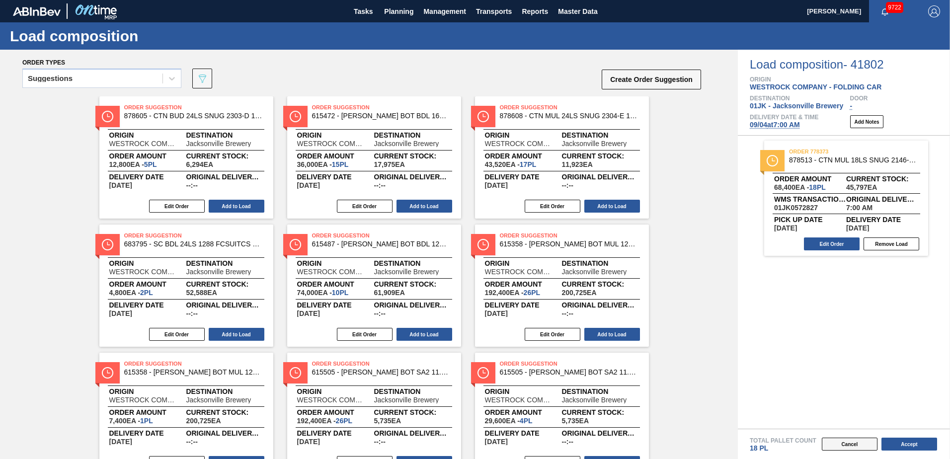
click at [847, 442] on button "Cancel" at bounding box center [850, 444] width 56 height 13
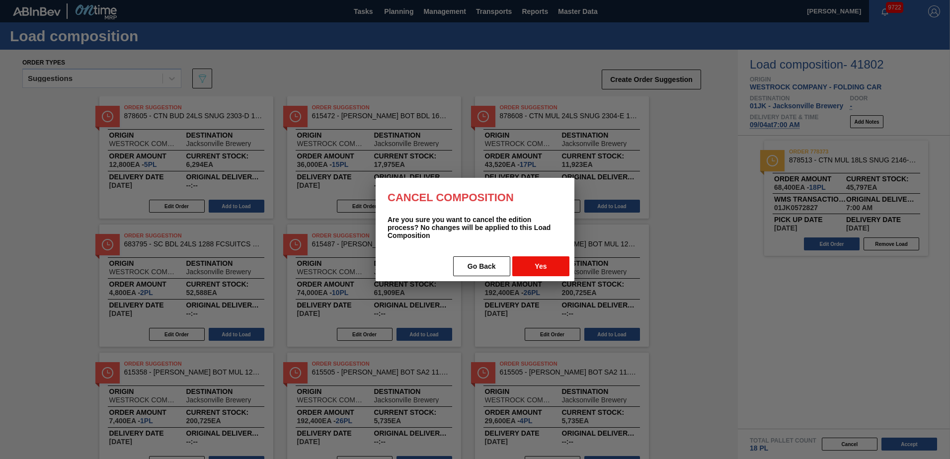
click at [555, 271] on button "Yes" at bounding box center [541, 267] width 57 height 20
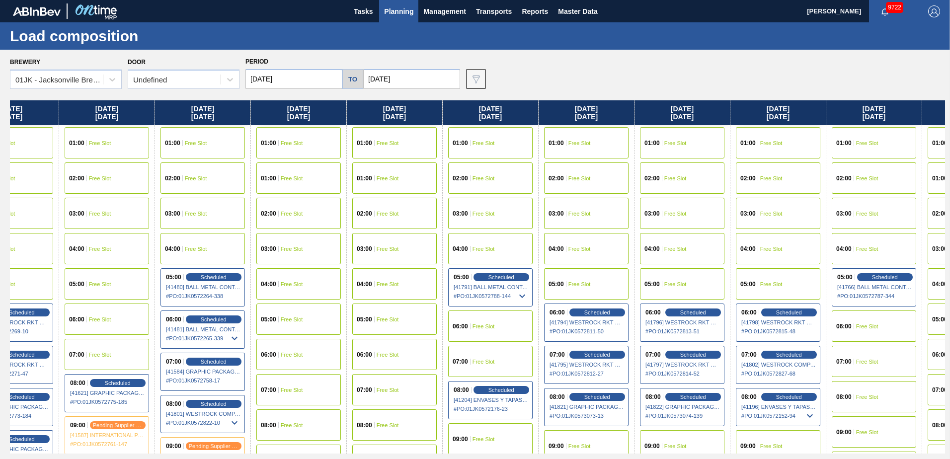
scroll to position [0, 343]
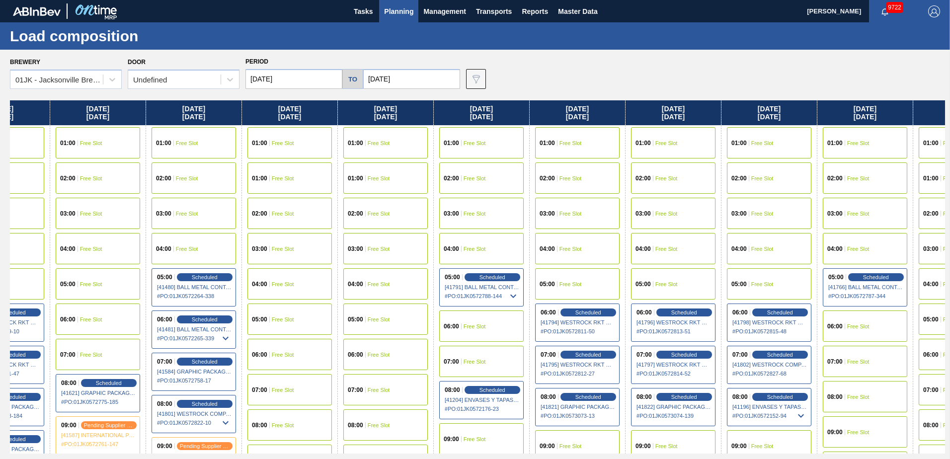
drag, startPoint x: 789, startPoint y: 346, endPoint x: 437, endPoint y: 337, distance: 352.6
click at [437, 337] on div "[DATE] 01:00 Free Slot 01:00 Free Slot 02:00 Free Slot 03:00 Free Slot 04:00 Fr…" at bounding box center [478, 276] width 936 height 353
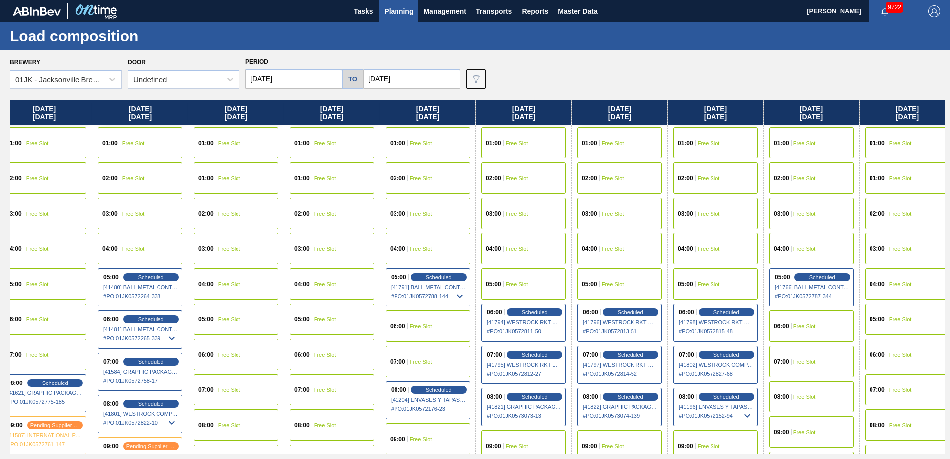
drag, startPoint x: 841, startPoint y: 354, endPoint x: 779, endPoint y: 353, distance: 61.1
click at [779, 353] on div "[DATE] 01:00 Free Slot 01:00 Free Slot 02:00 Free Slot 03:00 Free Slot 04:00 Fr…" at bounding box center [478, 276] width 936 height 353
click at [729, 358] on div "Scheduled" at bounding box center [725, 354] width 61 height 9
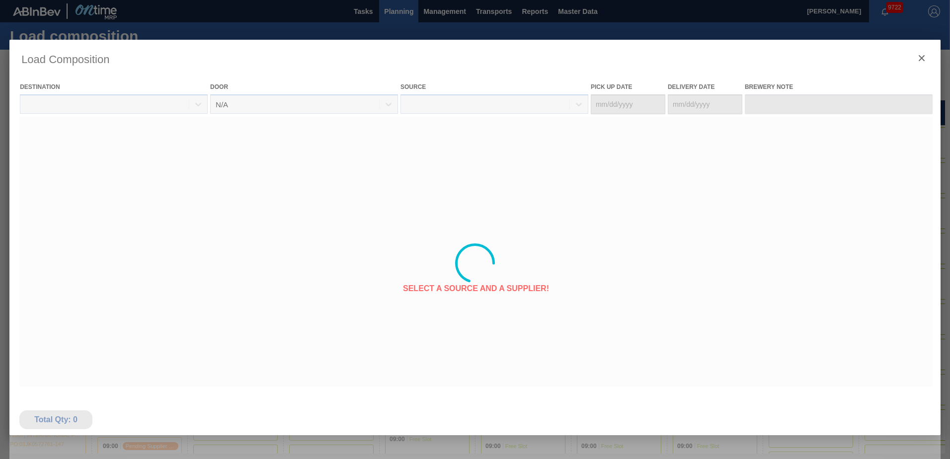
type Date "[DATE]"
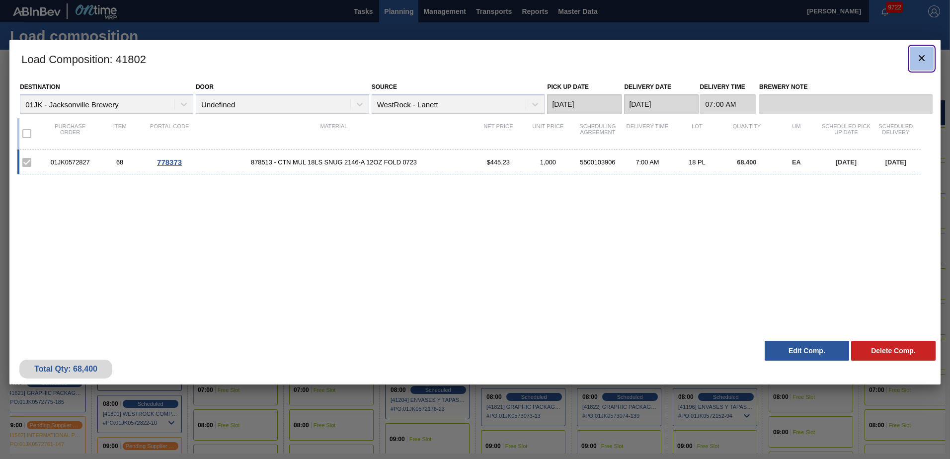
click at [921, 57] on icon "botão de ícone" at bounding box center [922, 58] width 6 height 6
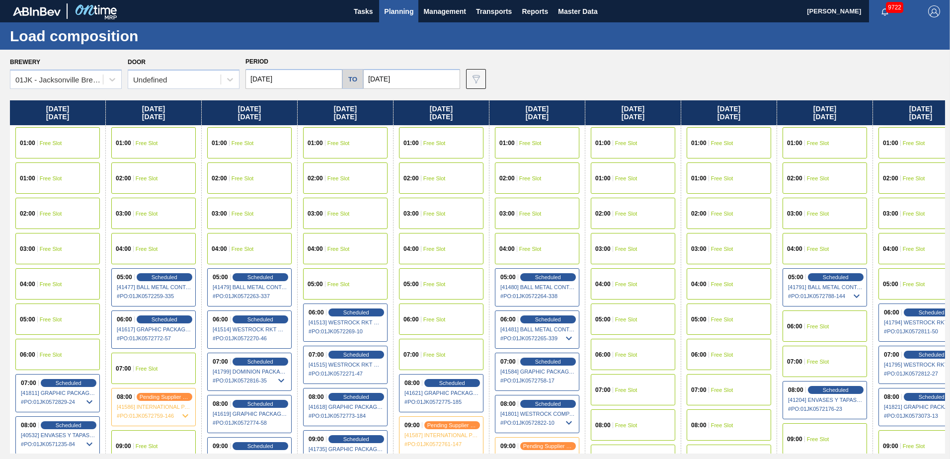
scroll to position [0, 240]
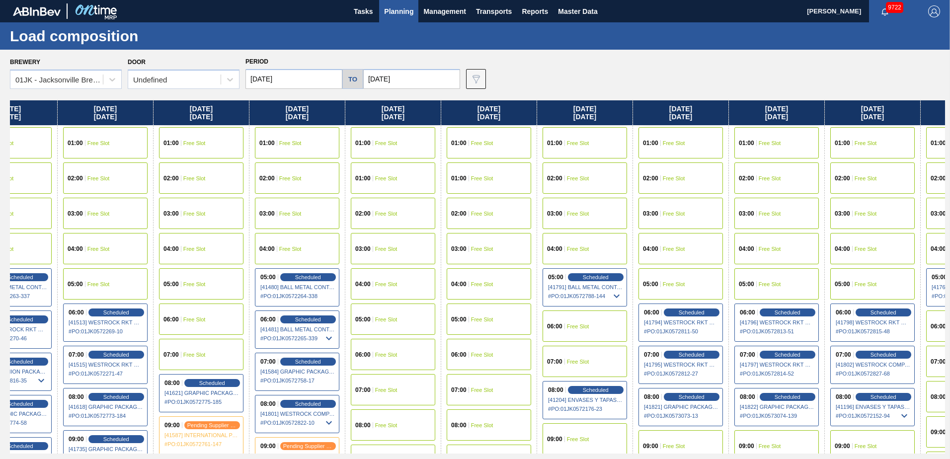
drag, startPoint x: 623, startPoint y: 202, endPoint x: 374, endPoint y: 205, distance: 249.6
click at [374, 205] on div "Sunday 08/24/2025 01:00 Free Slot 01:00 Free Slot 02:00 Free Slot 03:00 Free Sl…" at bounding box center [478, 276] width 936 height 353
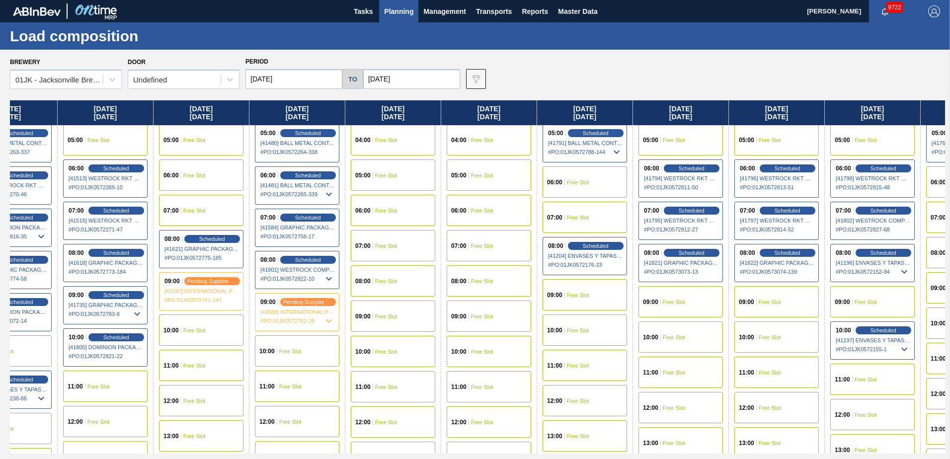
scroll to position [149, 240]
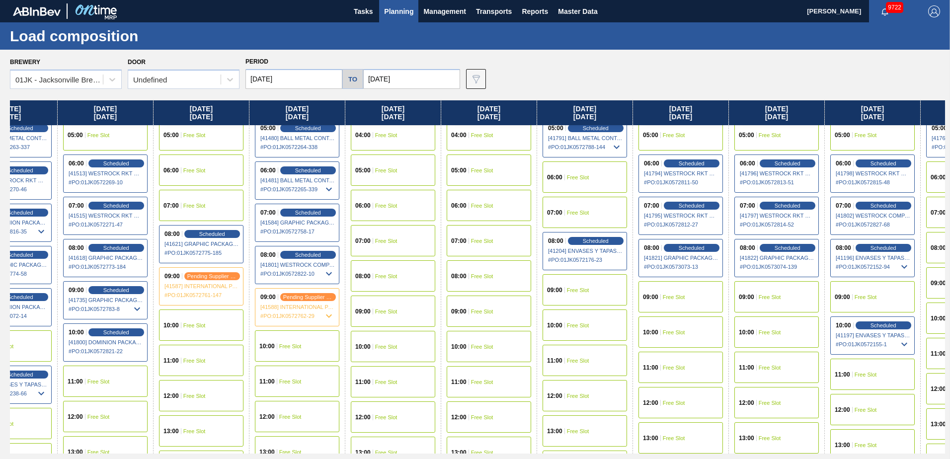
click at [311, 259] on div "08:00 Scheduled [41801] WESTROCK COMPANY - FOLDING CAR - 0008219776 # PO : 01JK…" at bounding box center [297, 265] width 85 height 38
click at [317, 257] on span "Scheduled" at bounding box center [308, 255] width 28 height 6
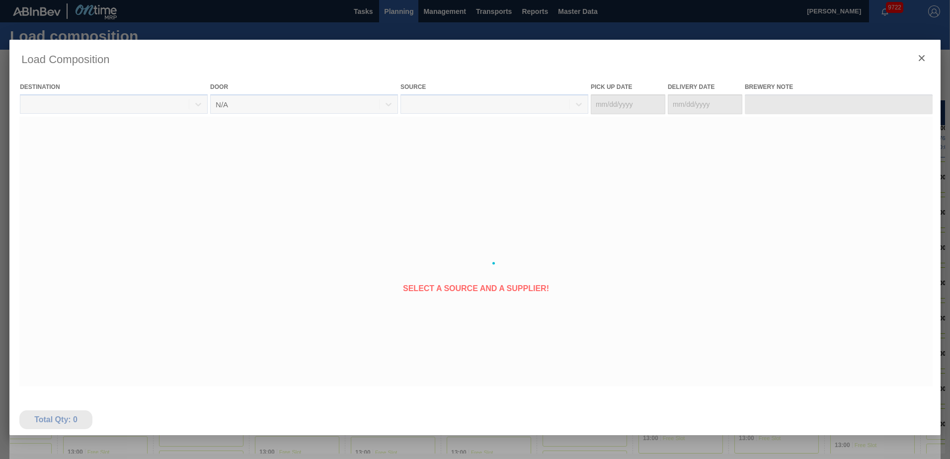
click at [317, 273] on div at bounding box center [475, 263] width 932 height 447
type Date "[DATE]"
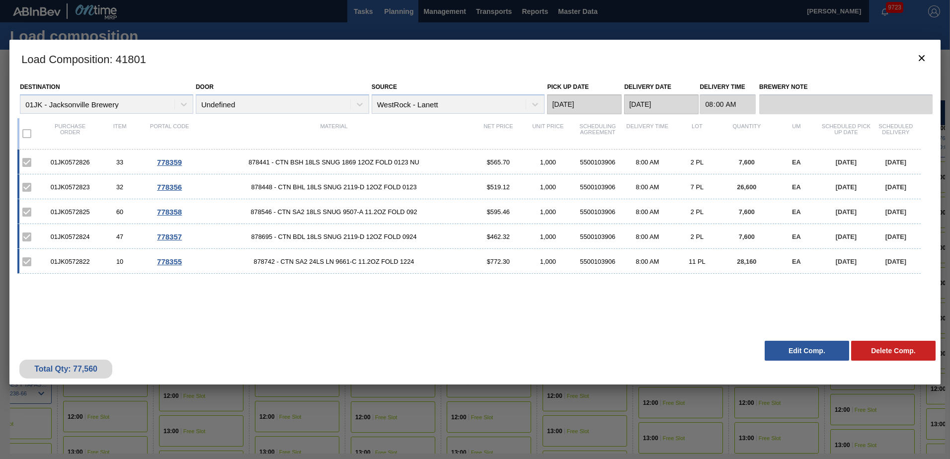
drag, startPoint x: 605, startPoint y: 18, endPoint x: 353, endPoint y: 12, distance: 252.1
click at [605, 18] on div at bounding box center [475, 229] width 950 height 459
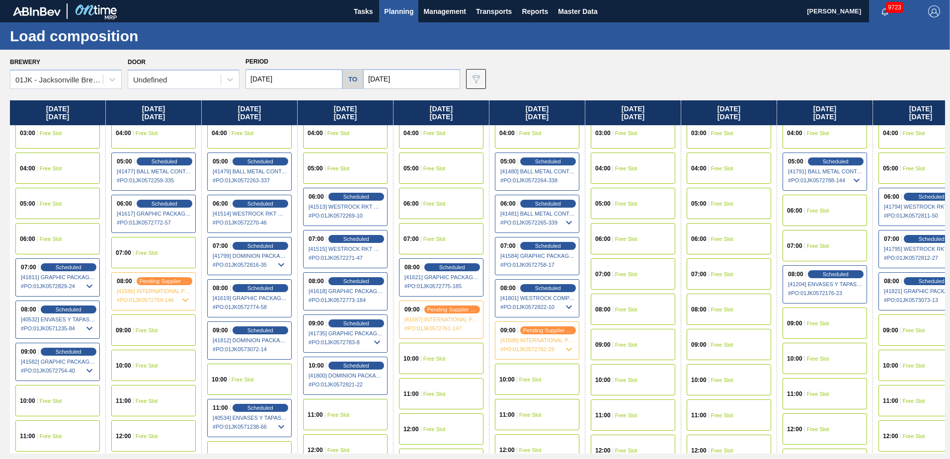
scroll to position [99, 0]
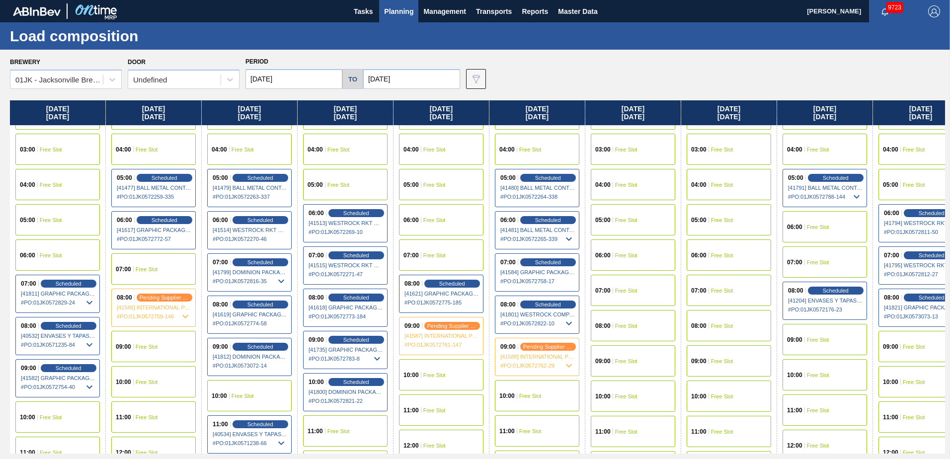
click at [815, 338] on span "Free Slot" at bounding box center [818, 340] width 22 height 6
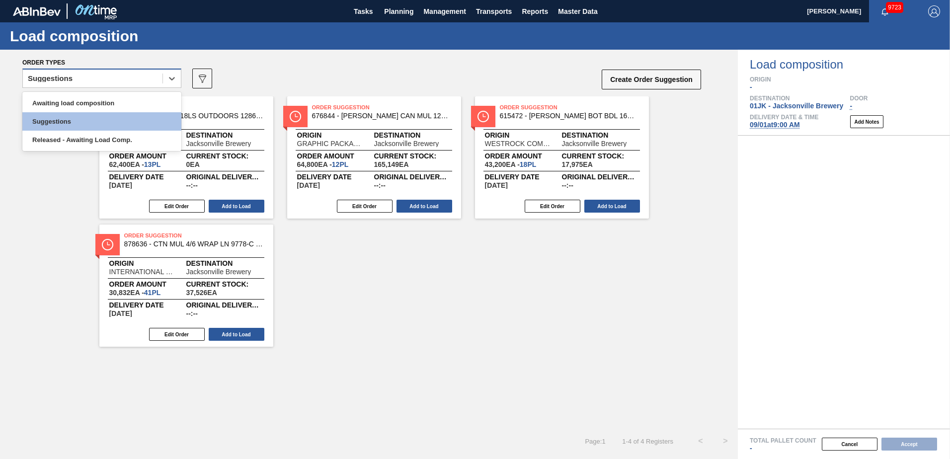
click at [138, 84] on div "Suggestions" at bounding box center [93, 79] width 140 height 14
click at [108, 102] on div "Awaiting load composition" at bounding box center [101, 103] width 159 height 18
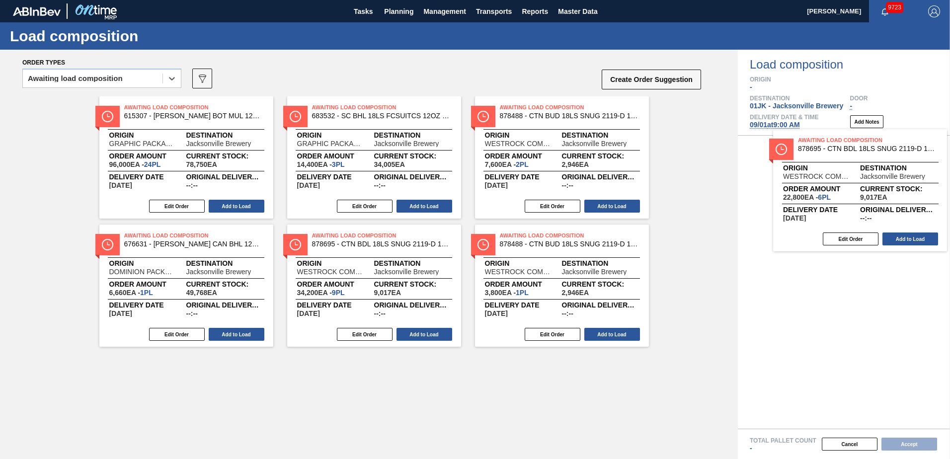
drag, startPoint x: 362, startPoint y: 136, endPoint x: 825, endPoint y: 178, distance: 464.8
click at [825, 178] on div "Order types option Awaiting load composition, selected. Select is focused ,type…" at bounding box center [475, 255] width 950 height 410
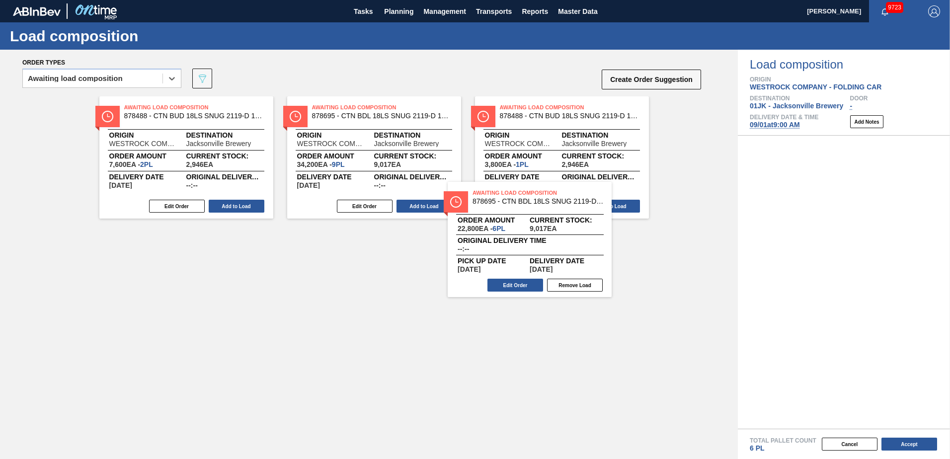
drag, startPoint x: 832, startPoint y: 180, endPoint x: 458, endPoint y: 211, distance: 375.0
click at [458, 211] on div "Order types option Awaiting load composition, selected. Select is focused ,type…" at bounding box center [475, 255] width 950 height 410
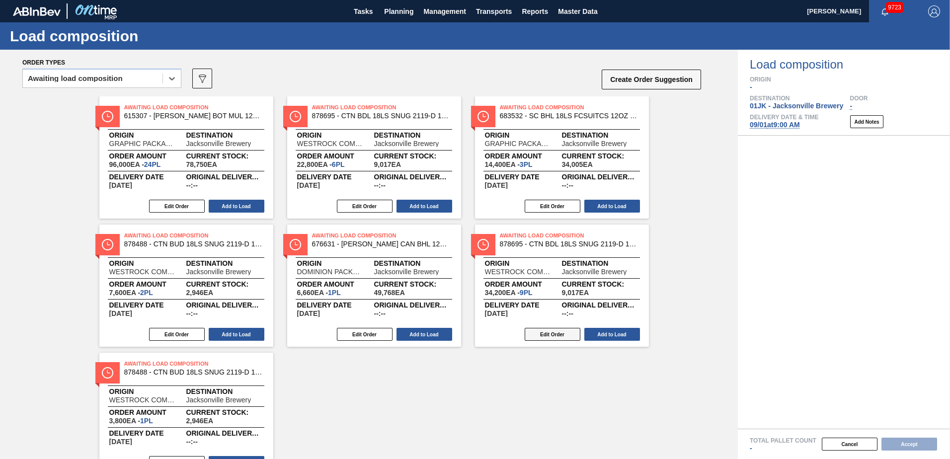
click at [556, 335] on button "Edit Order" at bounding box center [553, 334] width 56 height 13
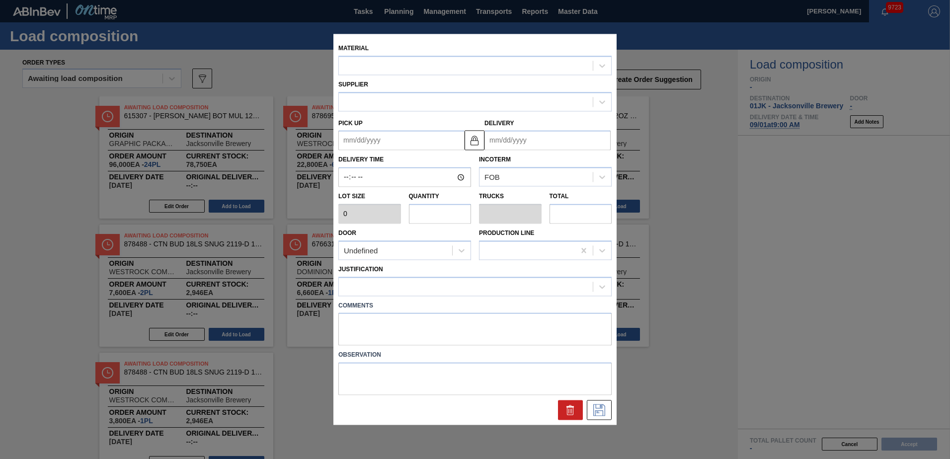
type input "3,800"
type input "9"
type input "0.346"
type input "34,200"
type up "[DATE]"
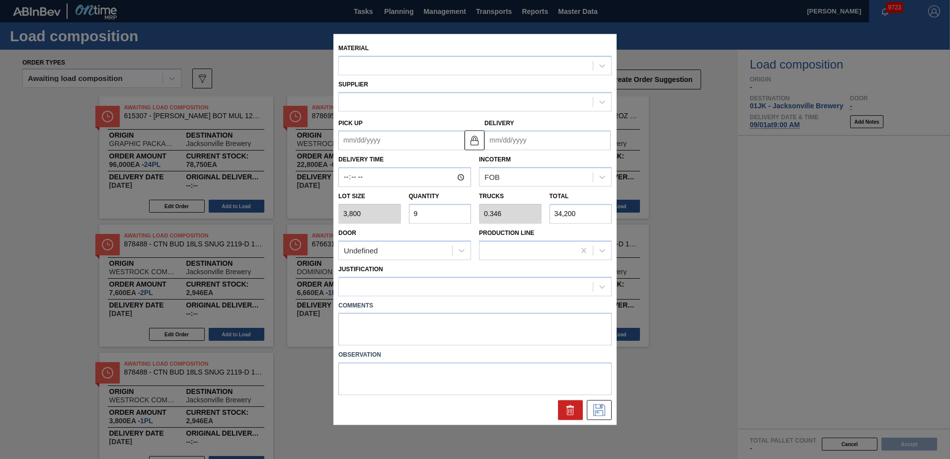
type input "[DATE]"
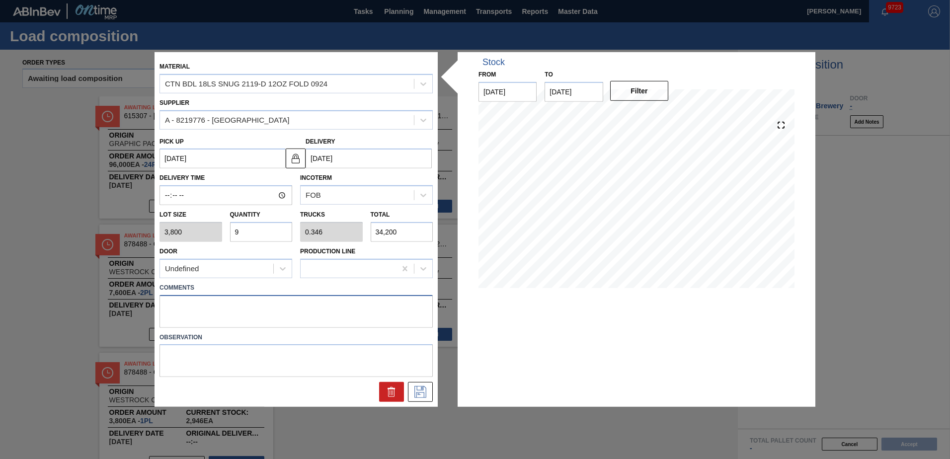
click at [276, 306] on textarea at bounding box center [296, 311] width 273 height 33
click at [276, 315] on textarea at bounding box center [296, 311] width 273 height 33
type textarea "TAIL, LIVE"
click at [428, 391] on icon at bounding box center [421, 392] width 16 height 12
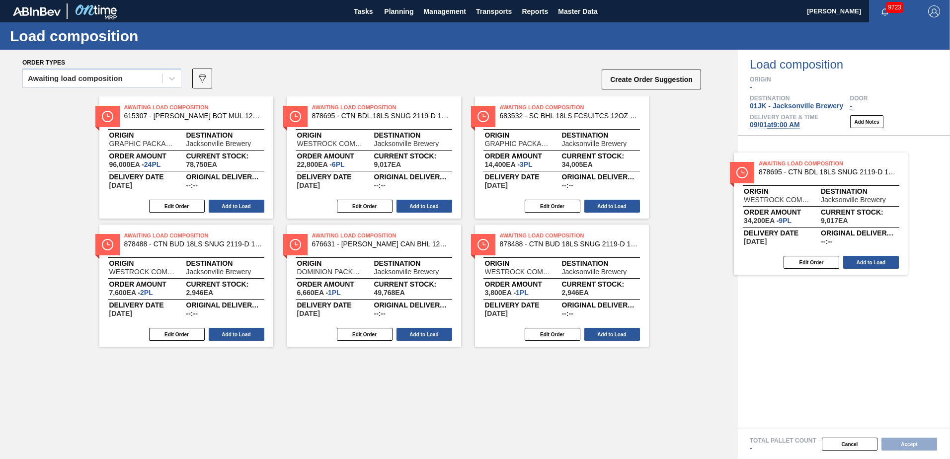
drag, startPoint x: 535, startPoint y: 265, endPoint x: 803, endPoint y: 191, distance: 277.5
click at [803, 191] on div "Order types Awaiting load composition 089F7B8B-B2A5-4AFE-B5C0-19BA573D28AC Crea…" at bounding box center [475, 255] width 950 height 410
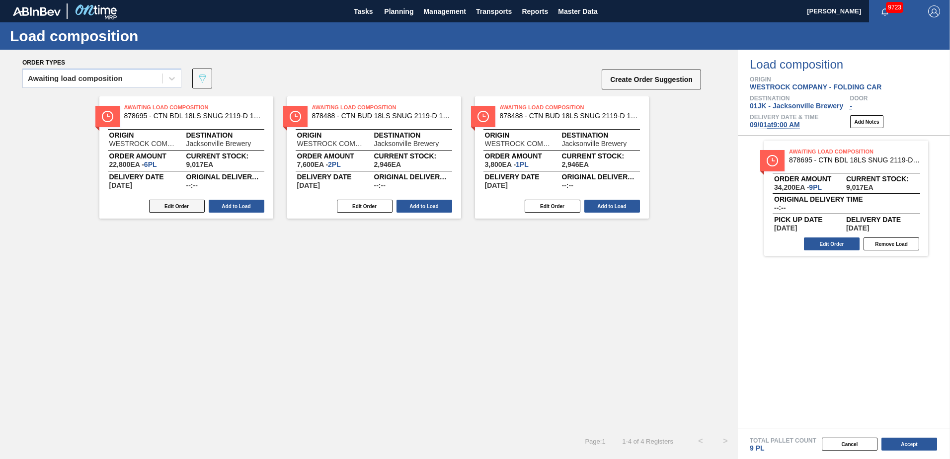
click at [196, 207] on button "Edit Order" at bounding box center [177, 206] width 56 height 13
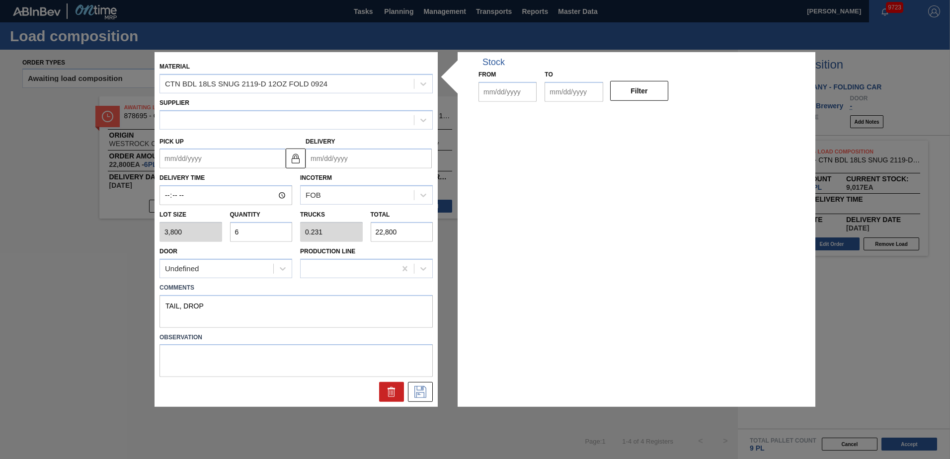
type input "3,800"
type input "6"
type input "0.231"
type input "22,800"
type textarea "TAIL, DROP"
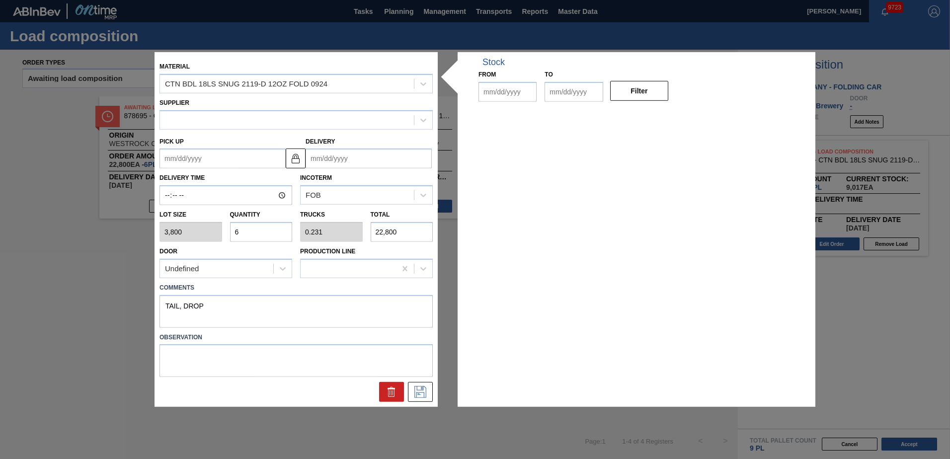
type up "[DATE]"
type input "[DATE]"
click at [213, 305] on textarea "TAIL, DROP" at bounding box center [296, 311] width 273 height 33
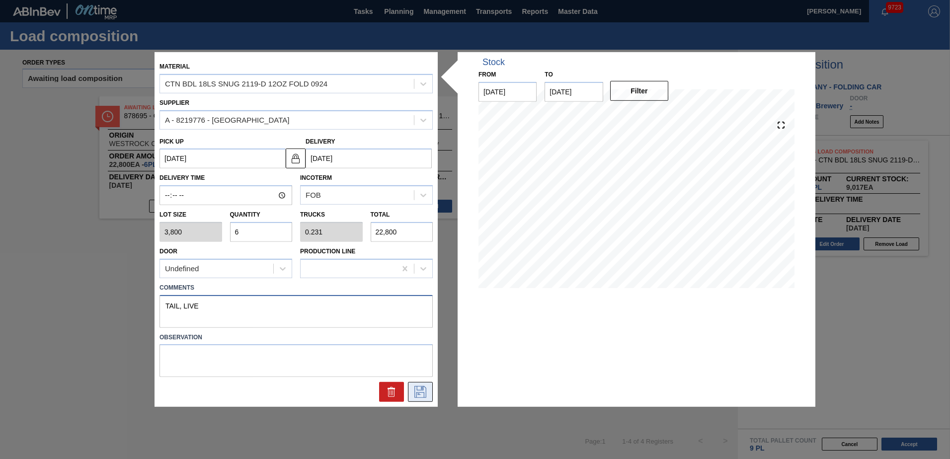
type textarea "TAIL, LIVE"
click at [423, 397] on icon at bounding box center [421, 392] width 16 height 12
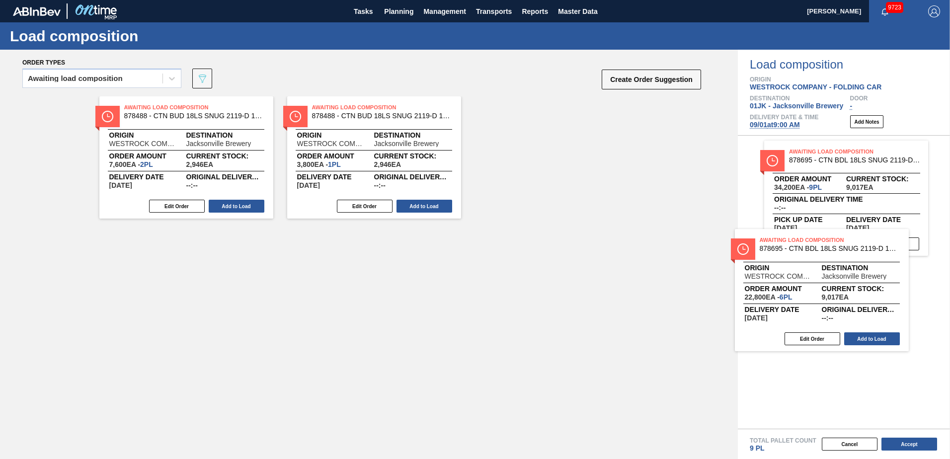
drag, startPoint x: 159, startPoint y: 131, endPoint x: 804, endPoint y: 268, distance: 659.6
click at [804, 268] on div "Order types Awaiting load composition 089F7B8B-B2A5-4AFE-B5C0-19BA573D28AC Crea…" at bounding box center [475, 255] width 950 height 410
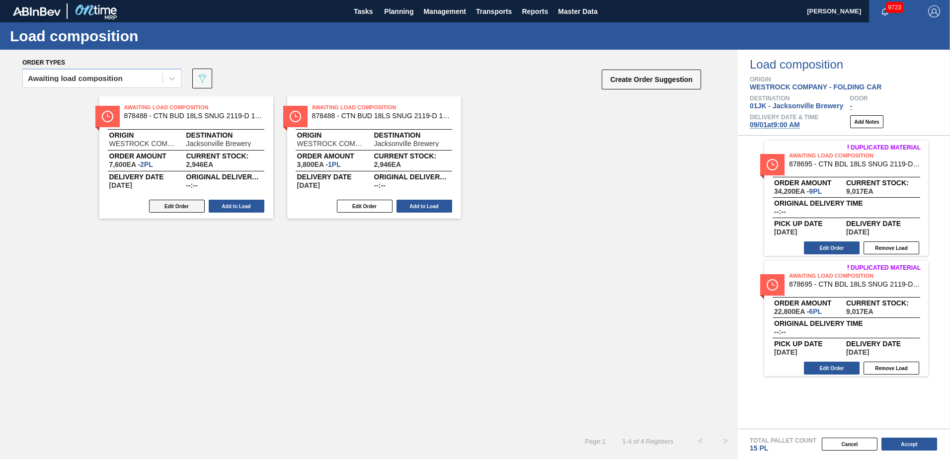
click at [189, 209] on button "Edit Order" at bounding box center [177, 206] width 56 height 13
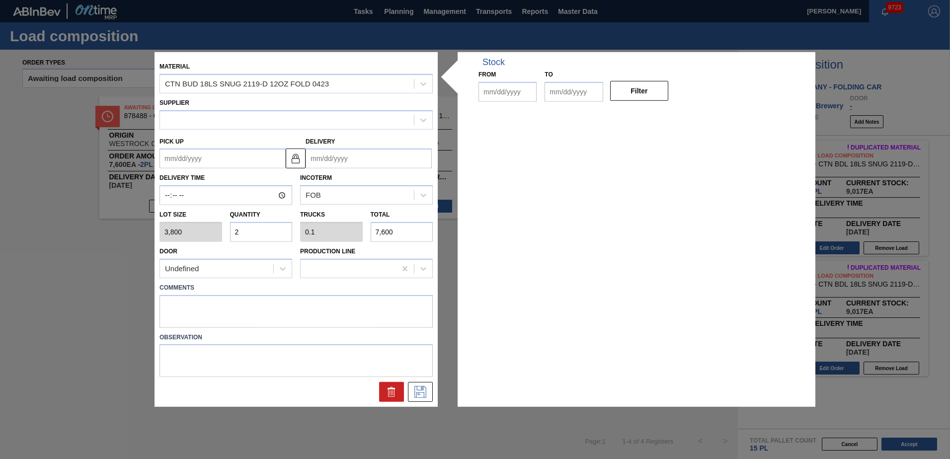
type input "3,800"
type input "2"
type input "0.1"
type input "7,600"
type up "[DATE]"
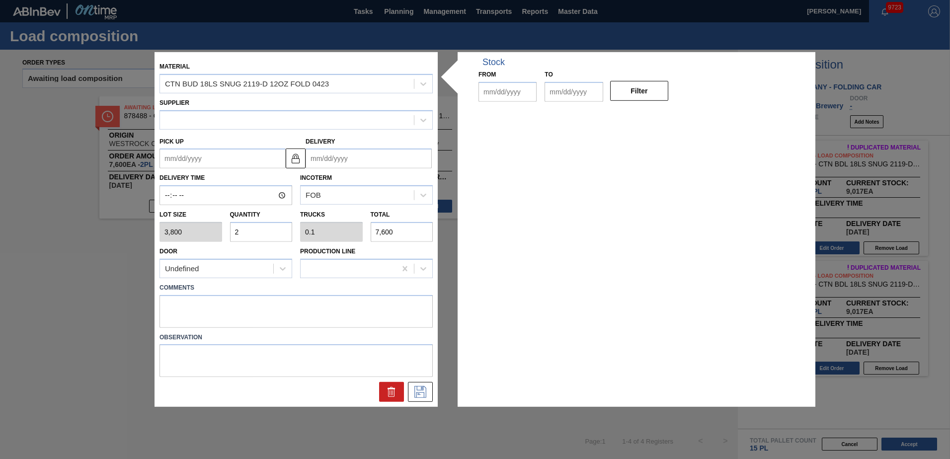
type input "08/27/2025"
type input "[DATE]"
click at [299, 300] on textarea at bounding box center [296, 311] width 273 height 33
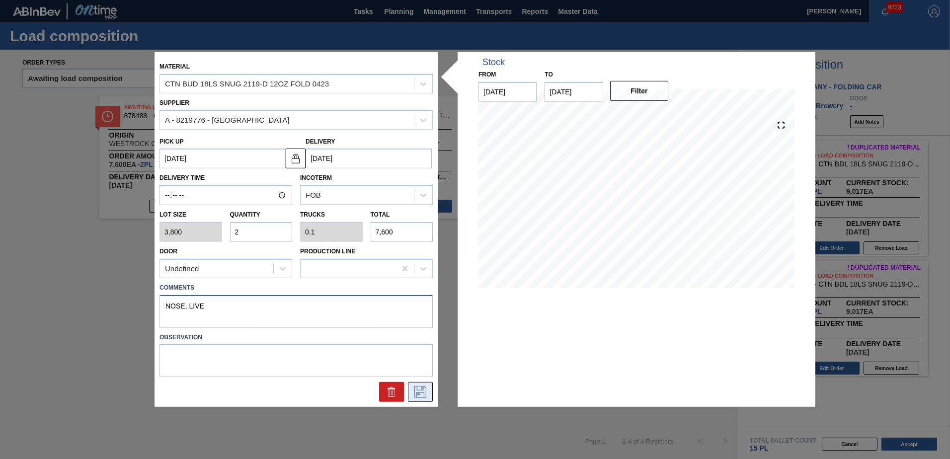
type textarea "NOSE, LIVE"
click at [415, 395] on icon at bounding box center [421, 392] width 16 height 12
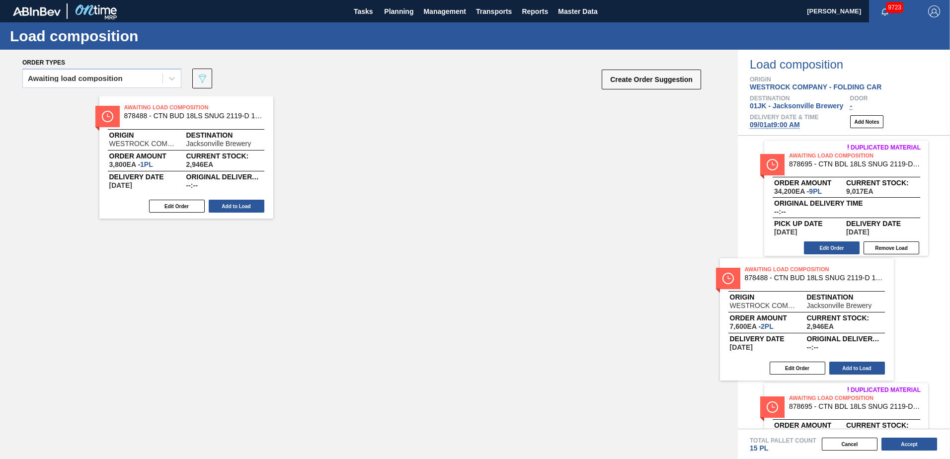
drag, startPoint x: 183, startPoint y: 136, endPoint x: 808, endPoint y: 299, distance: 645.9
click at [808, 299] on div "Order types Awaiting load composition 089F7B8B-B2A5-4AFE-B5C0-19BA573D28AC Crea…" at bounding box center [475, 255] width 950 height 410
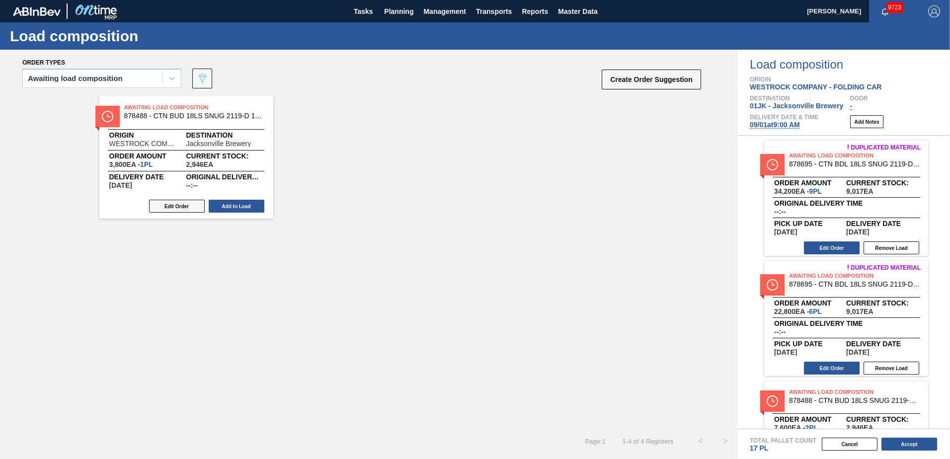
click at [173, 201] on button "Edit Order" at bounding box center [177, 206] width 56 height 13
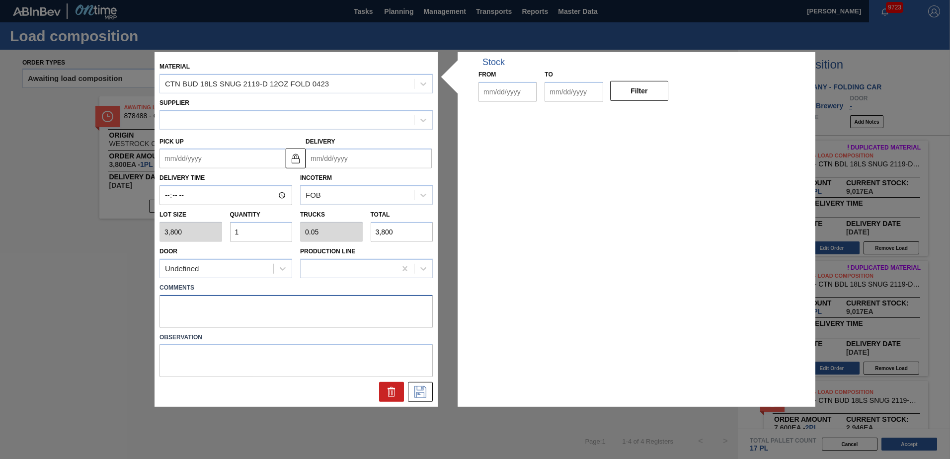
type input "3,800"
type input "1"
type input "0.05"
type input "3,800"
click at [389, 322] on div "Material CTN BUD 18LS SNUG 2119-D 12OZ FOLD 0423 Supplier Pick up Delivery Deli…" at bounding box center [475, 229] width 641 height 355
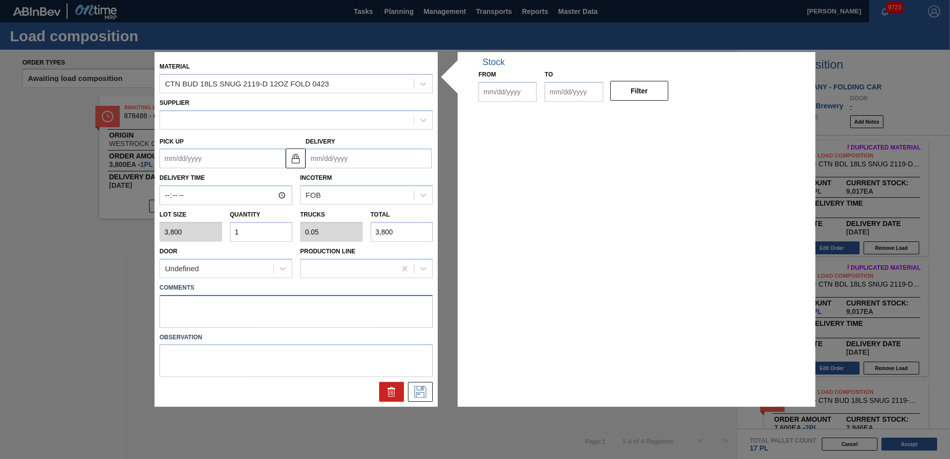
type up "[DATE]"
type input "[DATE]"
type textarea "NOSE, LIVE"
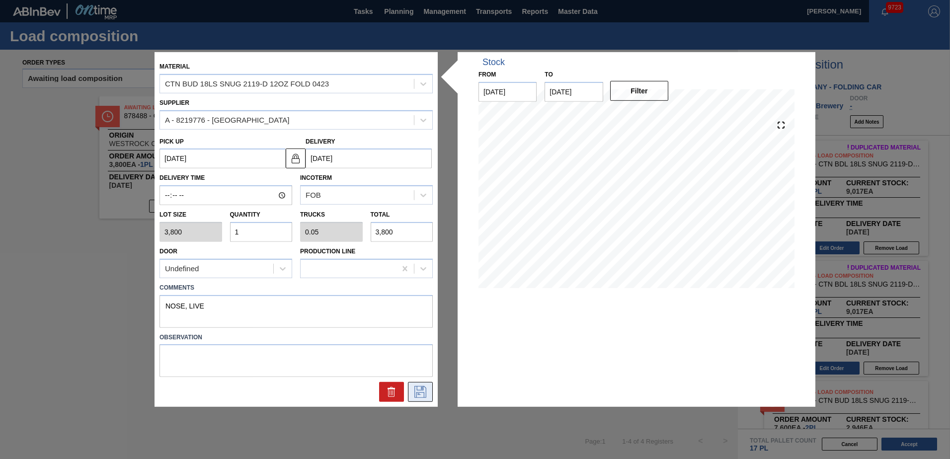
click at [425, 387] on icon at bounding box center [421, 392] width 12 height 12
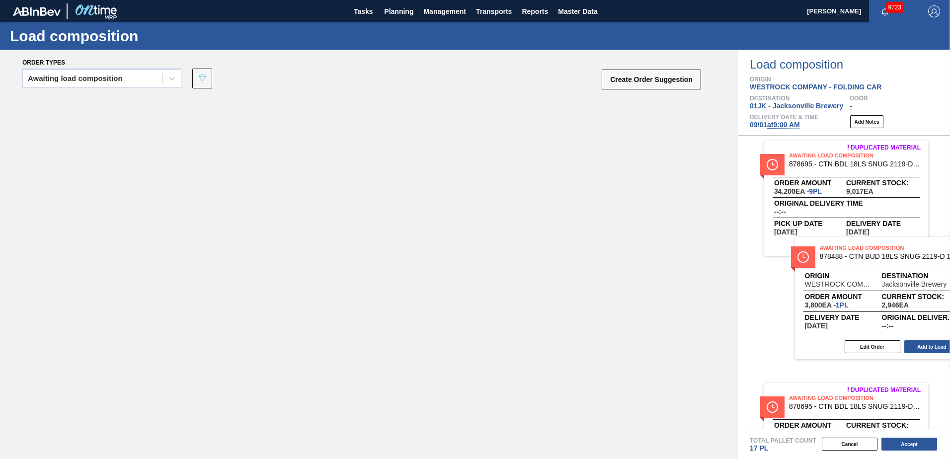
drag, startPoint x: 457, startPoint y: 172, endPoint x: 852, endPoint y: 272, distance: 407.4
click at [852, 272] on div "Order types Awaiting load composition 089F7B8B-B2A5-4AFE-B5C0-19BA573D28AC Crea…" at bounding box center [475, 255] width 950 height 410
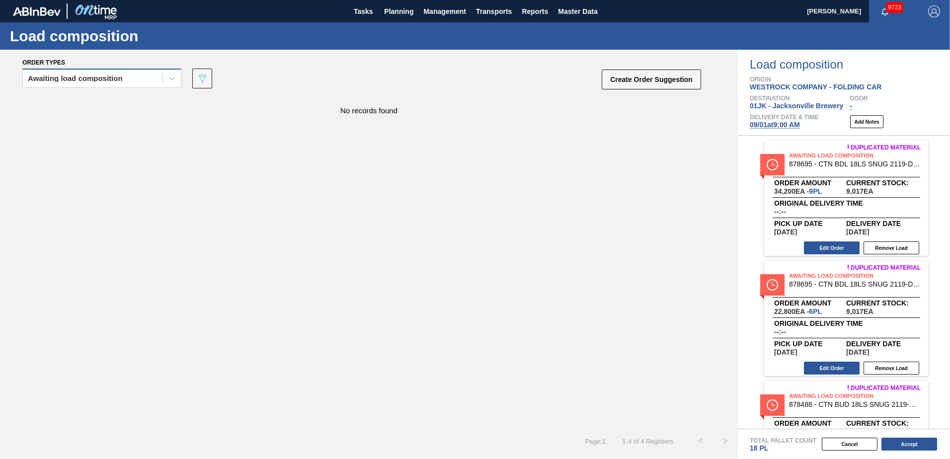
click at [119, 74] on div "Awaiting load composition" at bounding box center [93, 79] width 140 height 14
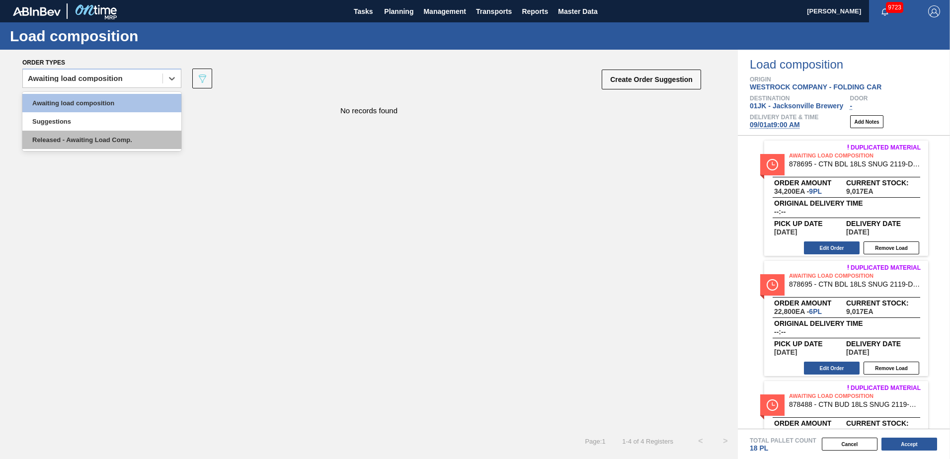
click at [114, 133] on div "Released - Awaiting Load Comp." at bounding box center [101, 140] width 159 height 18
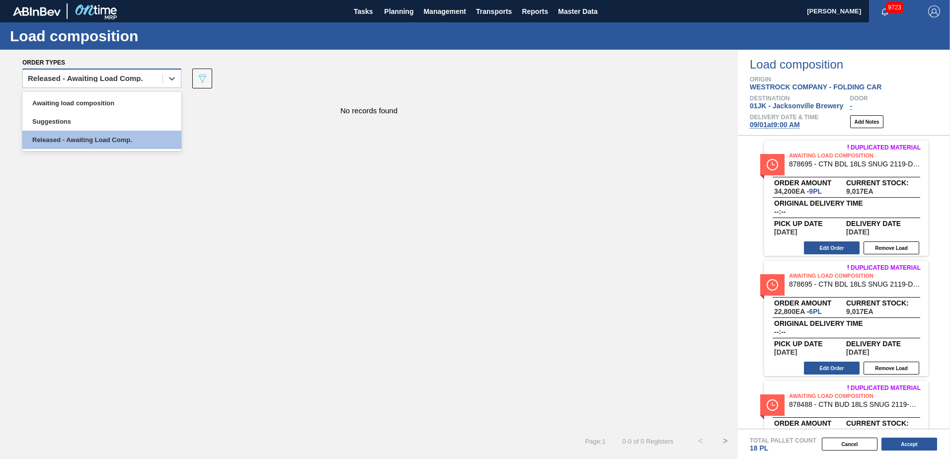
click at [150, 80] on div "Released - Awaiting Load Comp." at bounding box center [93, 79] width 140 height 14
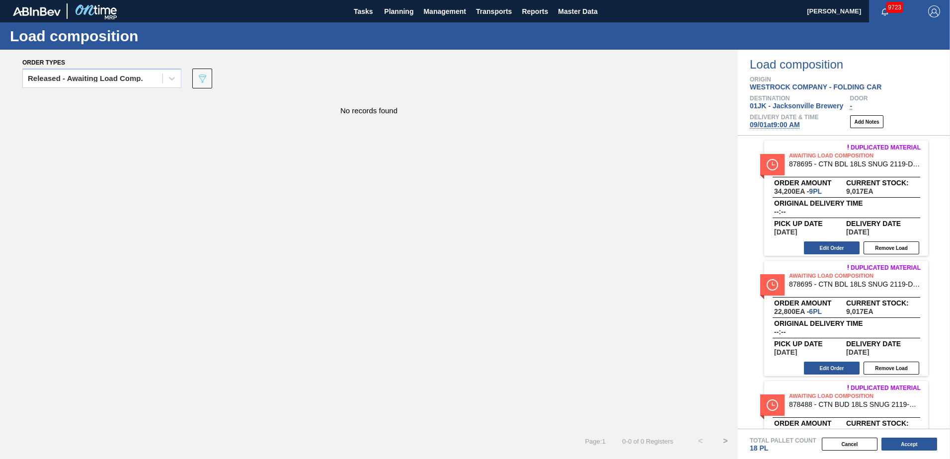
click at [225, 159] on div "No records found" at bounding box center [369, 262] width 738 height 333
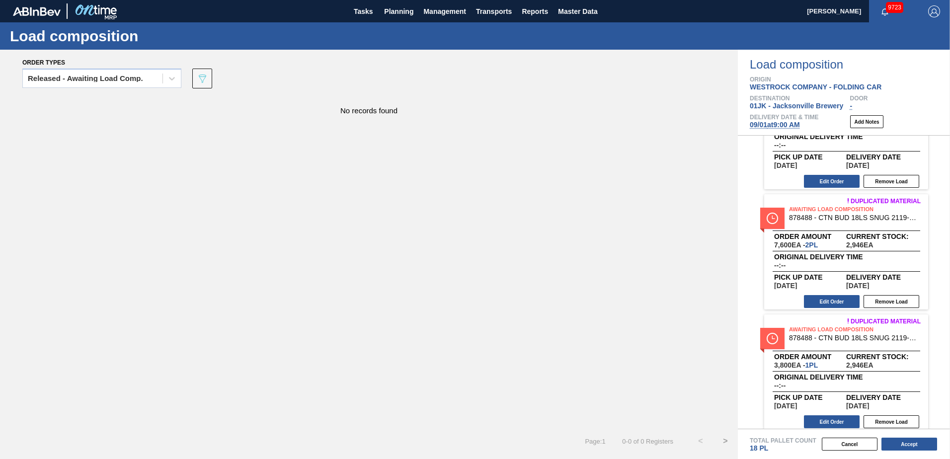
scroll to position [193, 0]
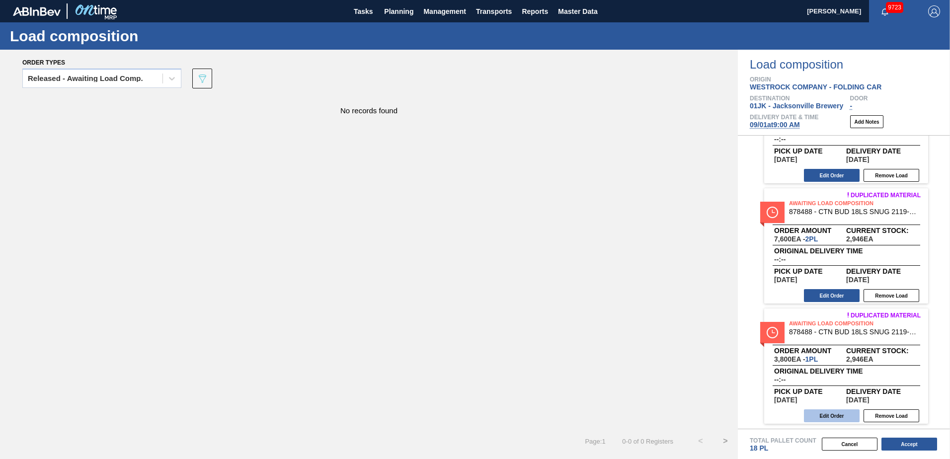
click at [828, 415] on button "Edit Order" at bounding box center [832, 416] width 56 height 13
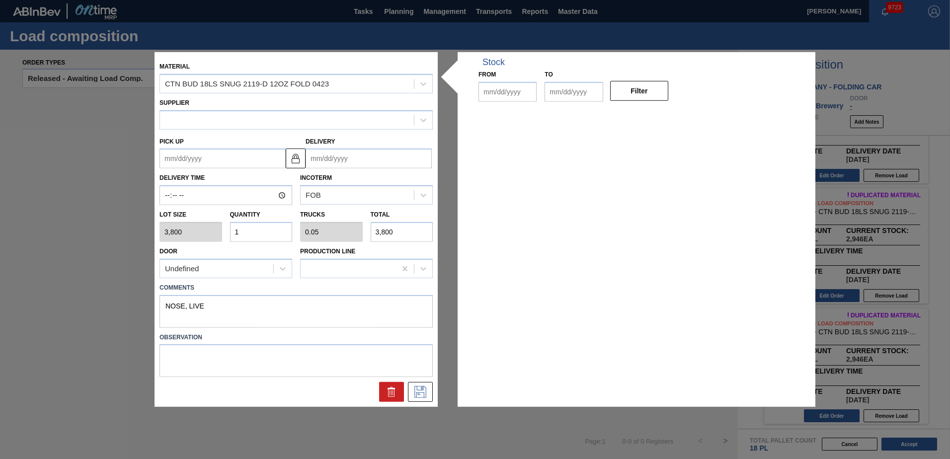
type input "3,800"
type input "1"
type input "0.05"
type input "3,800"
type textarea "NOSE, LIVE"
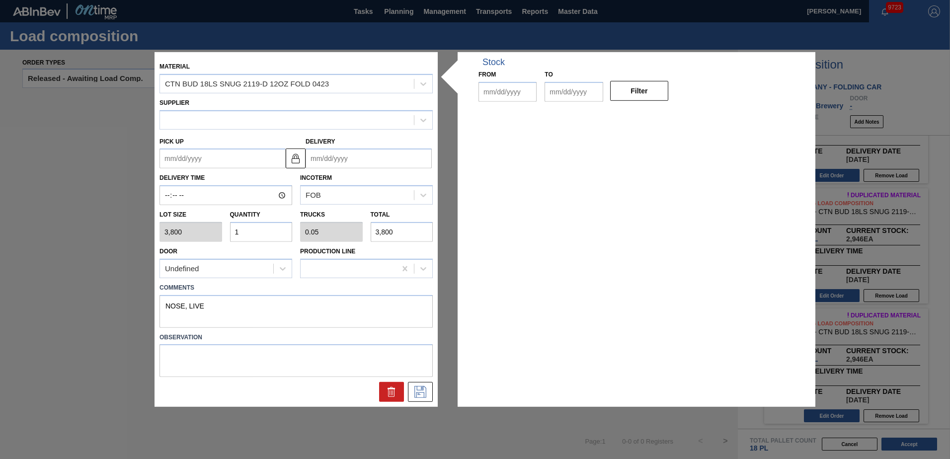
type up "[DATE]"
type input "[DATE]"
click at [272, 229] on input "1" at bounding box center [261, 232] width 63 height 20
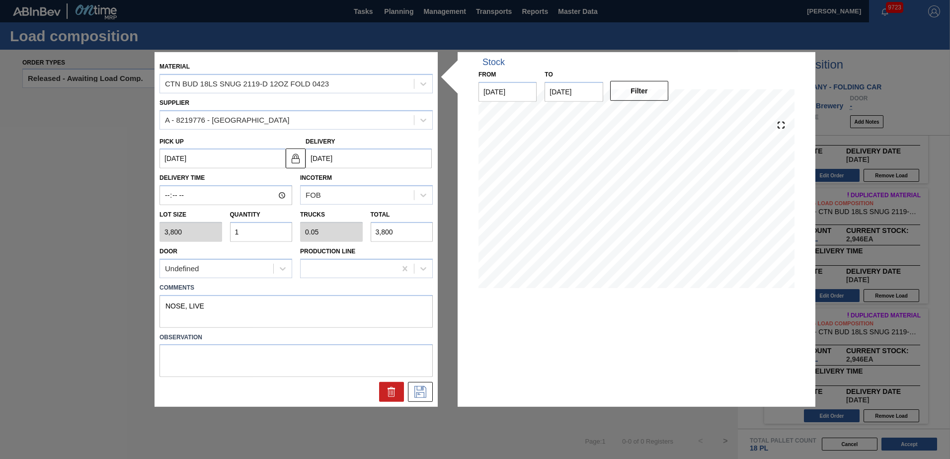
click at [272, 229] on input "1" at bounding box center [261, 232] width 63 height 20
type input "3"
type input "0.15"
type input "11,400"
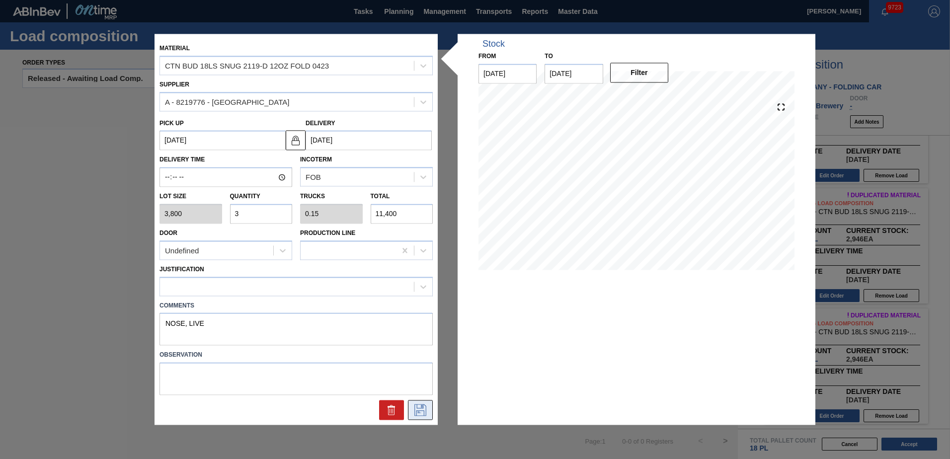
type input "3"
click at [414, 412] on icon at bounding box center [421, 411] width 16 height 12
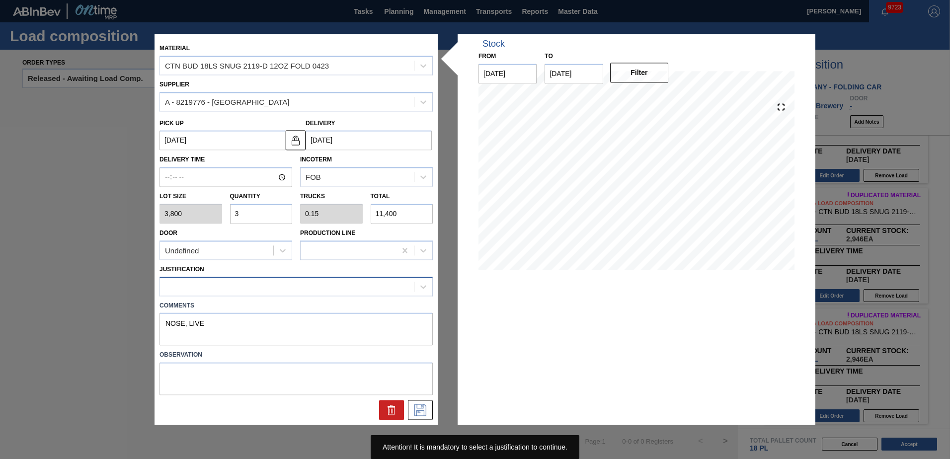
click at [340, 279] on div at bounding box center [287, 286] width 254 height 14
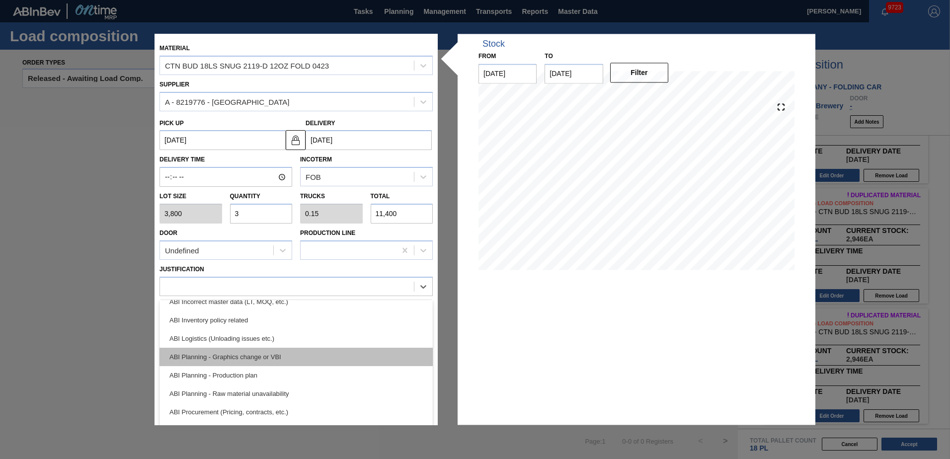
scroll to position [50, 0]
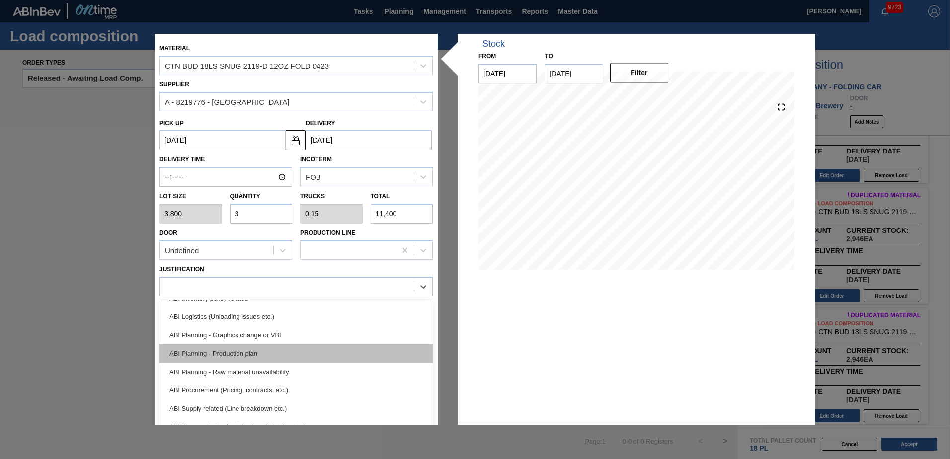
click at [253, 347] on div "ABI Planning - Production plan" at bounding box center [296, 353] width 273 height 18
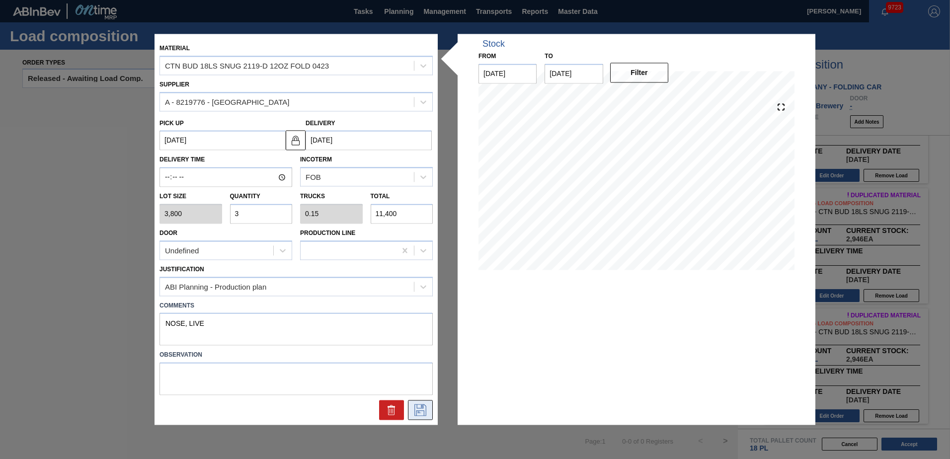
click at [423, 417] on button at bounding box center [420, 411] width 25 height 20
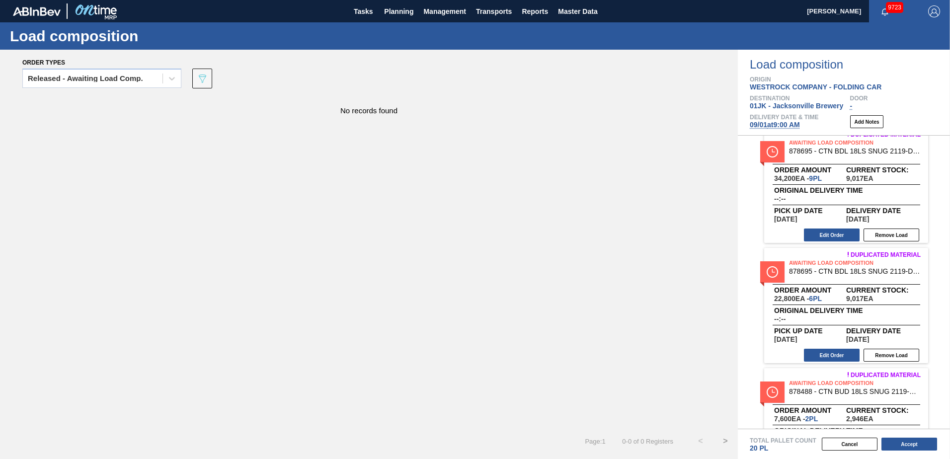
scroll to position [0, 0]
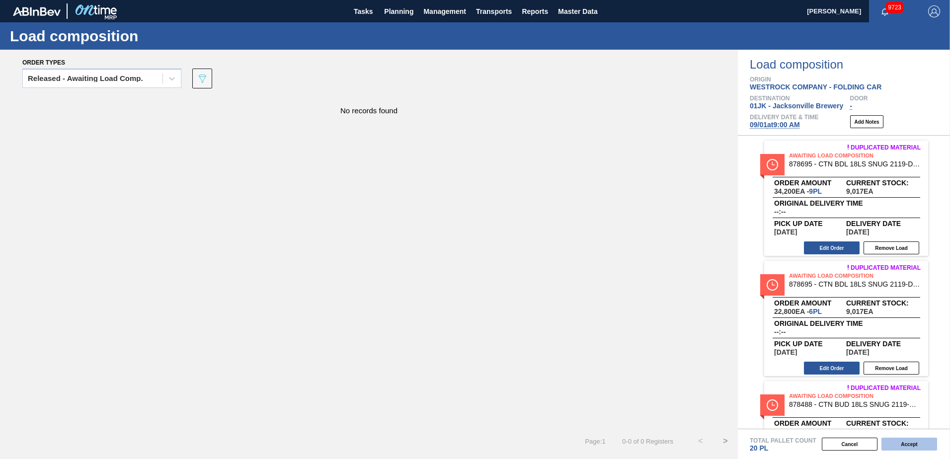
click at [902, 441] on button "Accept" at bounding box center [910, 444] width 56 height 13
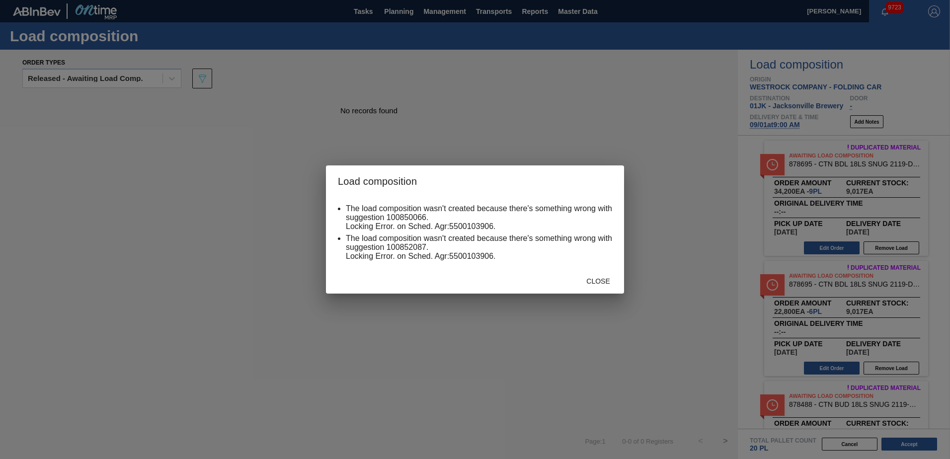
click at [599, 270] on div "Close" at bounding box center [475, 281] width 298 height 26
click at [601, 278] on span "Close" at bounding box center [598, 281] width 39 height 8
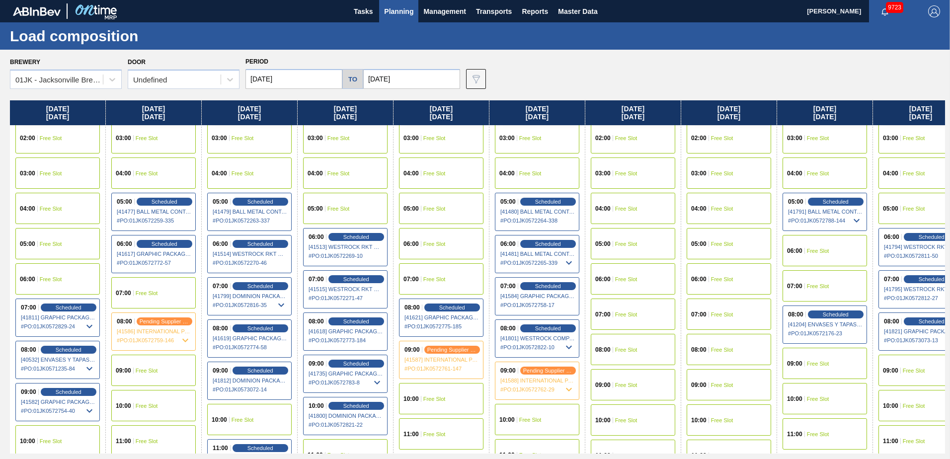
scroll to position [99, 0]
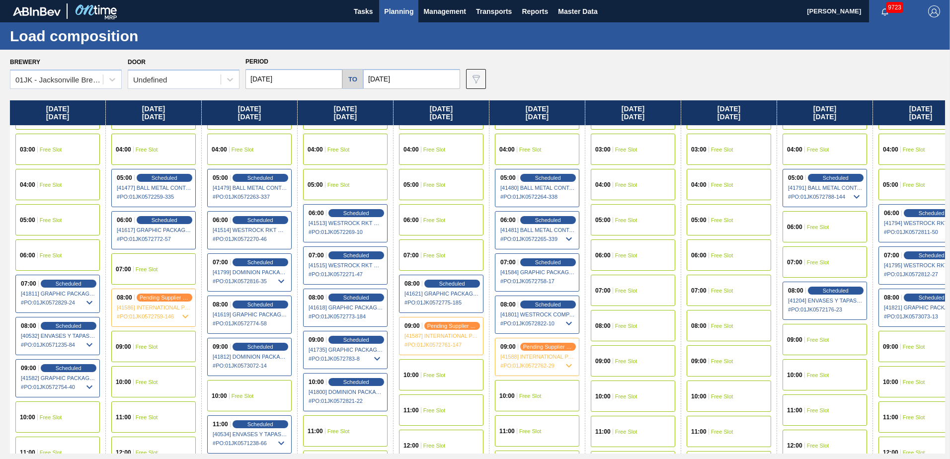
click at [796, 342] on span "09:00" at bounding box center [794, 340] width 15 height 6
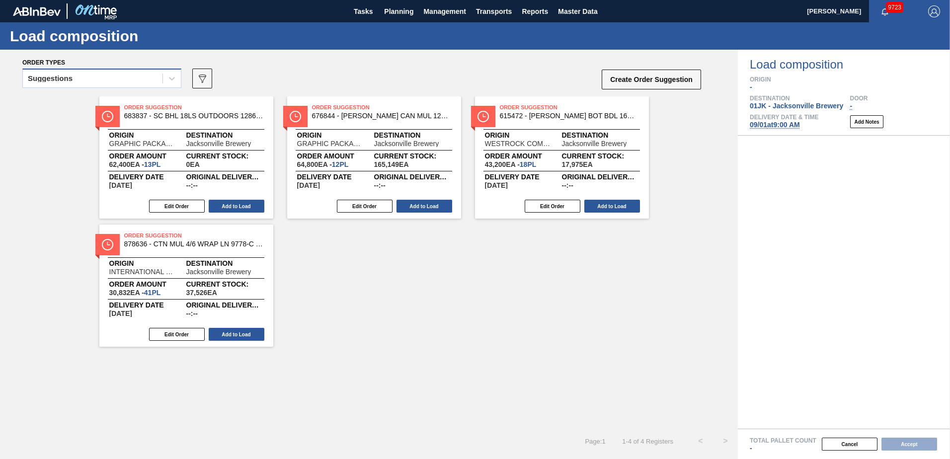
click at [148, 80] on div "Suggestions" at bounding box center [93, 79] width 140 height 14
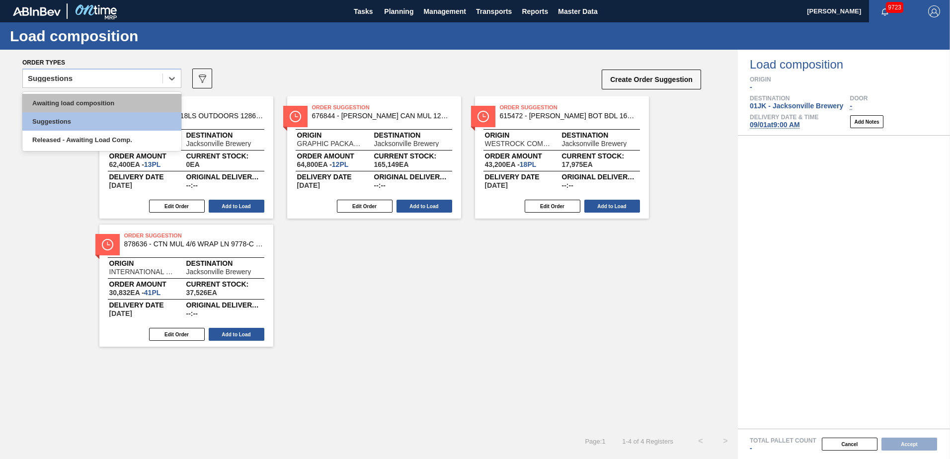
click at [140, 96] on div "Awaiting load composition" at bounding box center [101, 103] width 159 height 18
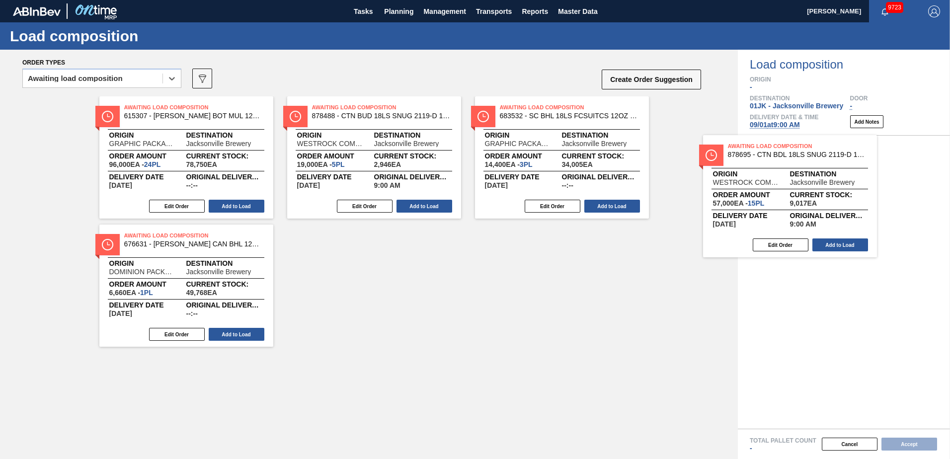
drag, startPoint x: 737, startPoint y: 167, endPoint x: 779, endPoint y: 170, distance: 42.9
click at [779, 170] on div "Order types option Awaiting load composition, selected. Select is focused ,type…" at bounding box center [475, 255] width 950 height 410
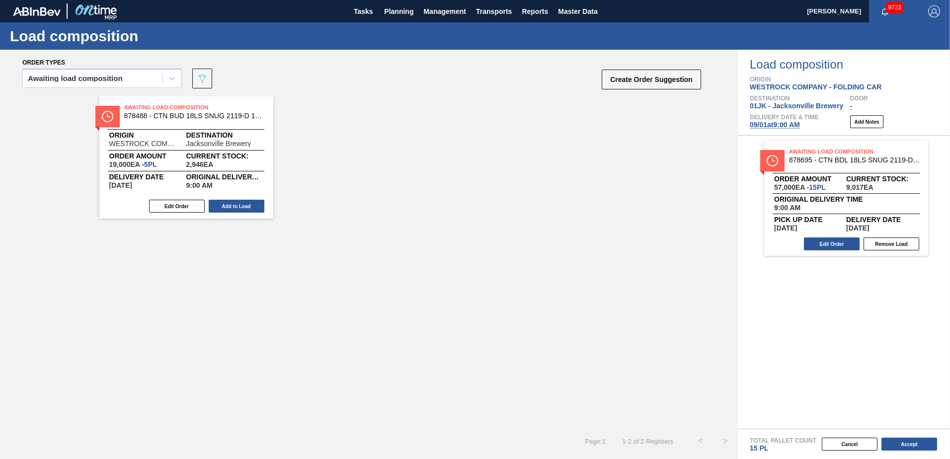
click at [815, 241] on button "Edit Order" at bounding box center [832, 244] width 56 height 13
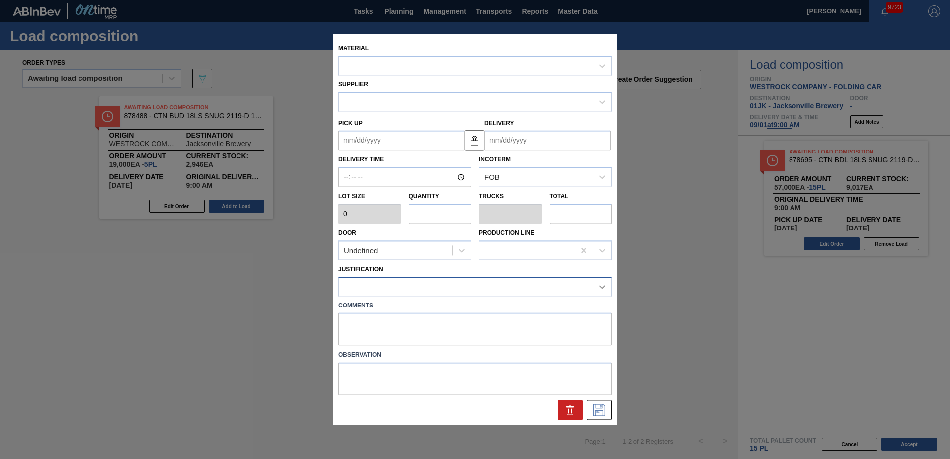
type input "09:00:00"
type input "3,800"
type input "15"
type input "0.577"
type input "57,000"
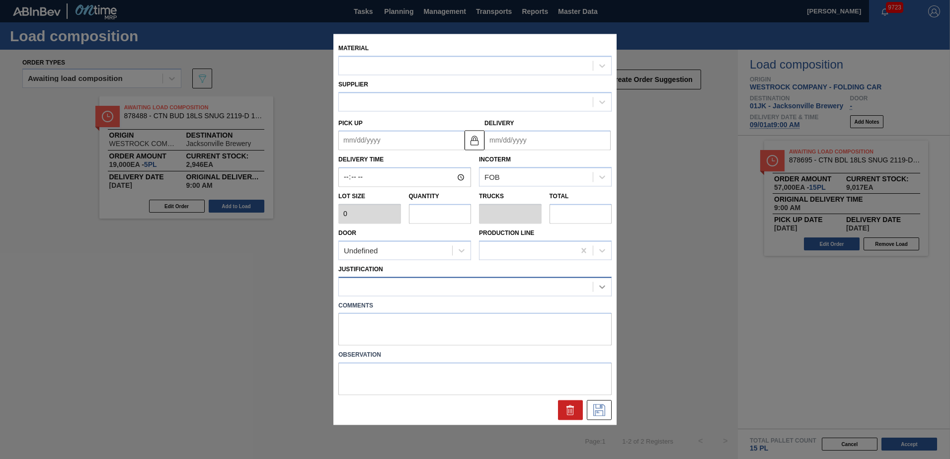
type textarea "TAIL, LIVE"
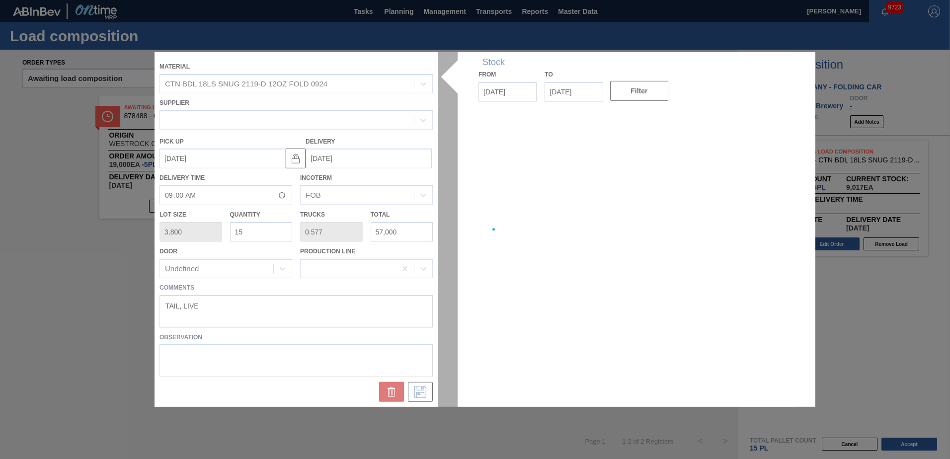
type up "08/31/2025"
type input "[DATE]"
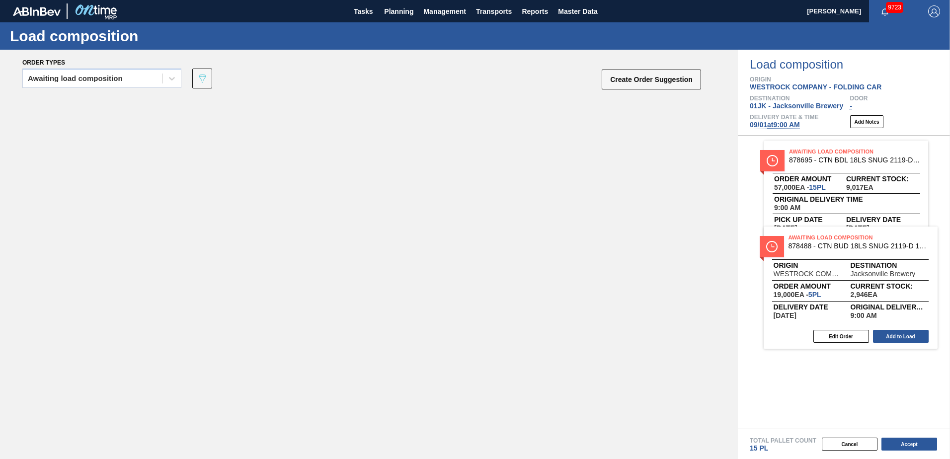
drag, startPoint x: 200, startPoint y: 169, endPoint x: 843, endPoint y: 283, distance: 652.8
click at [843, 283] on div "Order types Awaiting load composition 089F7B8B-B2A5-4AFE-B5C0-19BA573D28AC Crea…" at bounding box center [475, 255] width 950 height 410
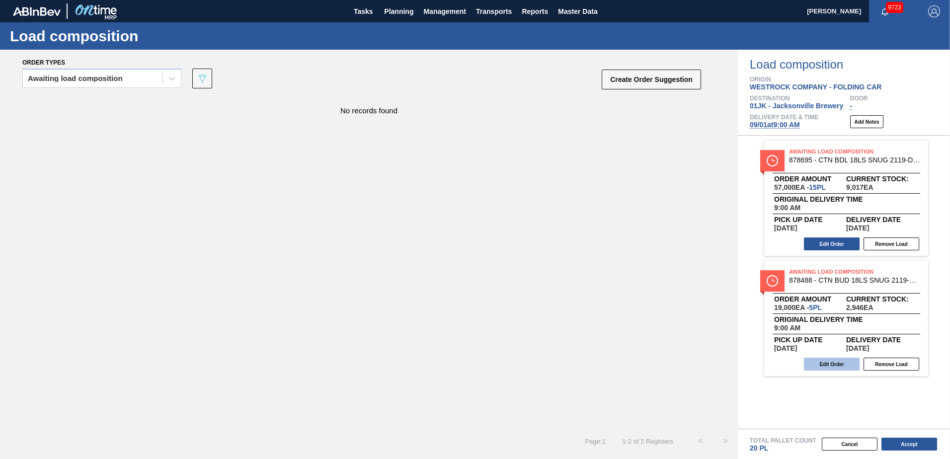
click at [824, 366] on button "Edit Order" at bounding box center [832, 364] width 56 height 13
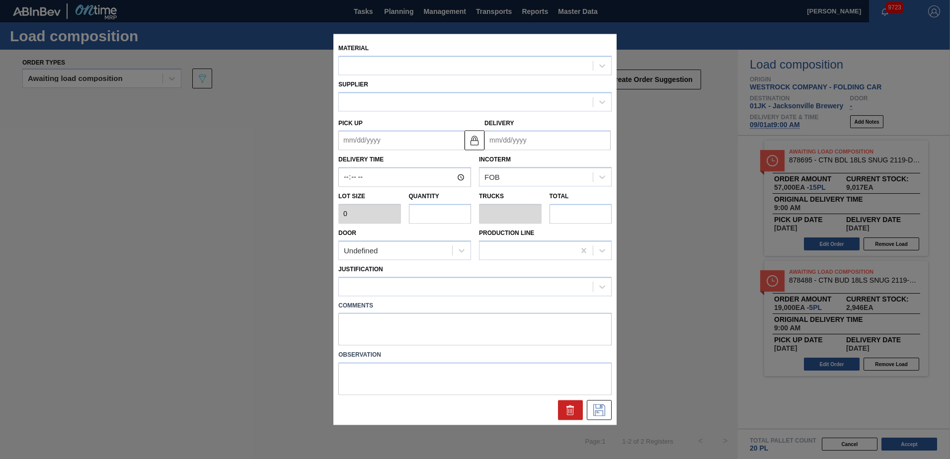
type input "09:00:00"
type input "3,800"
type input "5"
type input "0.25"
type input "19,000"
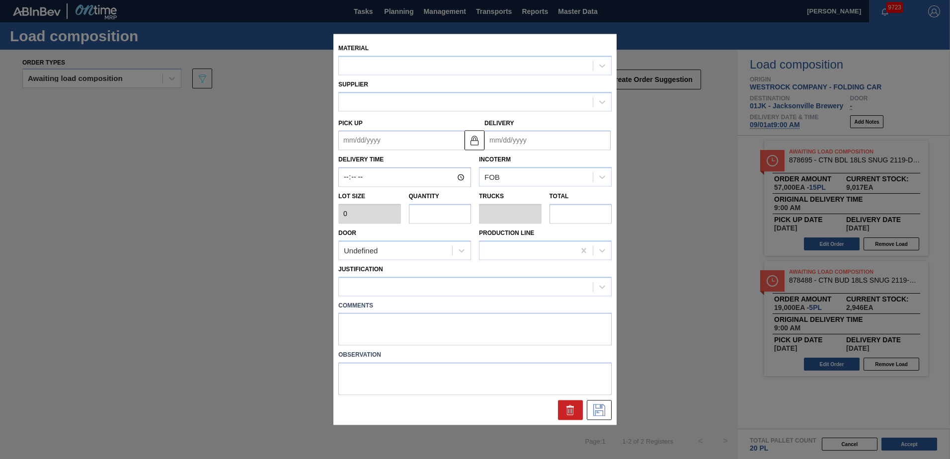
type textarea "NOSE, LIVE"
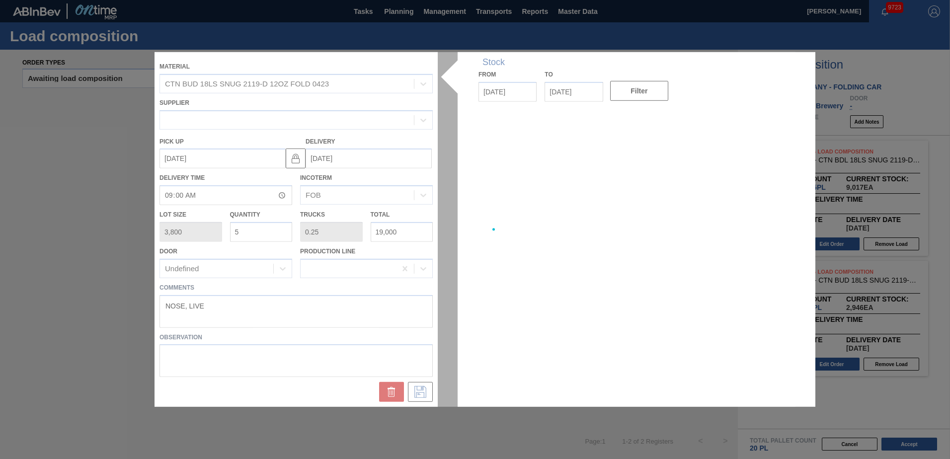
type up "08/31/2025"
type input "[DATE]"
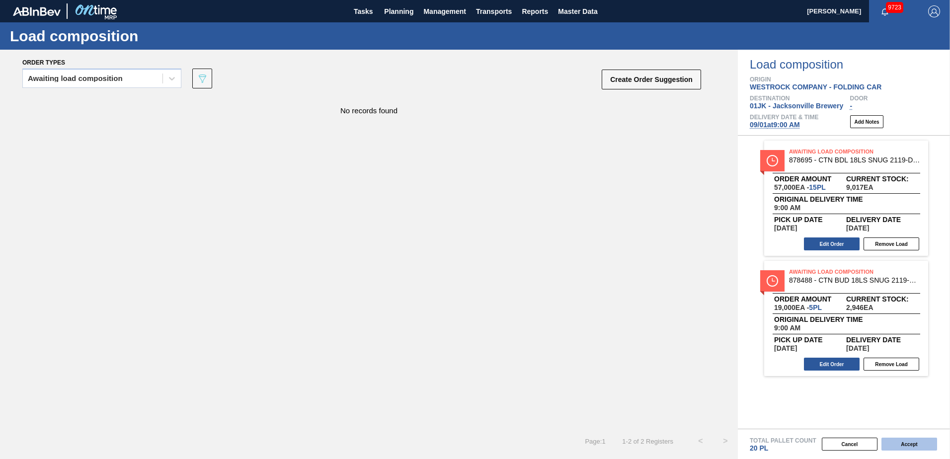
click at [910, 443] on button "Accept" at bounding box center [910, 444] width 56 height 13
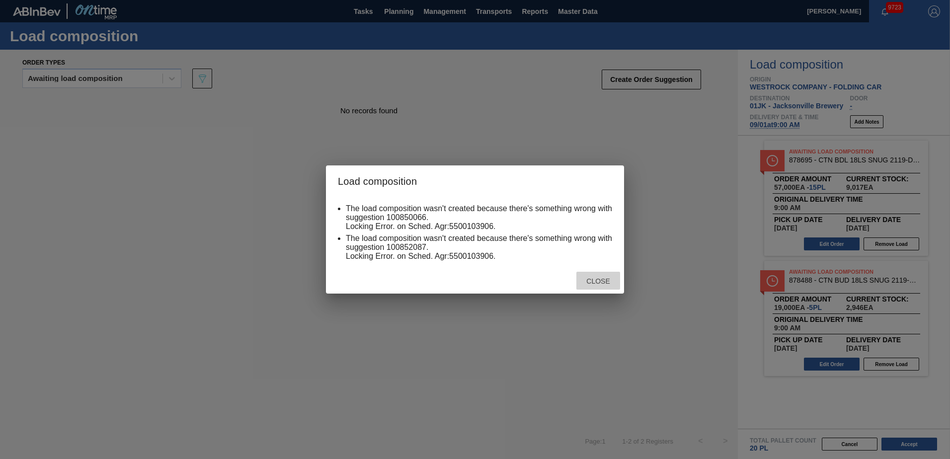
click at [601, 281] on span "Close" at bounding box center [598, 281] width 39 height 8
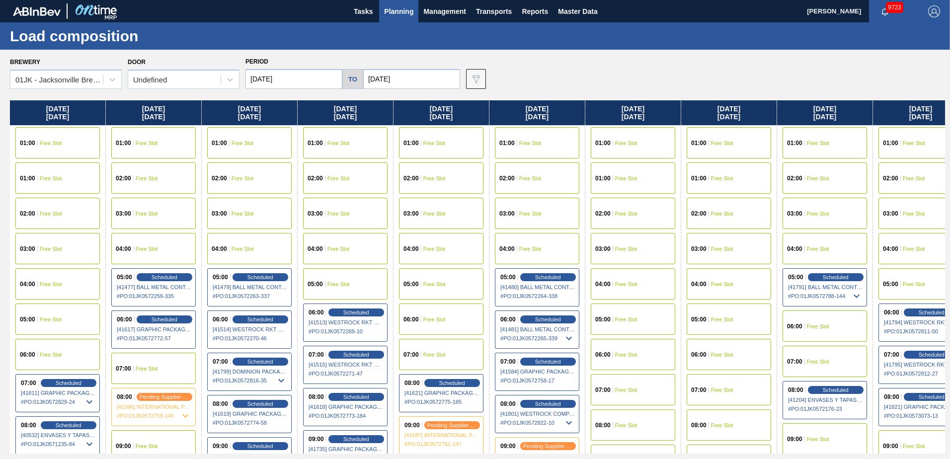
click at [817, 429] on div "09:00 Free Slot" at bounding box center [825, 439] width 85 height 31
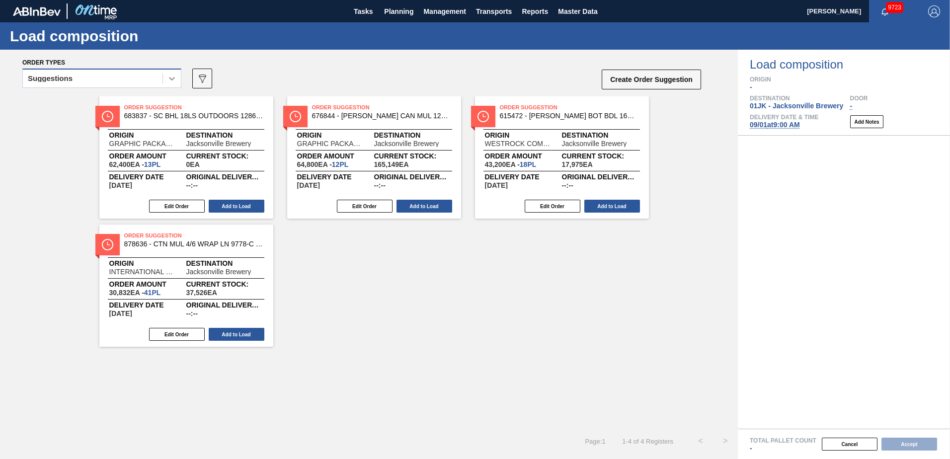
click at [176, 84] on div at bounding box center [172, 79] width 18 height 18
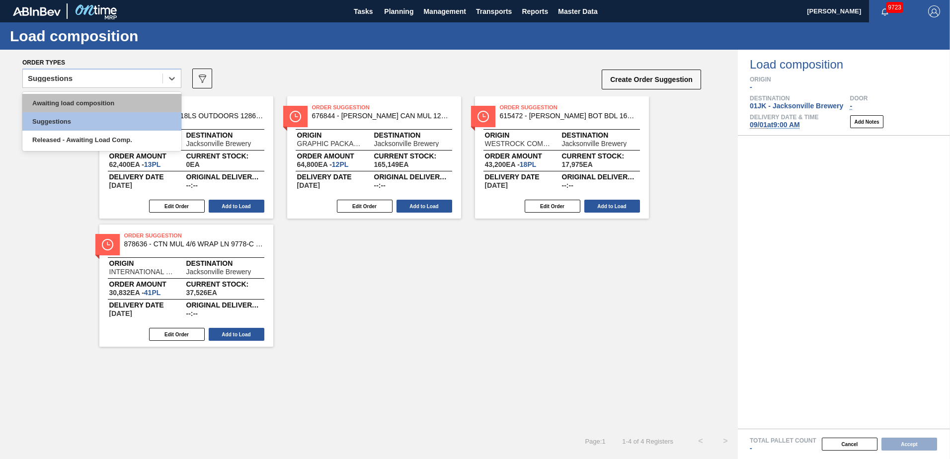
click at [144, 108] on div "Awaiting load composition" at bounding box center [101, 103] width 159 height 18
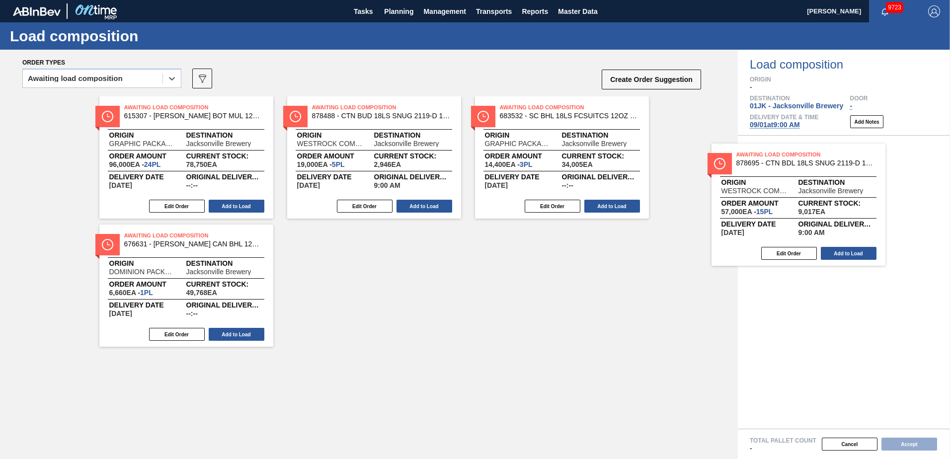
drag, startPoint x: 573, startPoint y: 144, endPoint x: 818, endPoint y: 197, distance: 250.9
click at [818, 197] on div "Order types option Awaiting load composition, selected. Select is focused ,type…" at bounding box center [475, 255] width 950 height 410
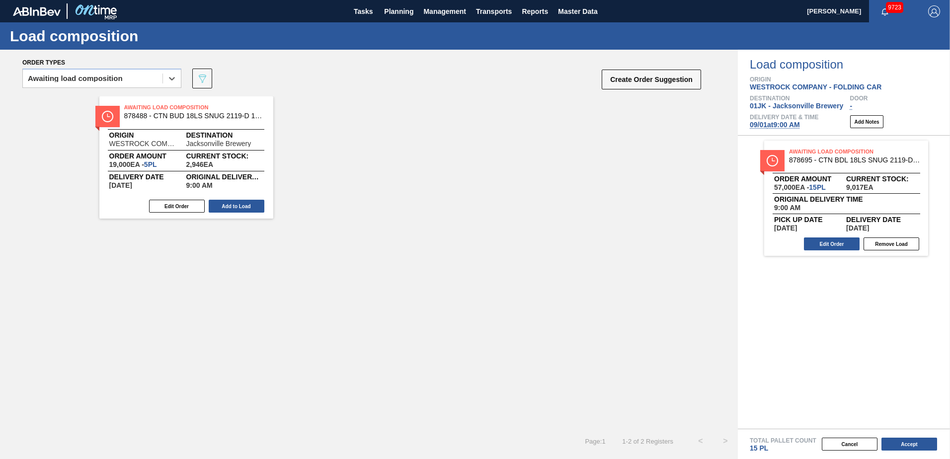
click at [817, 169] on div "Awaiting Load Composition 878695 - CTN BDL 18LS SNUG 2119-D 12OZ FOLD 0924" at bounding box center [847, 159] width 164 height 22
click at [908, 447] on button "Accept" at bounding box center [910, 444] width 56 height 13
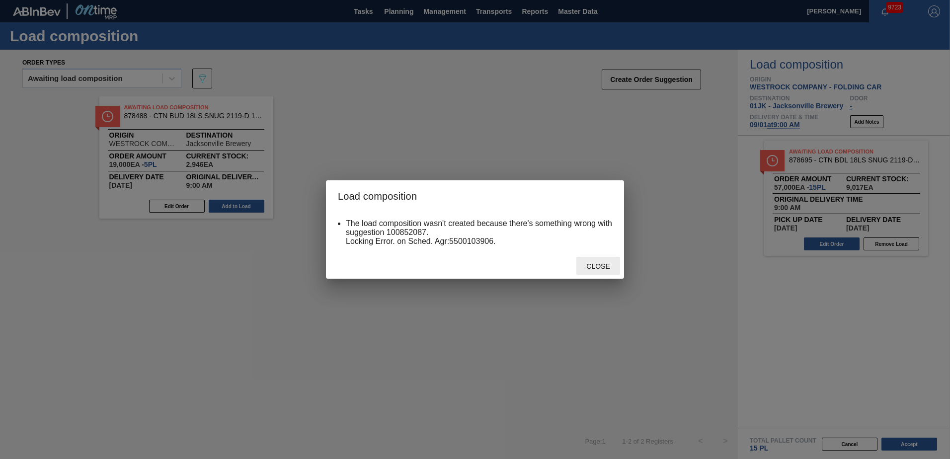
click at [609, 265] on span "Close" at bounding box center [598, 266] width 39 height 8
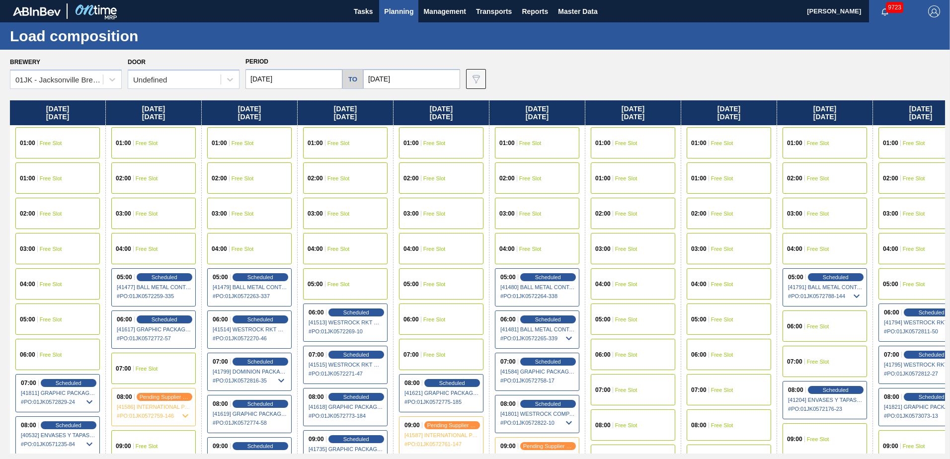
click at [805, 437] on div "09:00 Free Slot" at bounding box center [825, 439] width 85 height 31
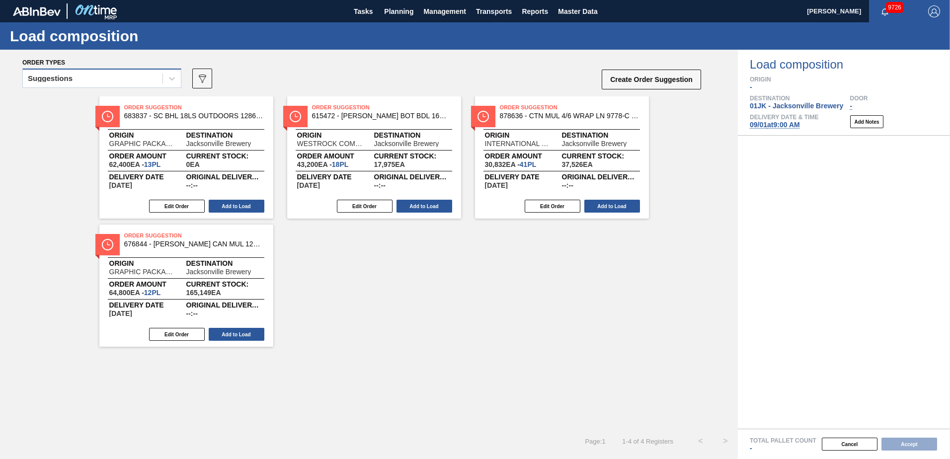
click at [155, 84] on div "Suggestions" at bounding box center [93, 79] width 140 height 14
click at [863, 446] on button "Cancel" at bounding box center [850, 444] width 56 height 13
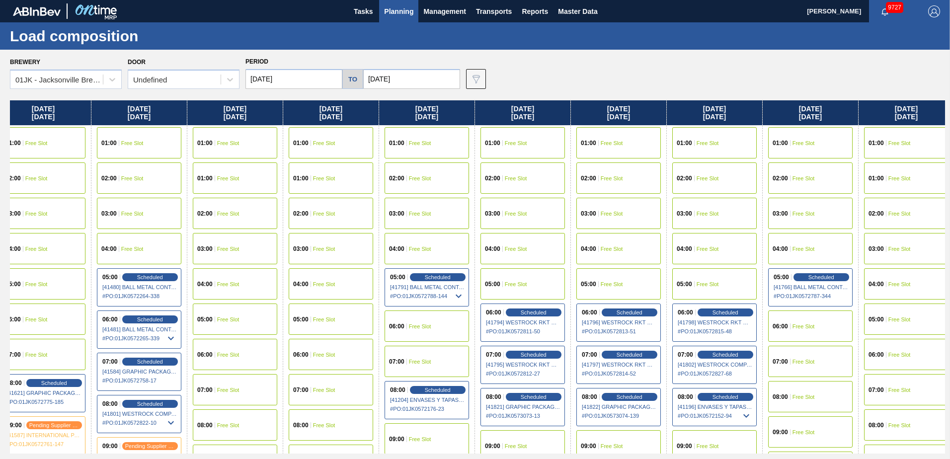
scroll to position [0, 399]
drag, startPoint x: 807, startPoint y: 170, endPoint x: 376, endPoint y: 226, distance: 435.1
click at [376, 226] on div "Sunday 08/24/2025 01:00 Free Slot 01:00 Free Slot 02:00 Free Slot 03:00 Free Sl…" at bounding box center [478, 276] width 936 height 353
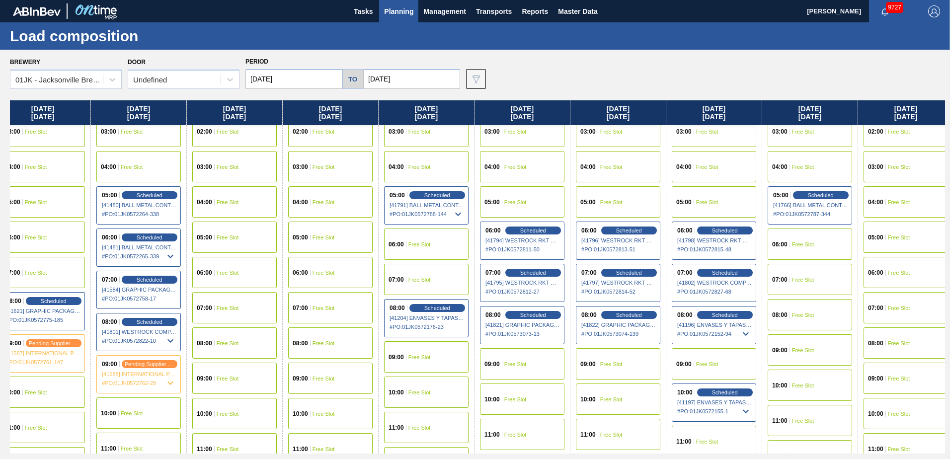
scroll to position [99, 399]
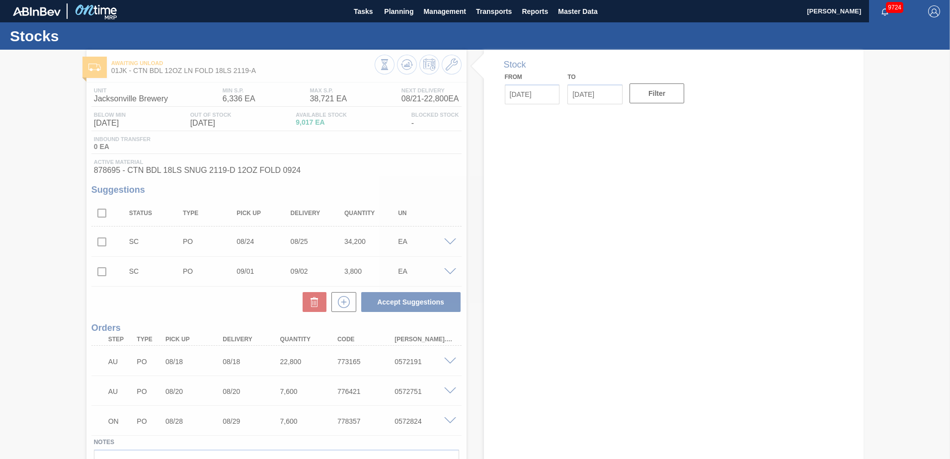
type input "[DATE]"
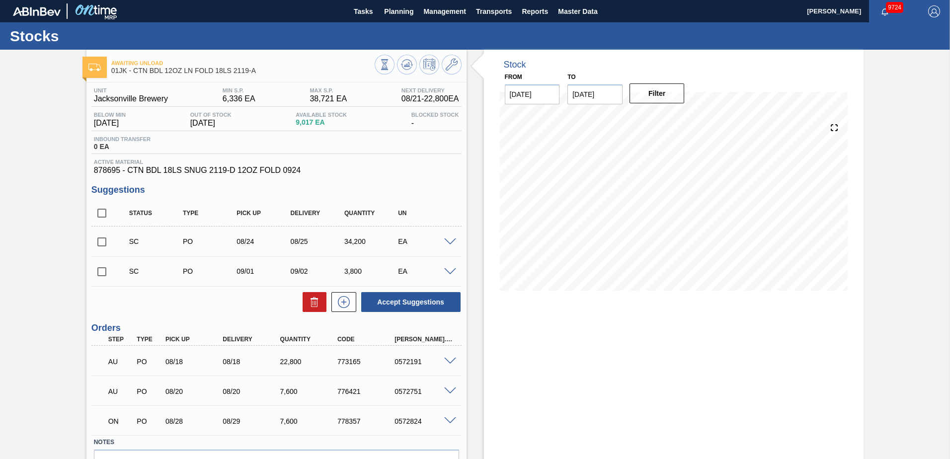
click at [451, 276] on div "SC PO 09/01 09/02 3,800 EA" at bounding box center [276, 271] width 370 height 25
click at [451, 272] on span at bounding box center [450, 271] width 12 height 7
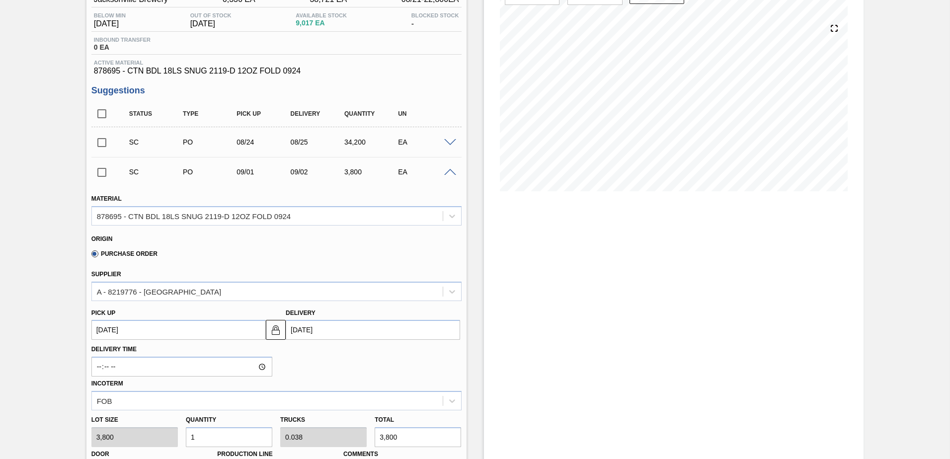
scroll to position [149, 0]
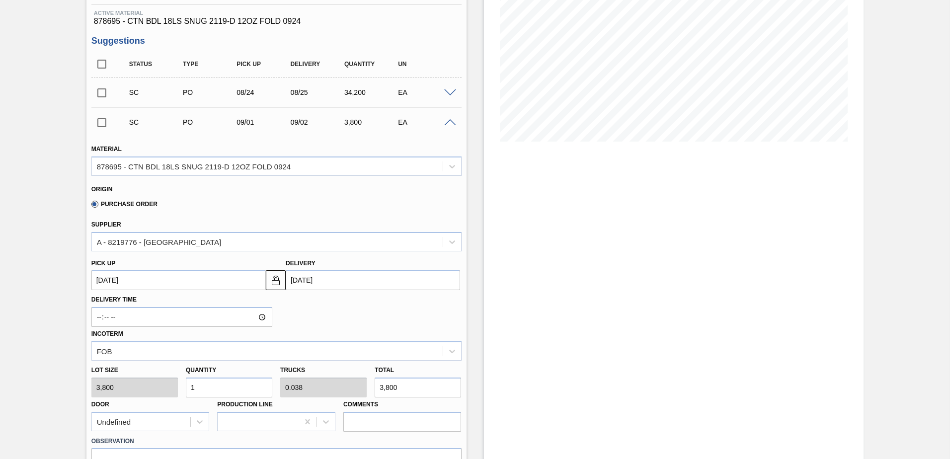
click at [449, 121] on span at bounding box center [450, 122] width 12 height 7
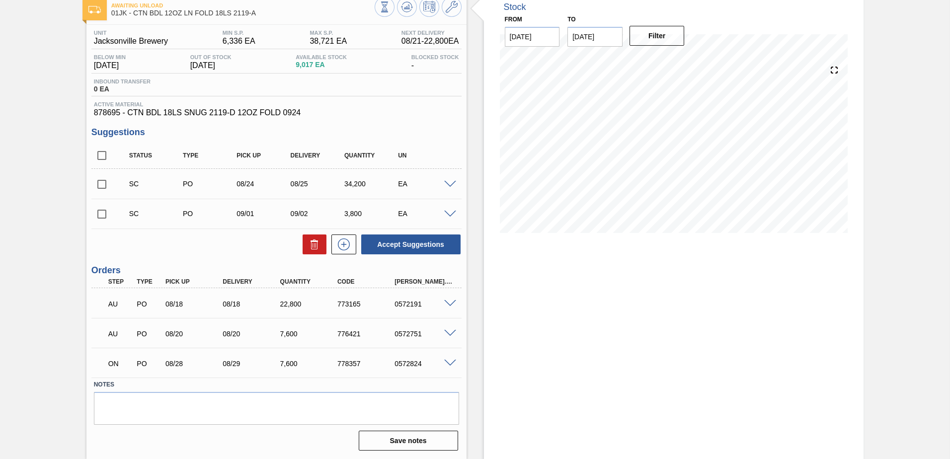
click at [450, 212] on span at bounding box center [450, 214] width 12 height 7
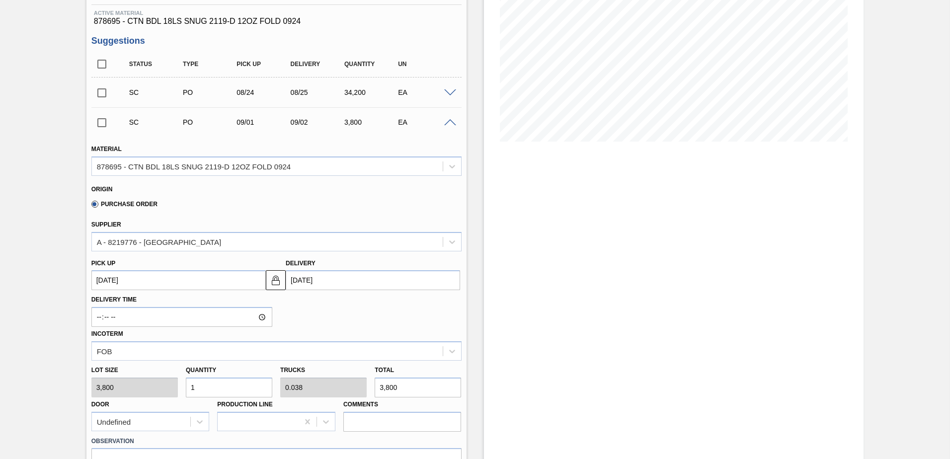
click at [241, 392] on input "1" at bounding box center [229, 388] width 86 height 20
type input "6"
type input "0.231"
type input "22,800"
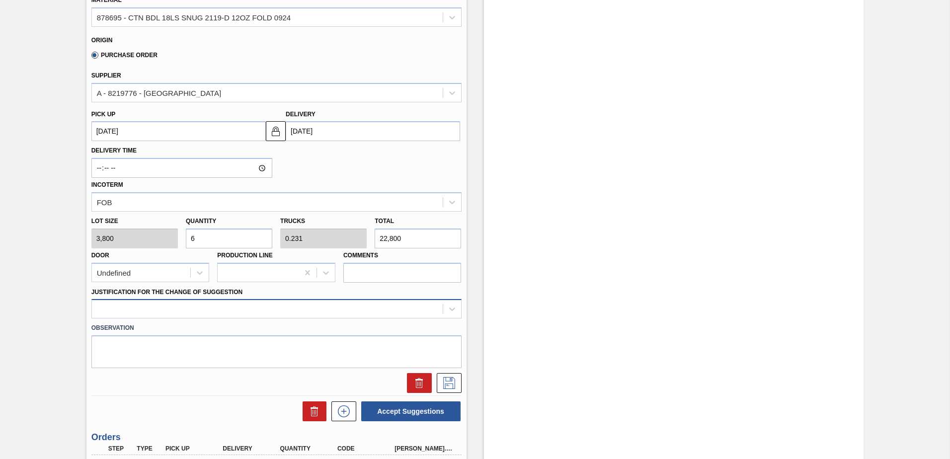
type input "6"
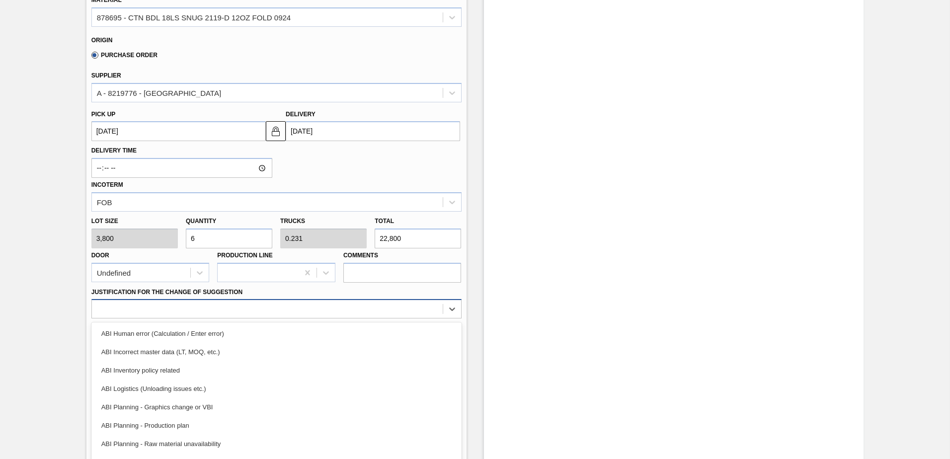
click at [274, 299] on div at bounding box center [276, 308] width 370 height 19
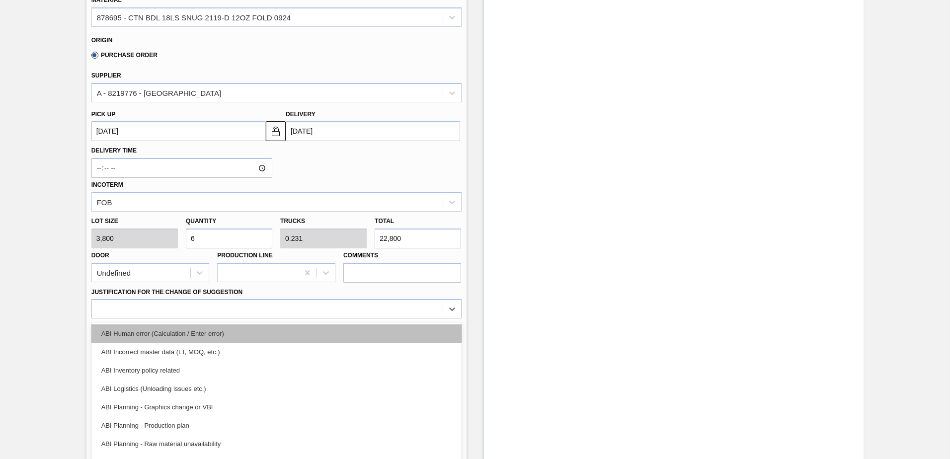
scroll to position [315, 0]
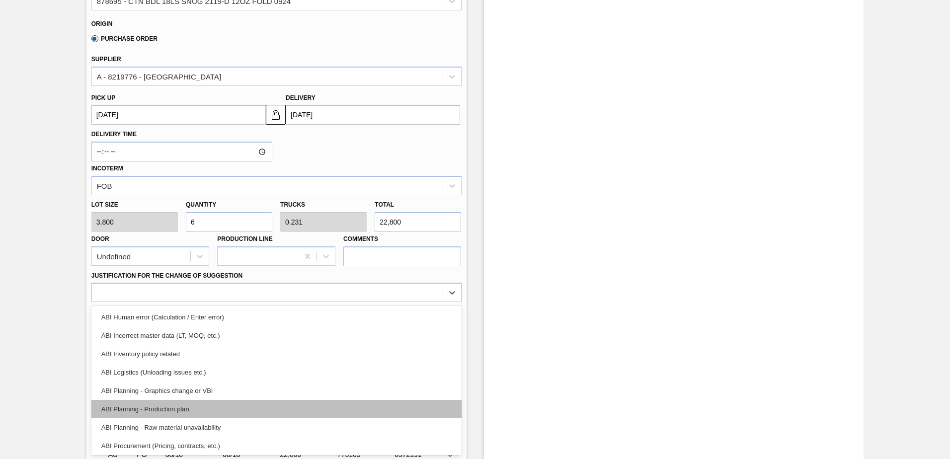
click at [165, 413] on div "ABI Planning - Production plan" at bounding box center [276, 409] width 370 height 18
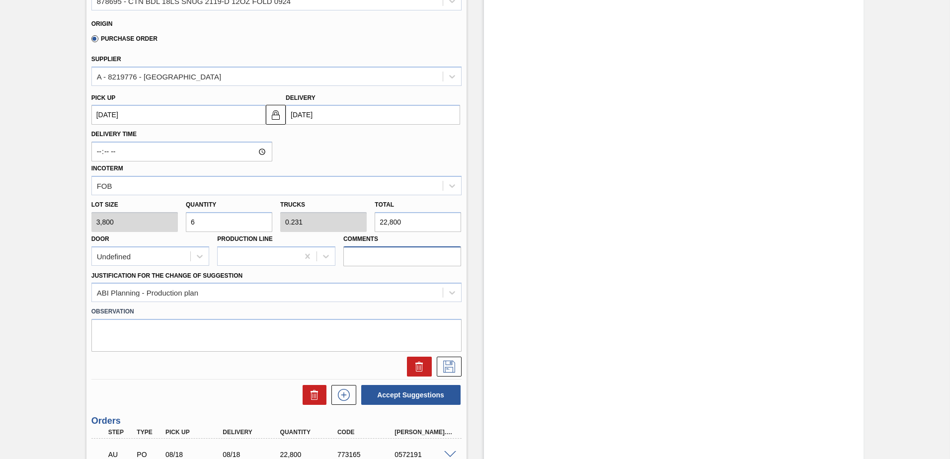
click at [375, 261] on input "Comments" at bounding box center [402, 257] width 118 height 20
type input "TAIL, DROP"
click at [313, 335] on textarea at bounding box center [276, 335] width 370 height 33
click at [449, 366] on icon at bounding box center [449, 367] width 16 height 12
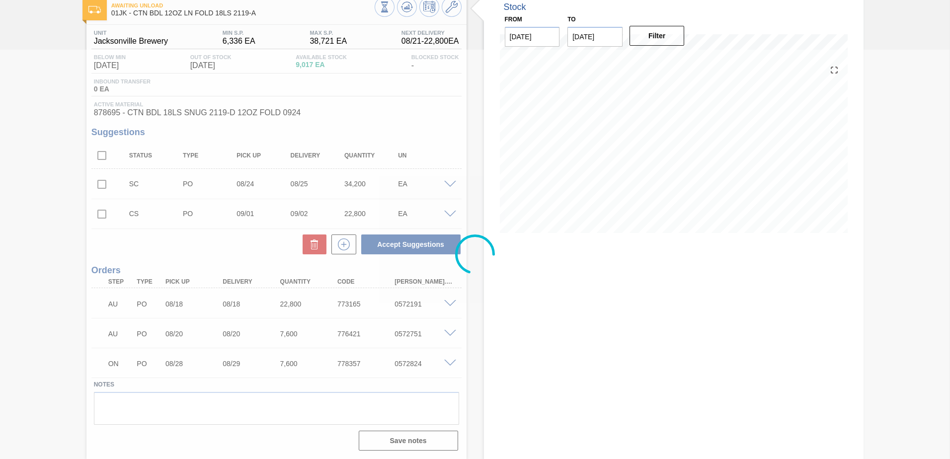
scroll to position [58, 0]
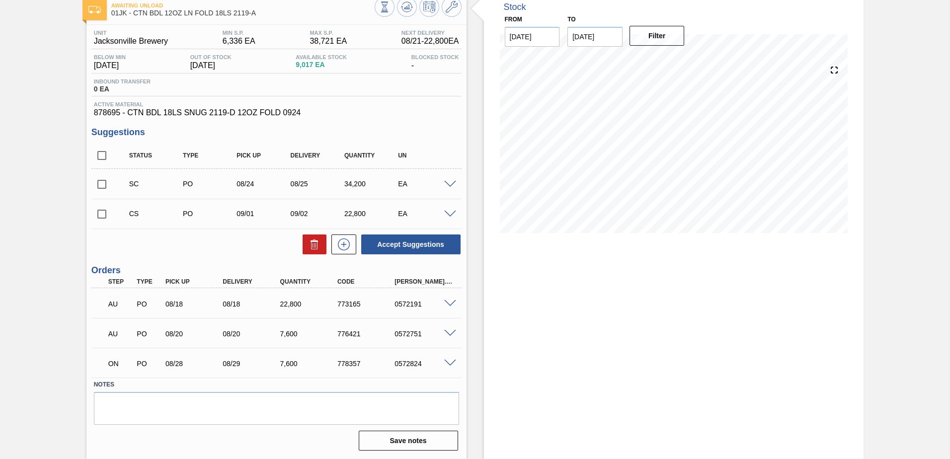
drag, startPoint x: 102, startPoint y: 213, endPoint x: 102, endPoint y: 199, distance: 13.9
click at [102, 213] on input "checkbox" at bounding box center [101, 214] width 21 height 21
checkbox input "true"
click at [102, 180] on input "checkbox" at bounding box center [101, 184] width 21 height 21
click at [409, 247] on button "Accept Suggestions" at bounding box center [410, 245] width 99 height 20
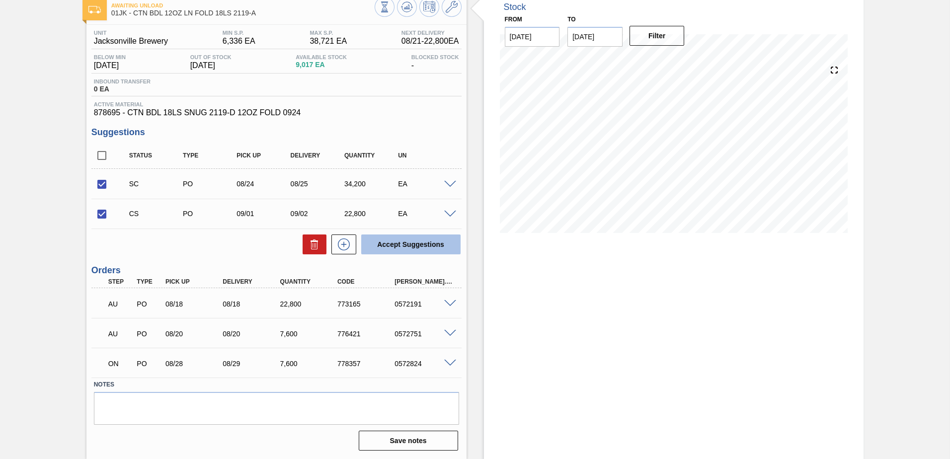
checkbox input "false"
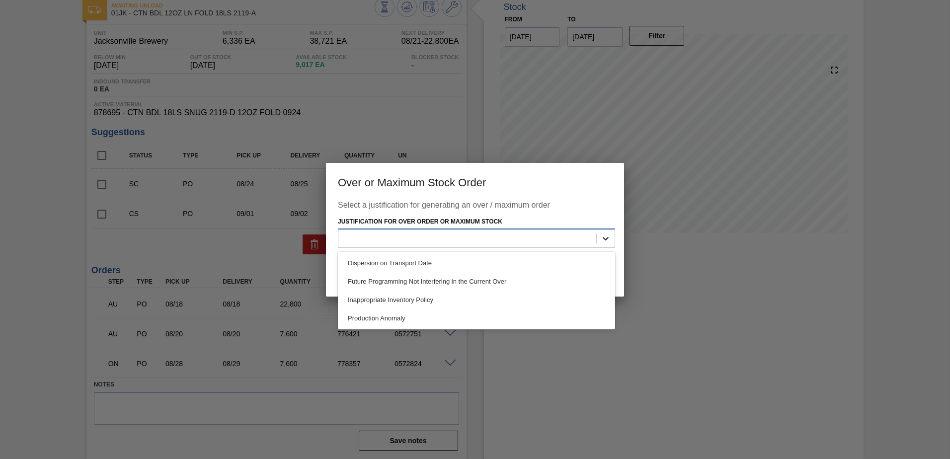
click at [601, 237] on div at bounding box center [606, 239] width 18 height 18
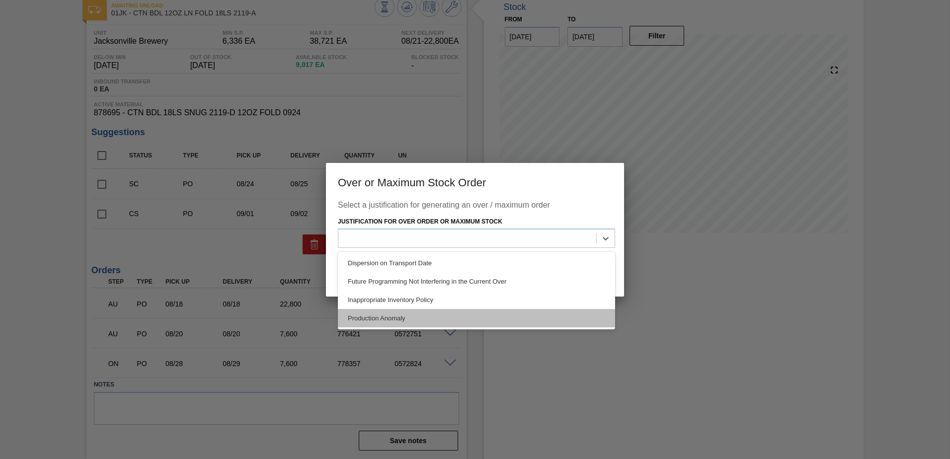
click at [404, 318] on div "Production Anomaly" at bounding box center [476, 318] width 277 height 18
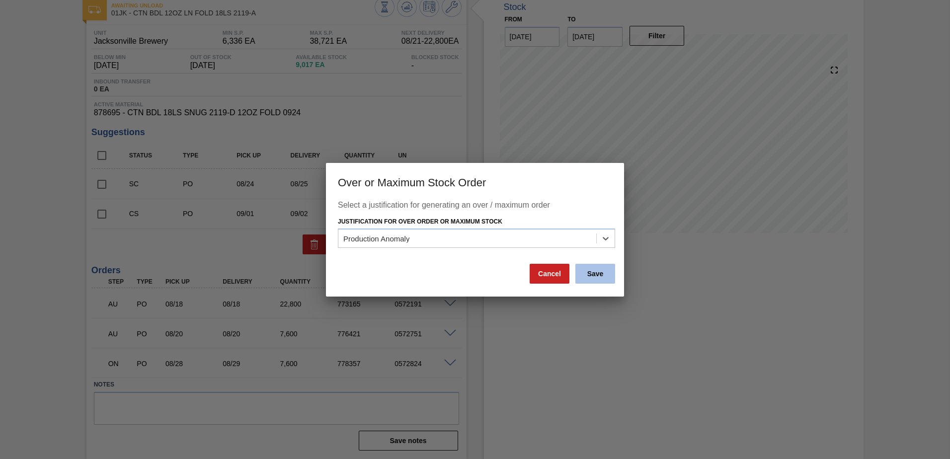
click at [605, 279] on button "Save" at bounding box center [596, 274] width 40 height 20
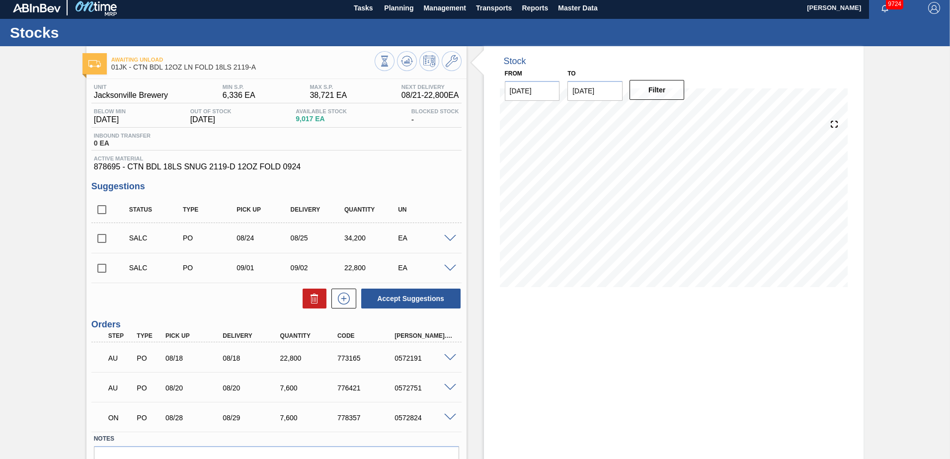
scroll to position [0, 0]
